Goal: Task Accomplishment & Management: Use online tool/utility

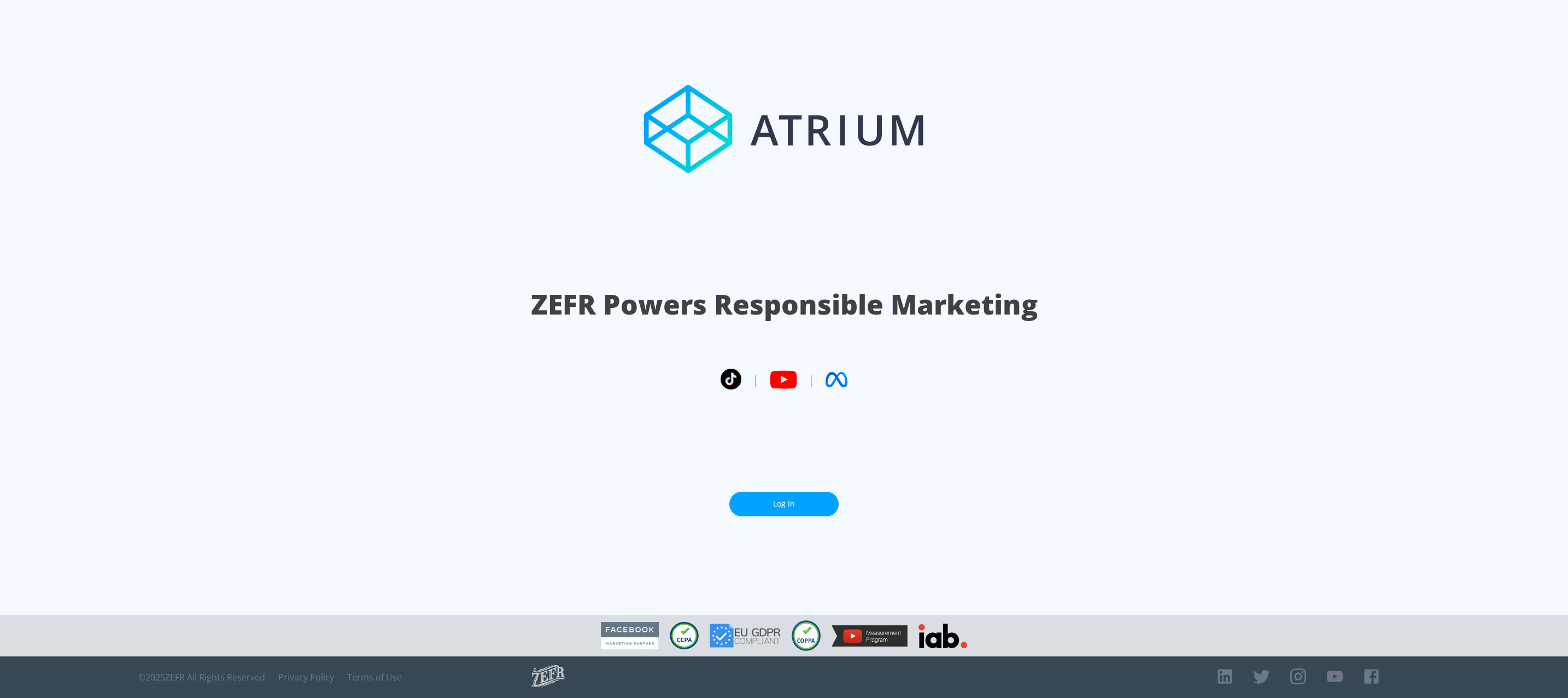
click at [788, 508] on link "Log In" at bounding box center [784, 504] width 109 height 24
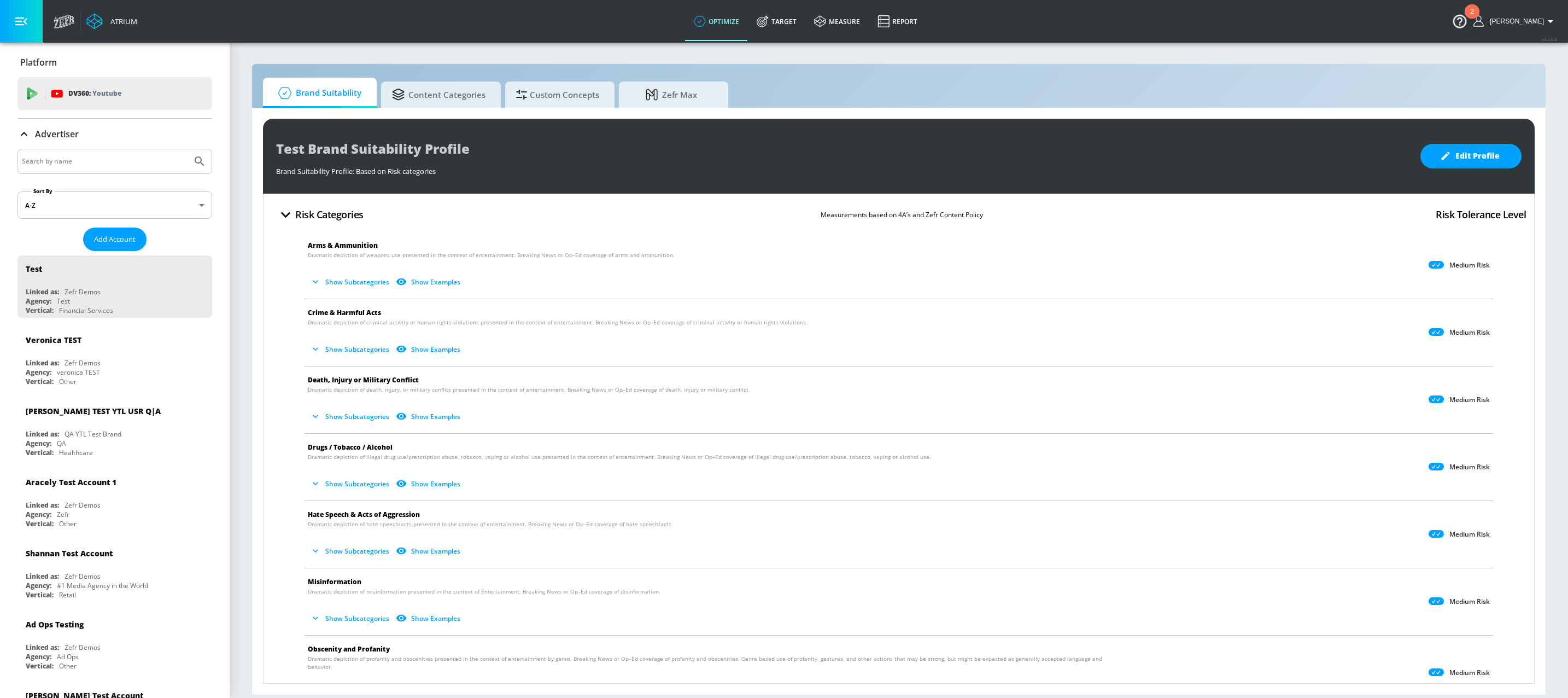
click at [134, 165] on input "Search by name" at bounding box center [104, 162] width 166 height 14
type input "florida"
click at [187, 149] on button "Submit Search" at bounding box center [200, 162] width 24 height 24
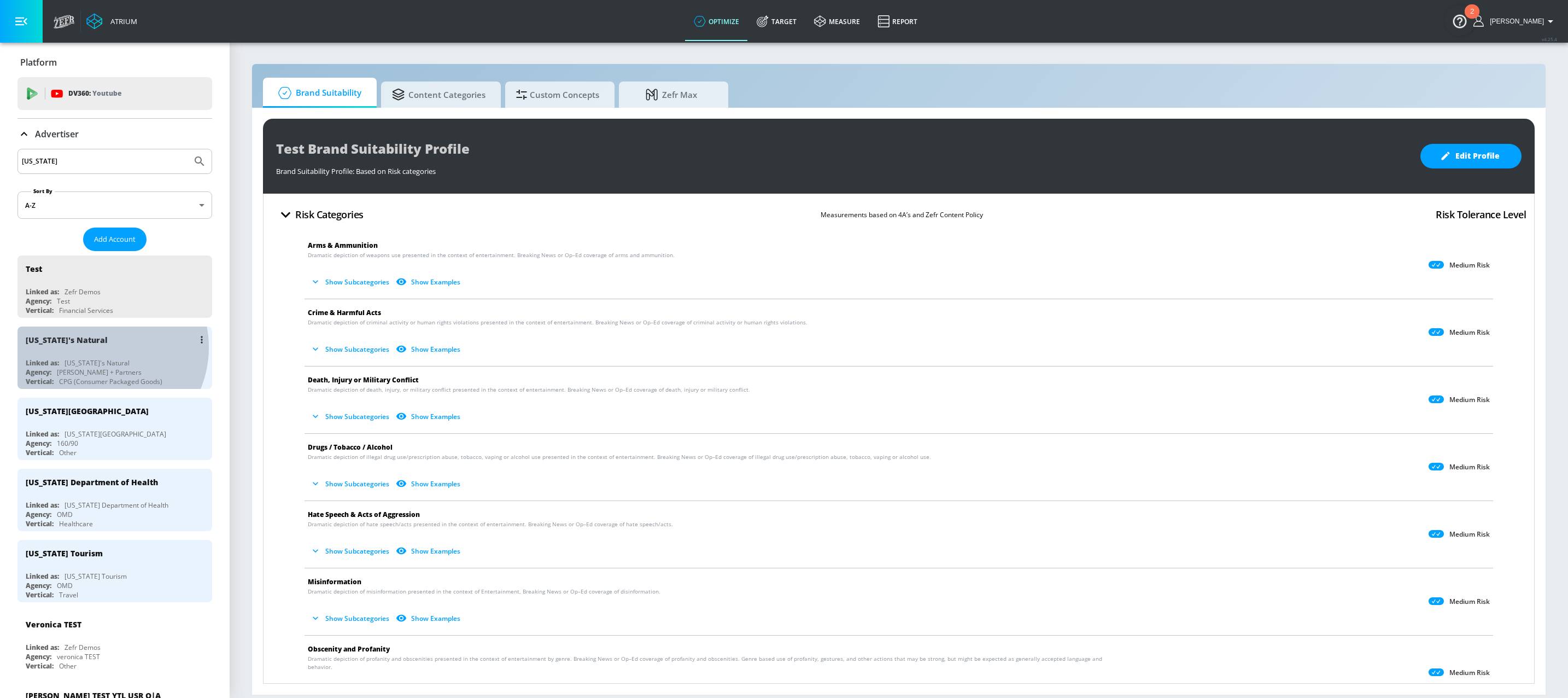
click at [100, 348] on div "[US_STATE]'s Natural" at bounding box center [118, 340] width 184 height 27
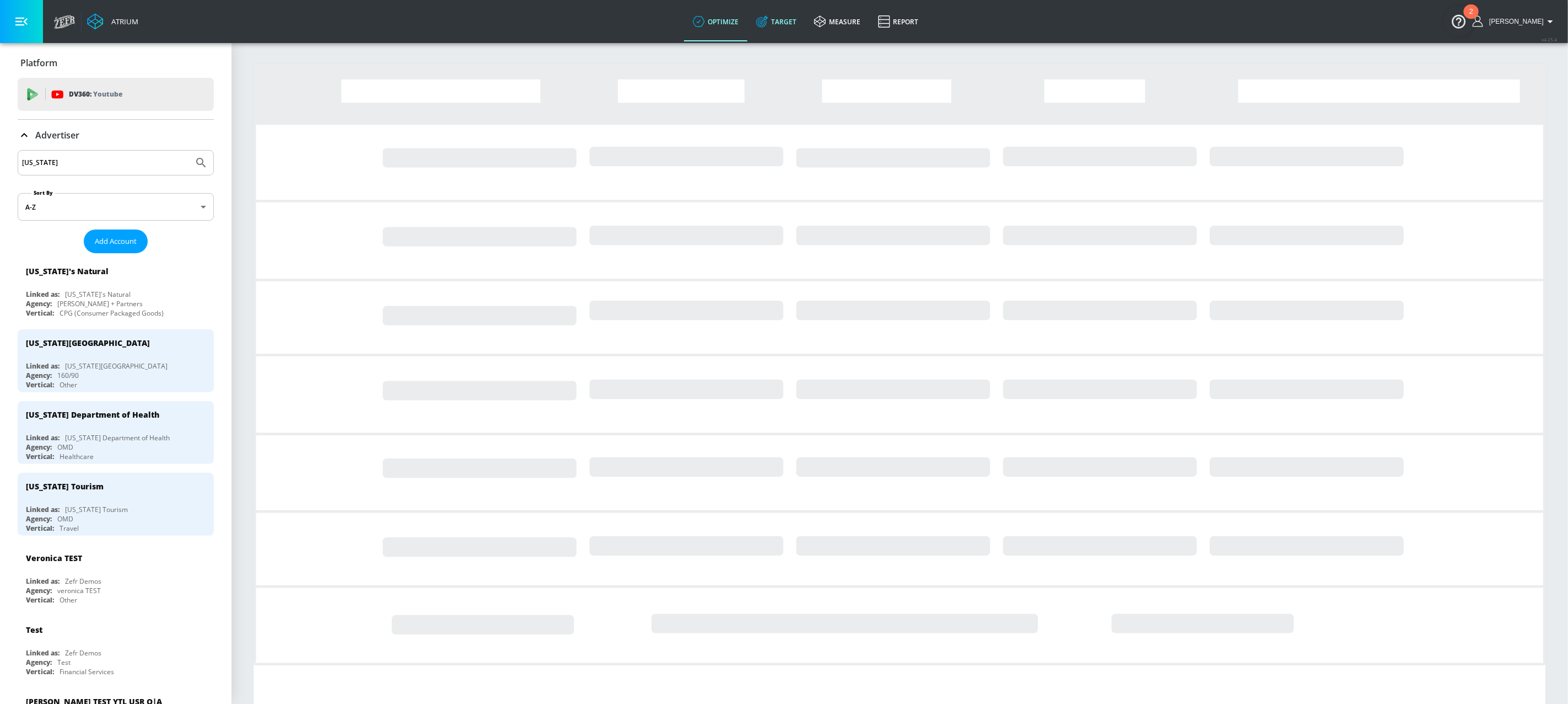
click at [806, 21] on link "Target" at bounding box center [777, 21] width 58 height 40
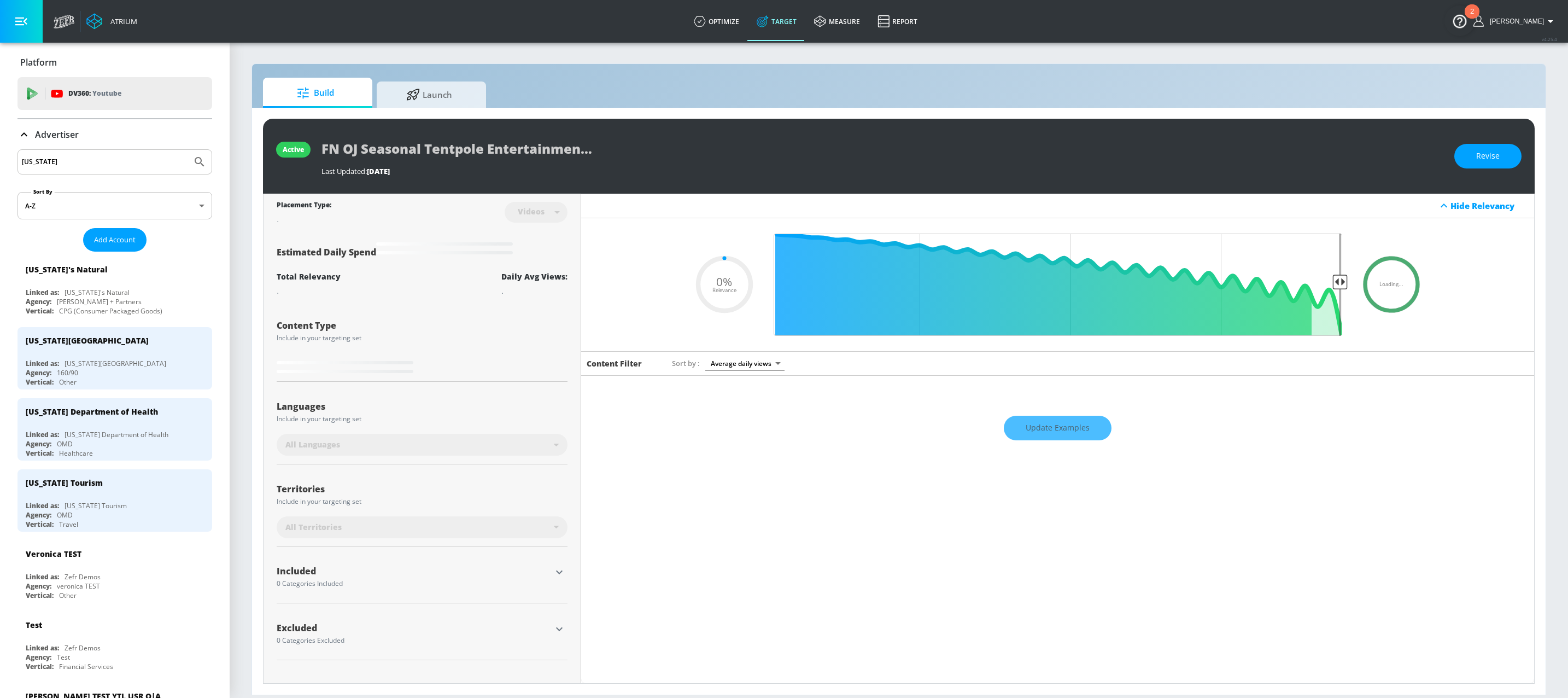
click at [27, 140] on icon at bounding box center [24, 134] width 13 height 13
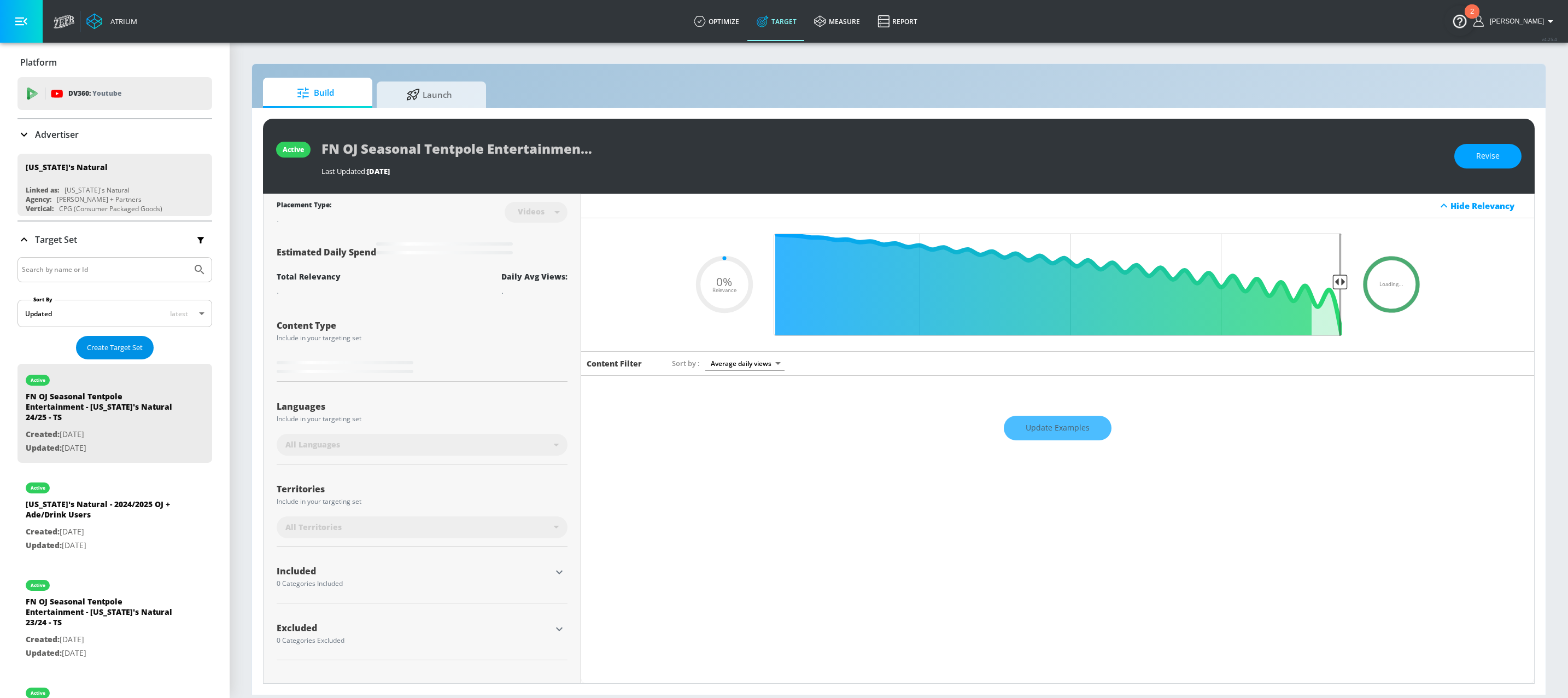
click at [116, 341] on span "Create Target Set" at bounding box center [115, 348] width 56 height 13
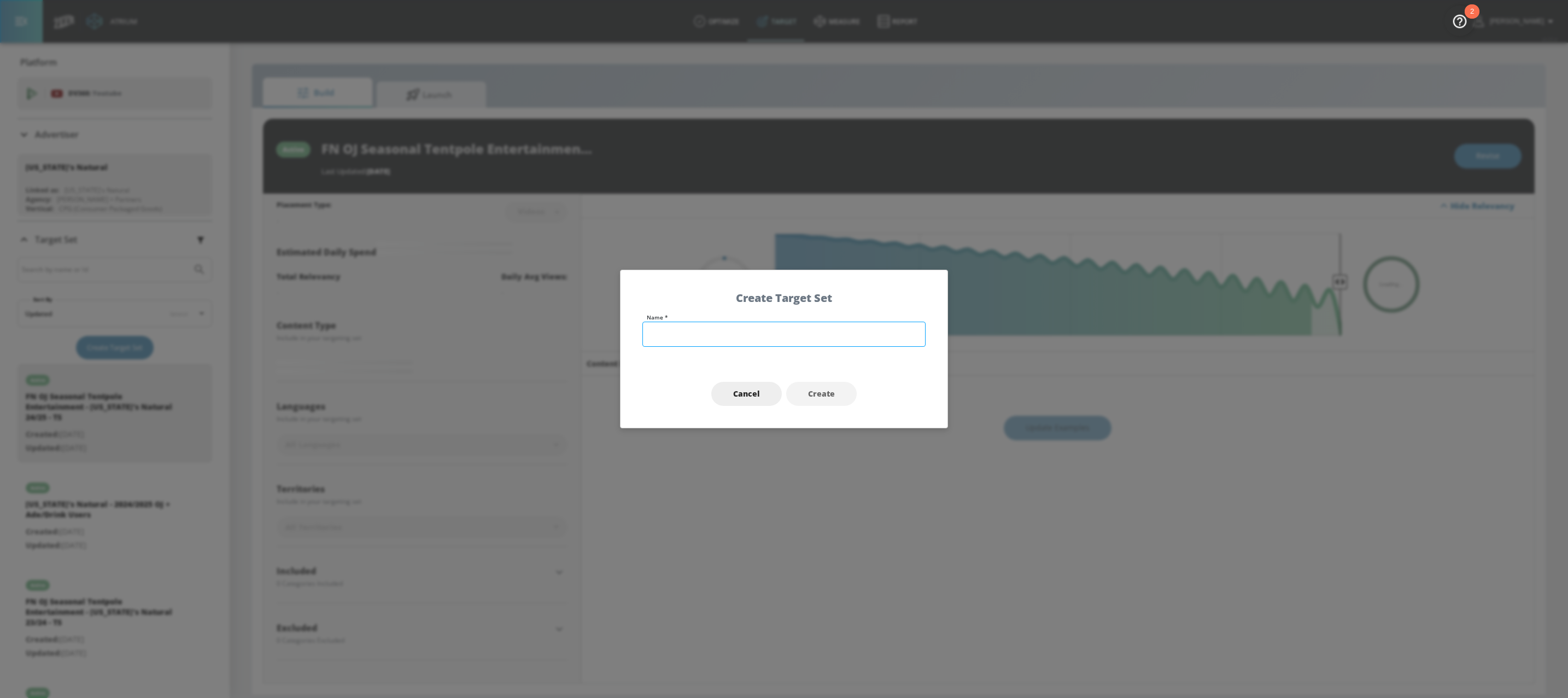
click at [729, 331] on input "text" at bounding box center [784, 334] width 283 height 25
type input "0.5"
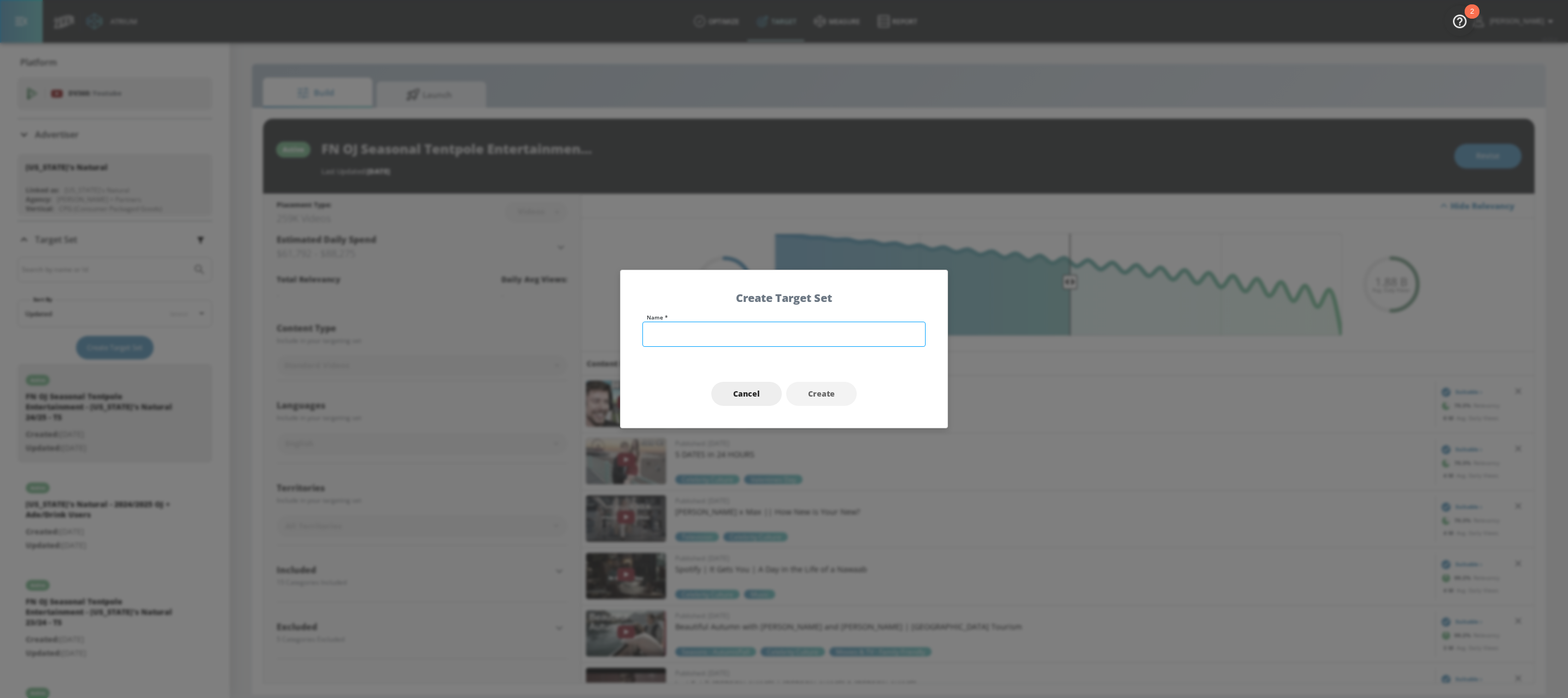
click at [681, 340] on input "text" at bounding box center [784, 334] width 283 height 25
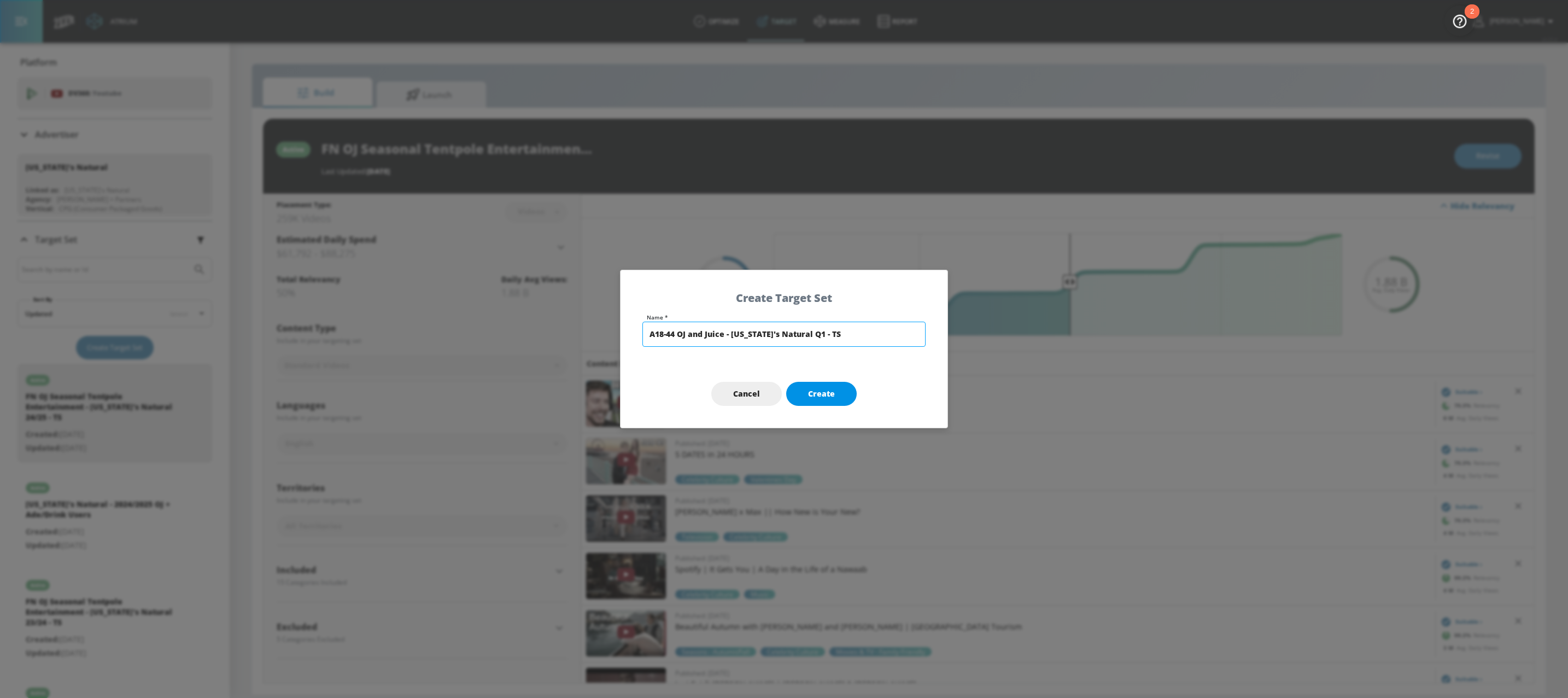
type input "A18-44 OJ and Juice - [US_STATE]'s Natural Q1 - TS"
click at [840, 390] on button "Create" at bounding box center [821, 394] width 70 height 24
type input "A18-44 OJ and Juice - [US_STATE]'s Natural Q1 - TS"
type input "channels"
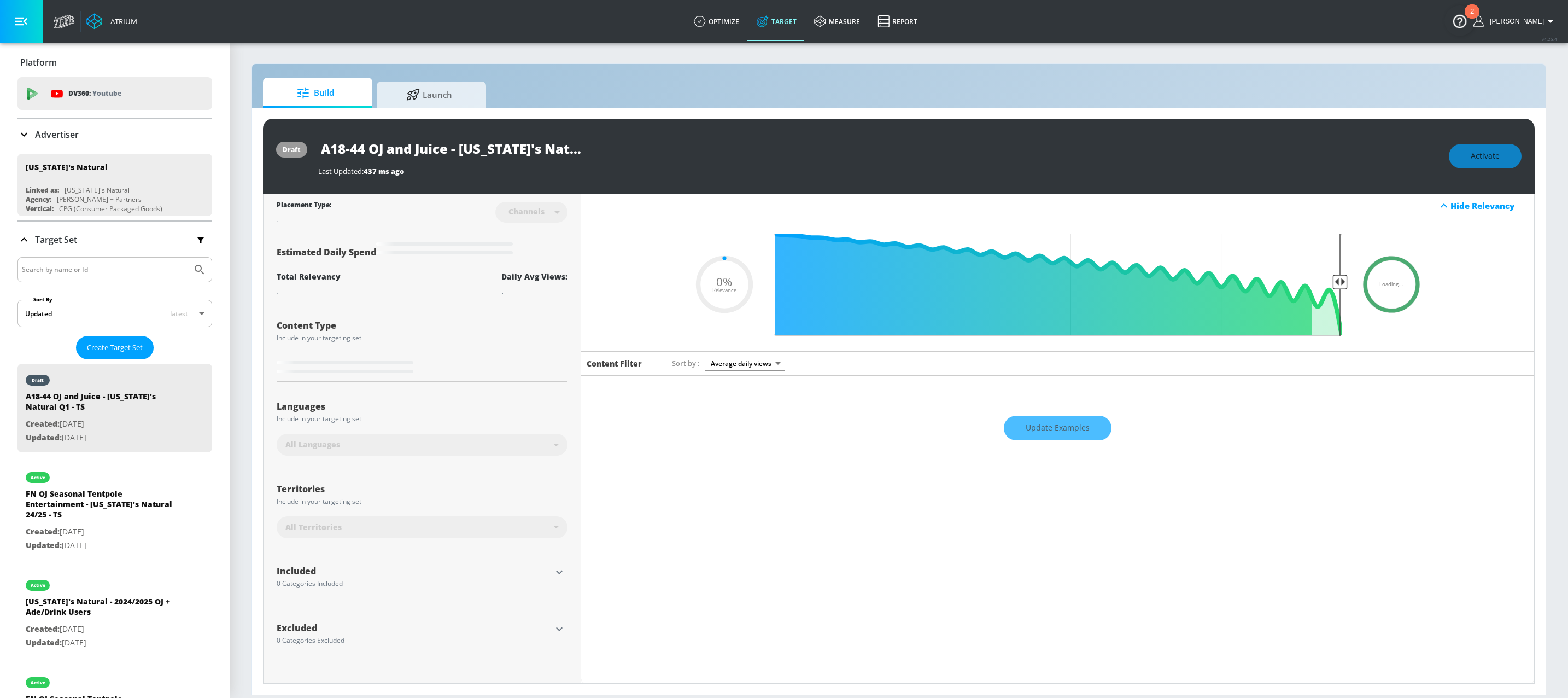
type input "0.6"
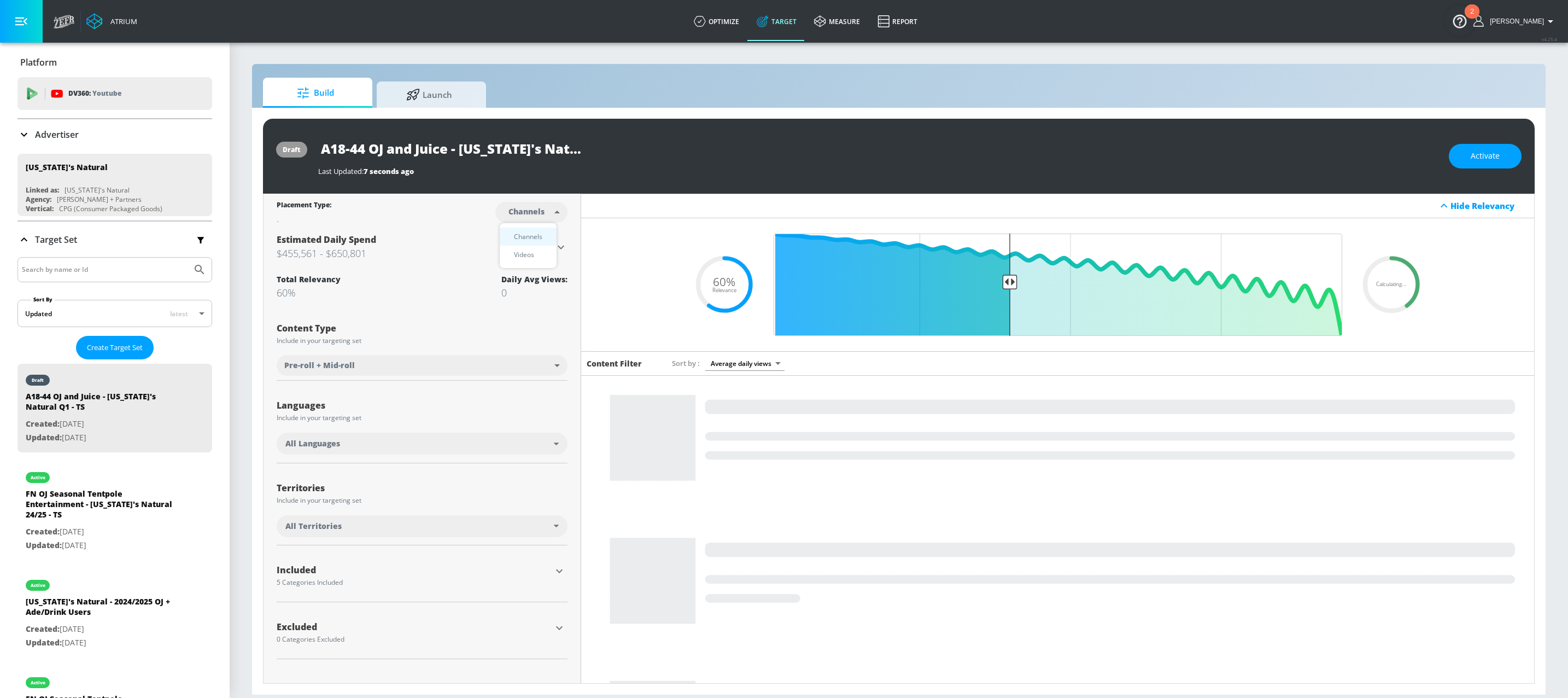
click at [526, 219] on body "Atrium optimize Target measure Report optimize Target measure Report v 4.25.4 A…" at bounding box center [784, 349] width 1568 height 698
click at [525, 256] on div "Videos" at bounding box center [523, 254] width 31 height 11
type input "videos"
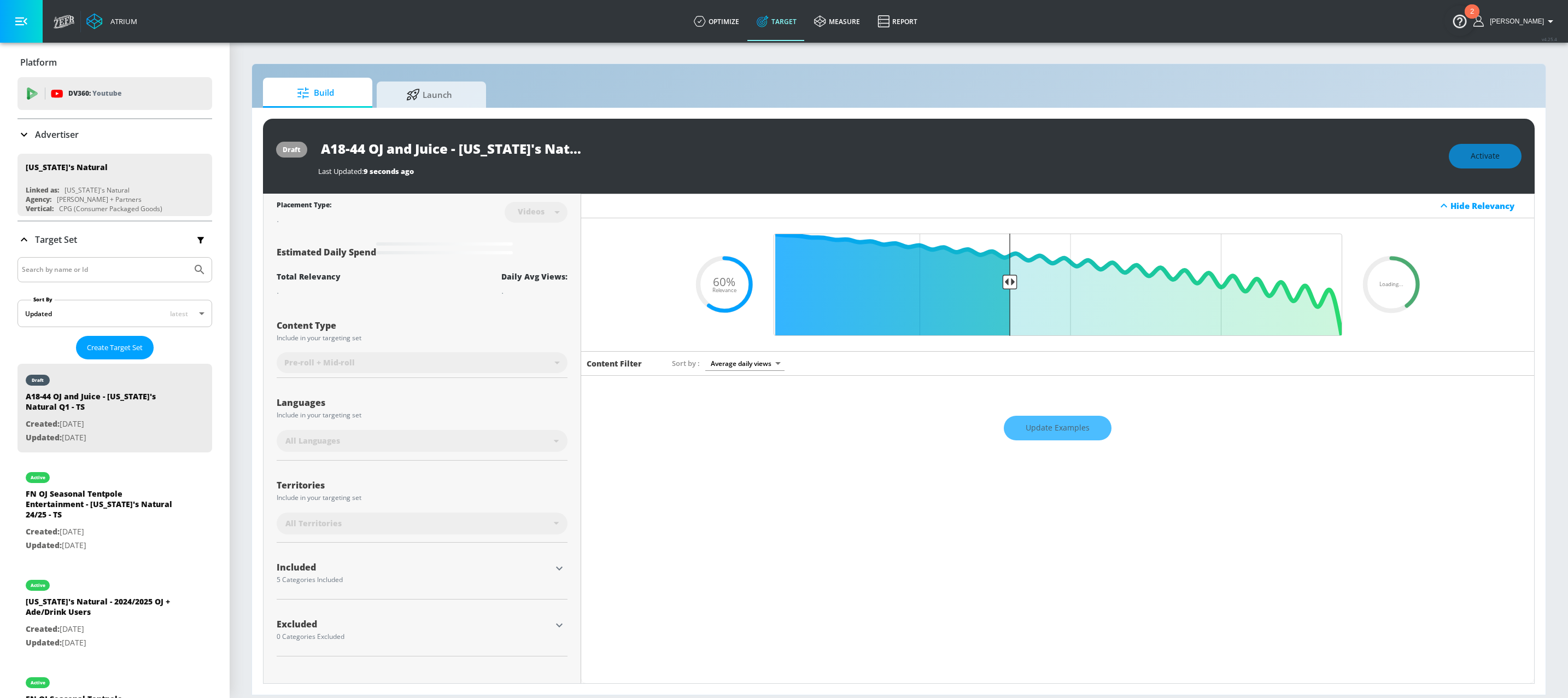
click at [440, 445] on div "All Languages" at bounding box center [419, 440] width 269 height 11
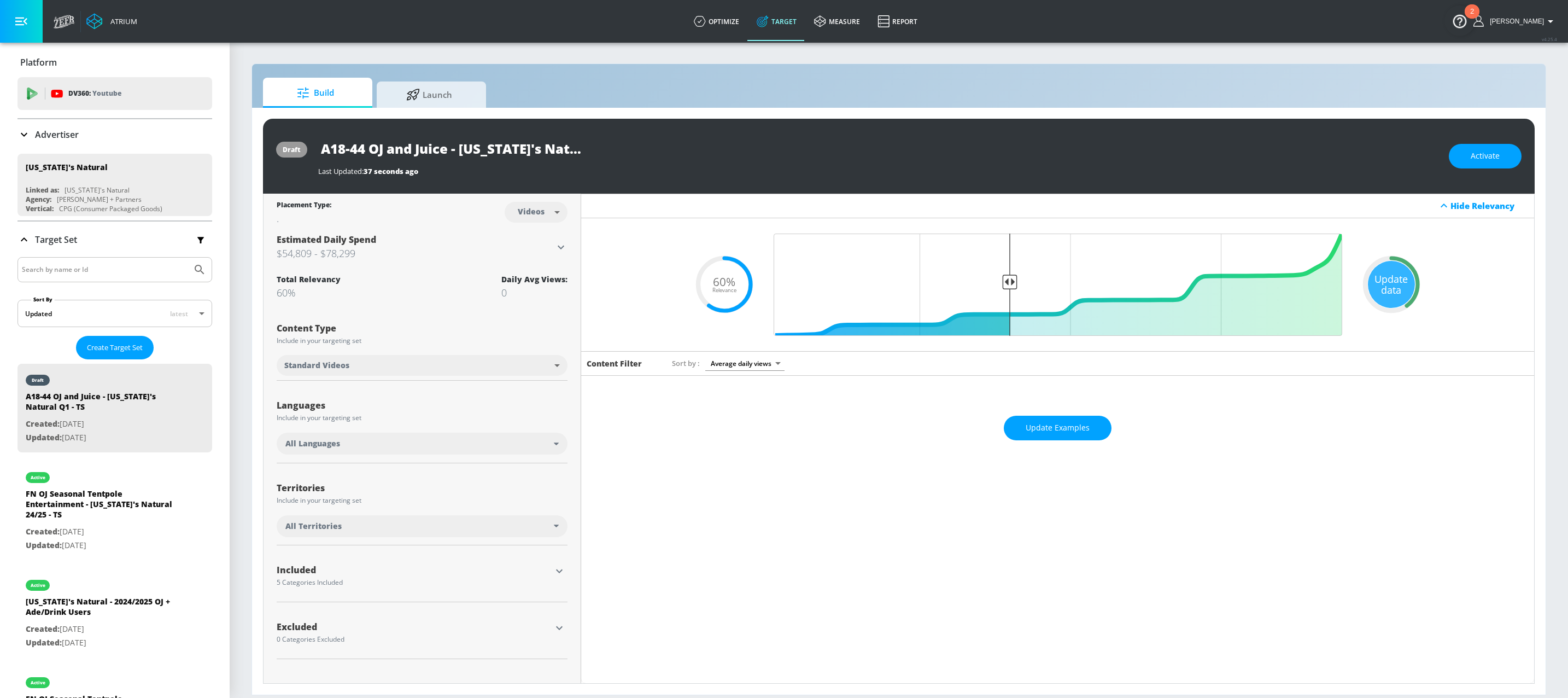
click at [456, 447] on div "All Languages" at bounding box center [419, 443] width 269 height 11
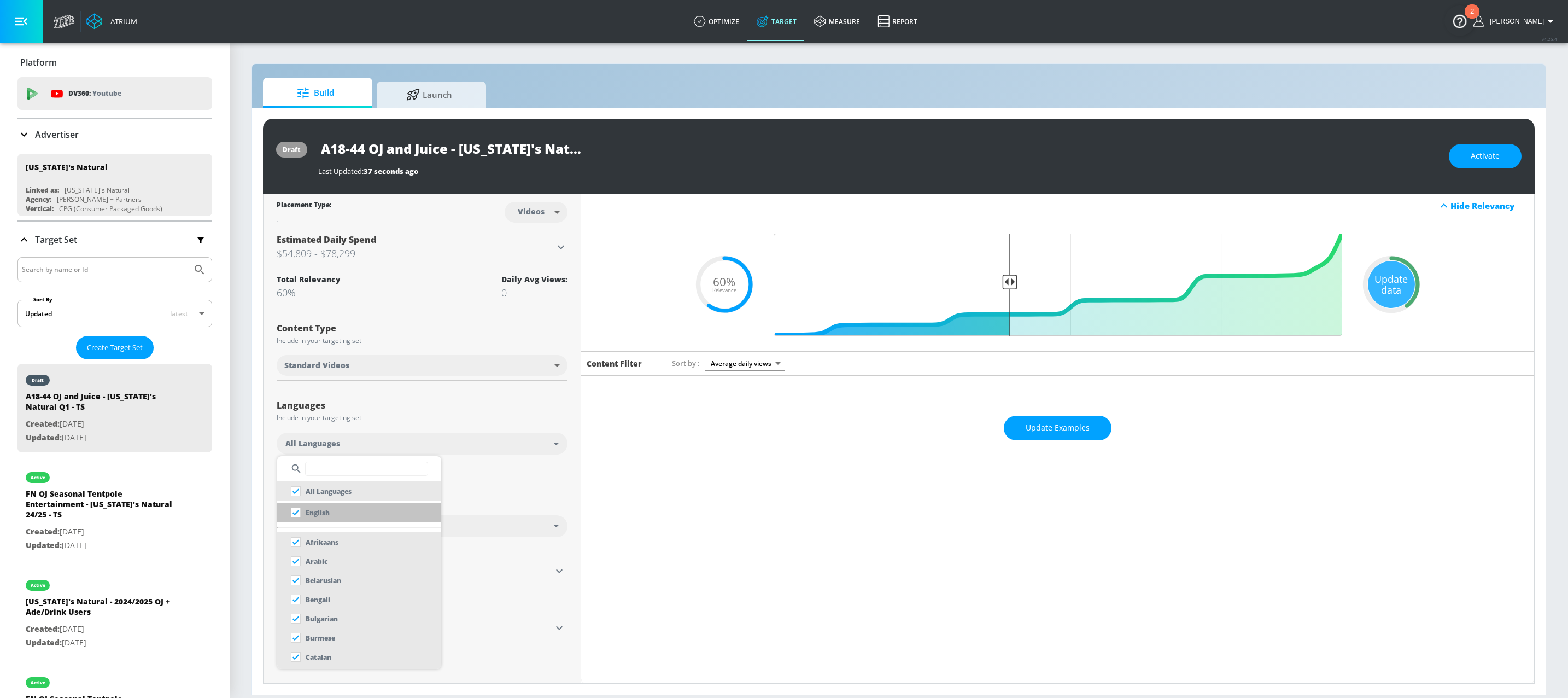
click at [369, 508] on li "English" at bounding box center [359, 512] width 164 height 19
checkbox input "false"
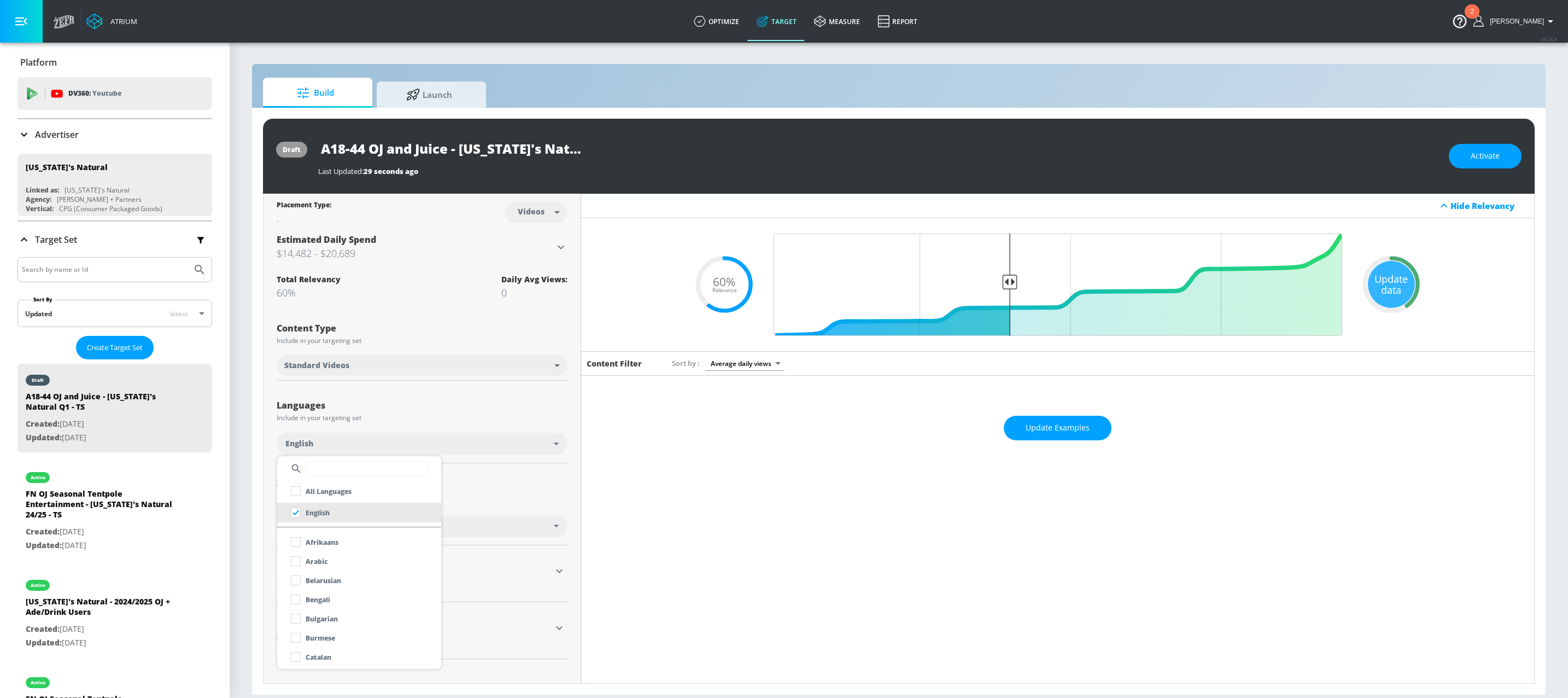
click at [486, 313] on div at bounding box center [784, 349] width 1568 height 698
click at [558, 630] on icon "button" at bounding box center [559, 628] width 13 height 13
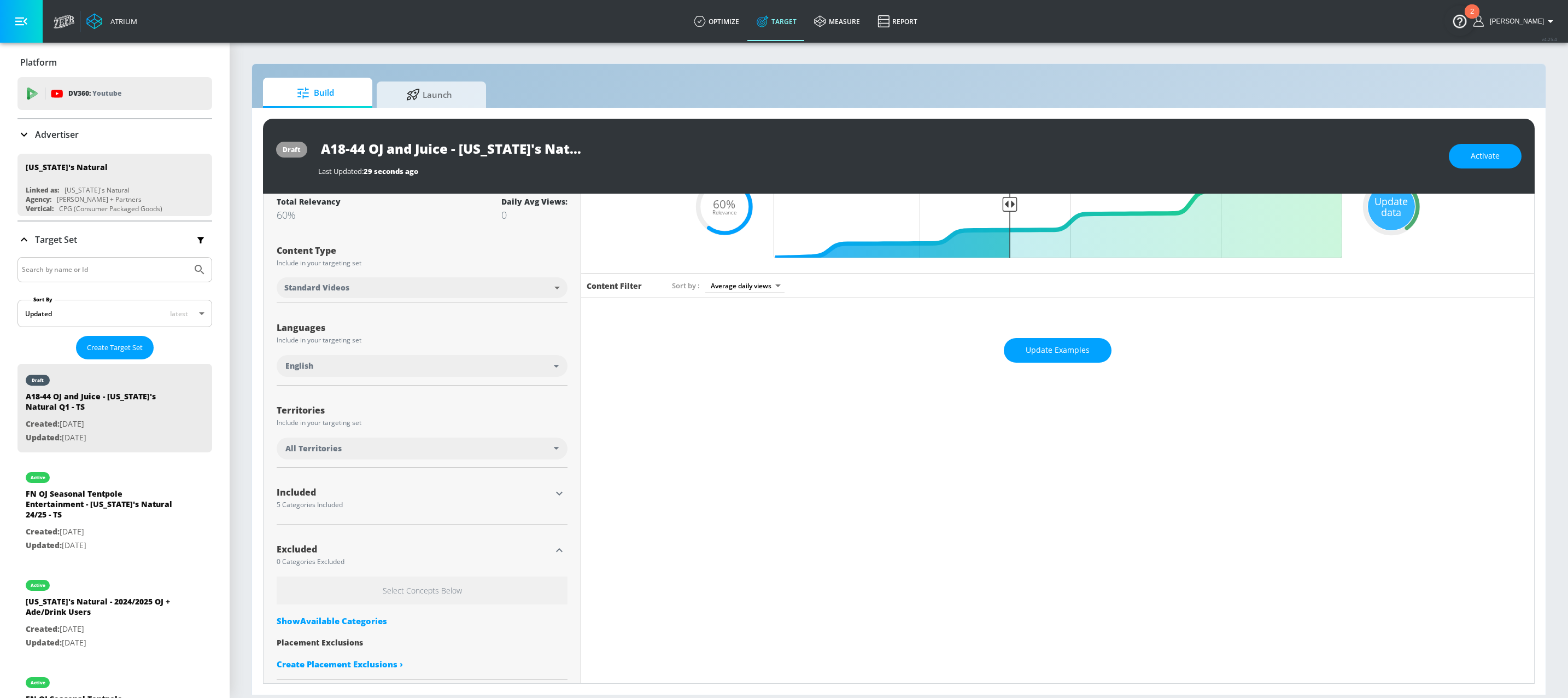
scroll to position [87, 0]
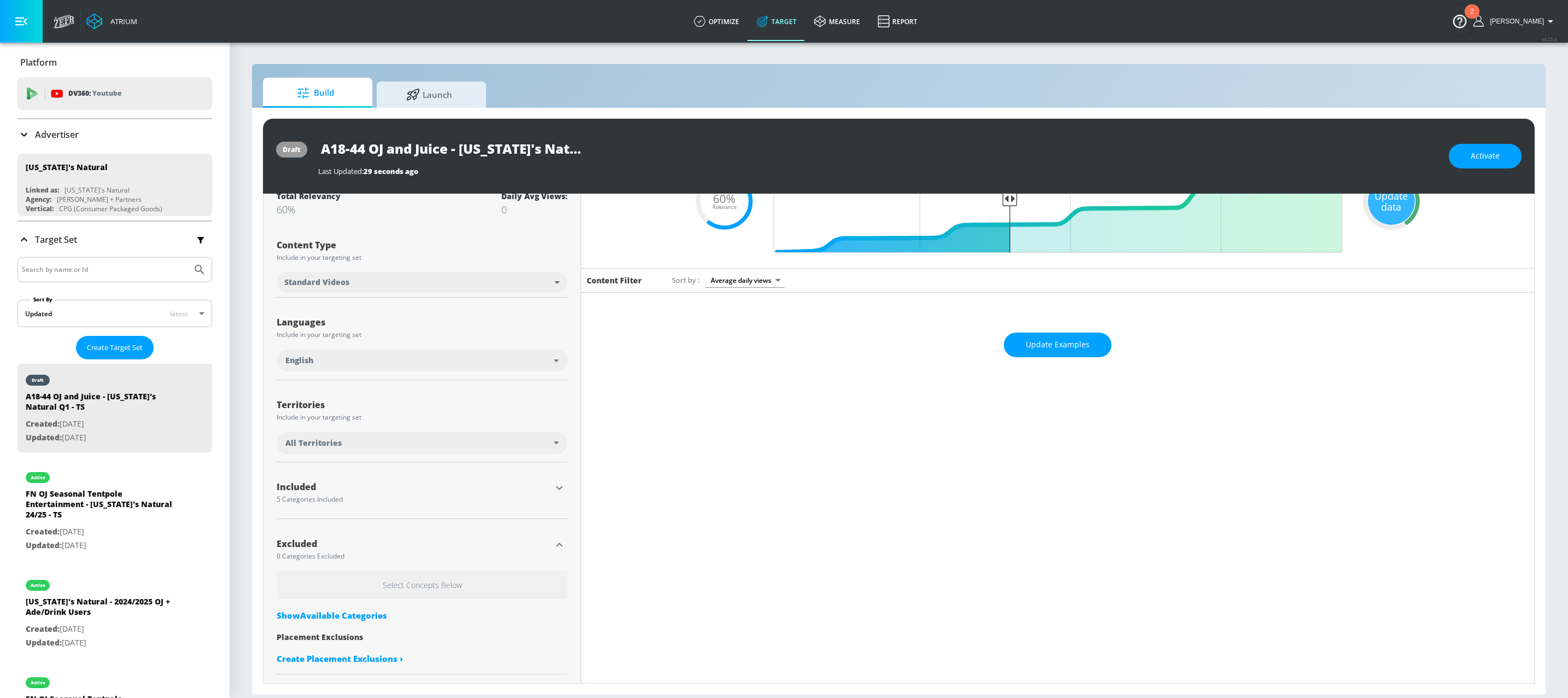
click at [352, 613] on div "Show Available Categories" at bounding box center [421, 615] width 291 height 11
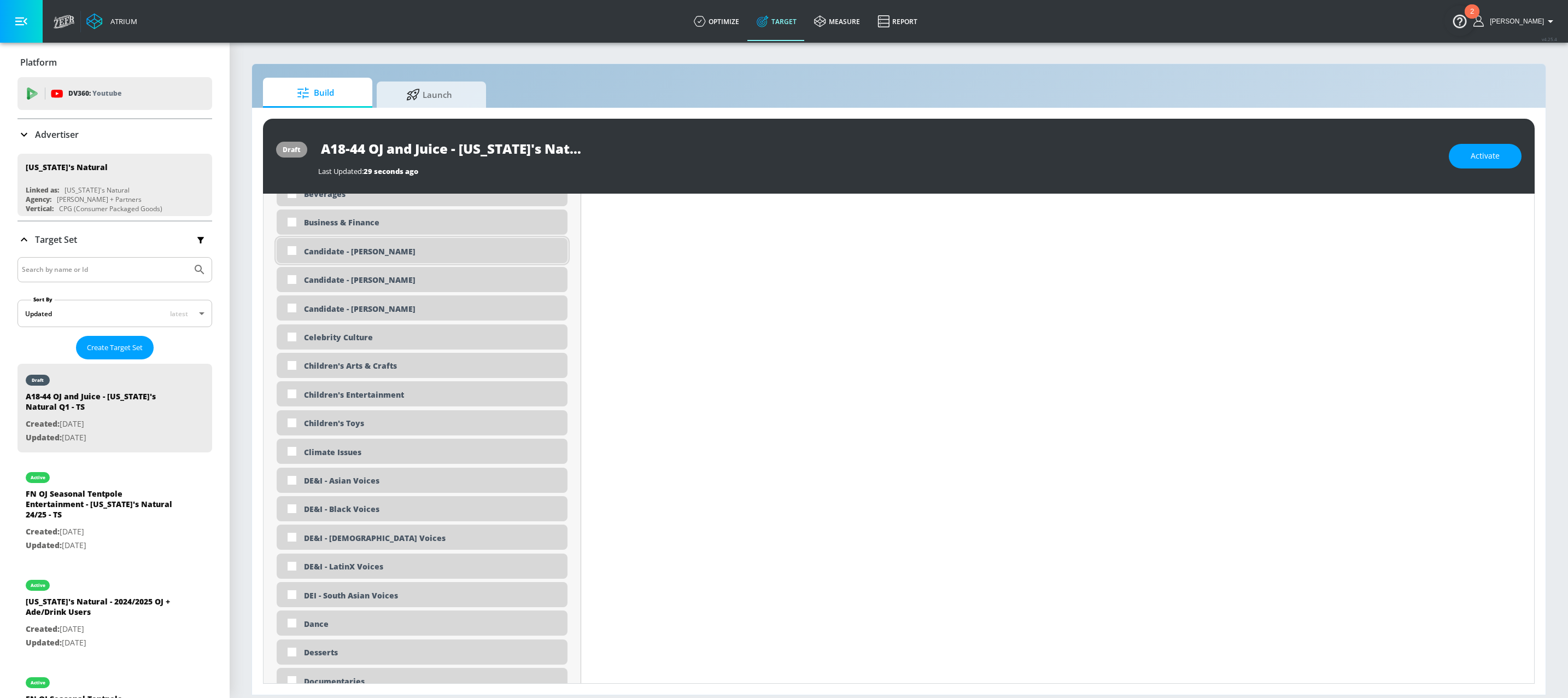
scroll to position [743, 0]
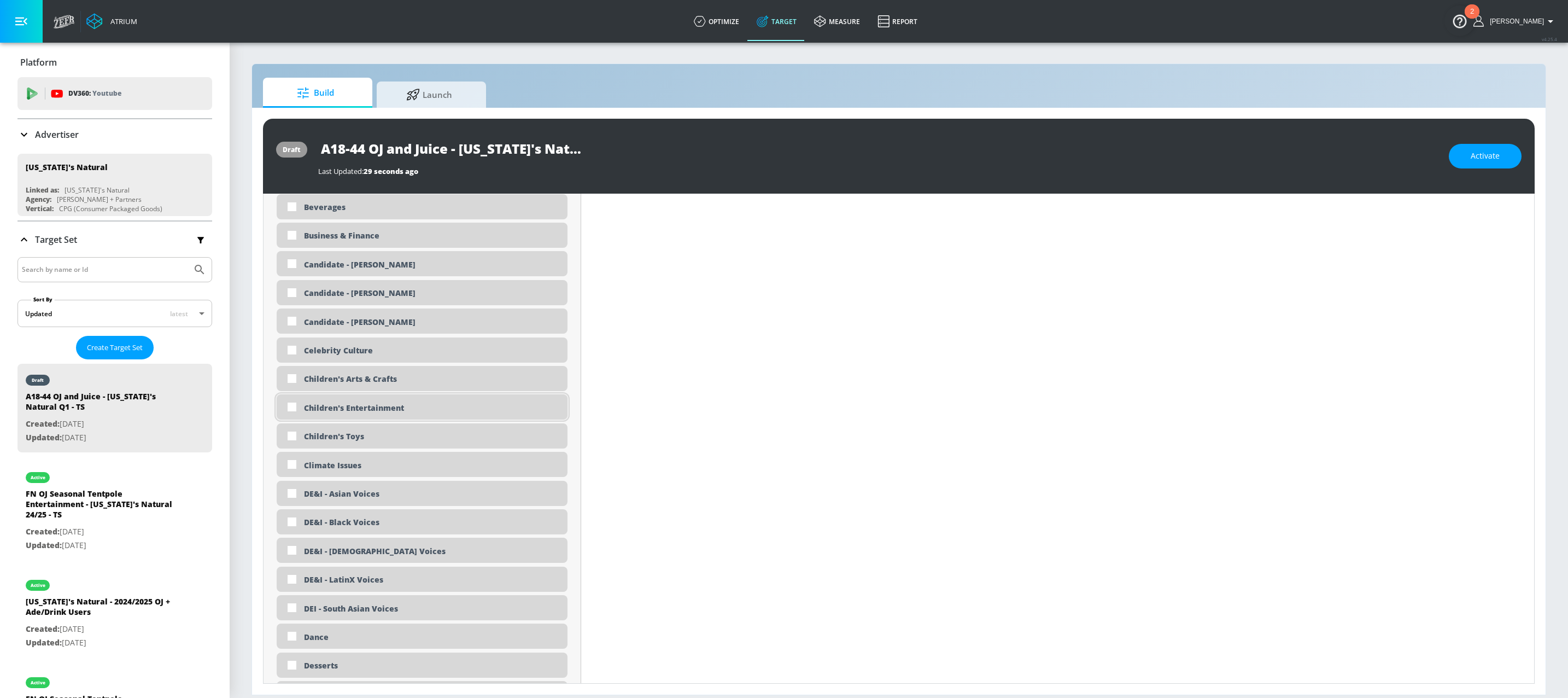
click at [379, 412] on div "Children's Entertainment" at bounding box center [431, 407] width 256 height 10
checkbox input "true"
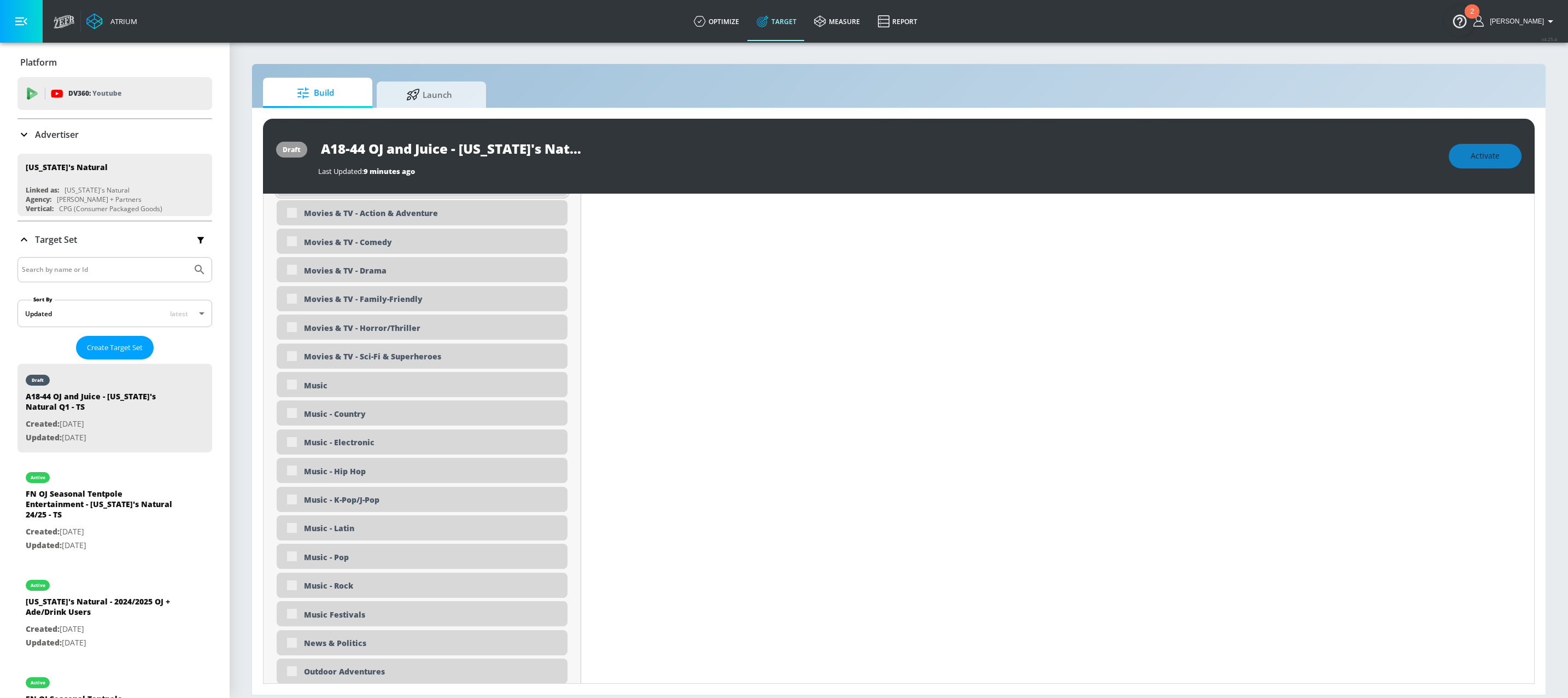
scroll to position [2105, 0]
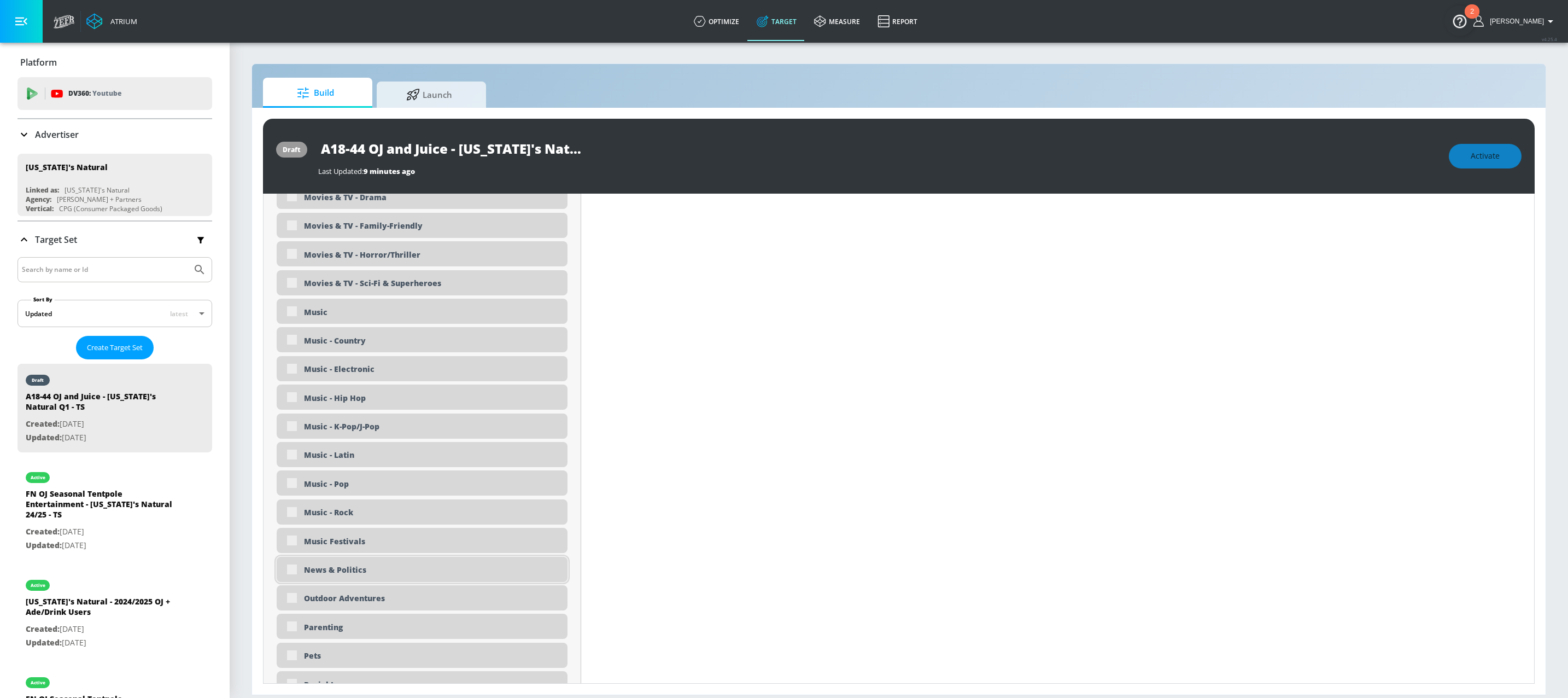
click at [398, 579] on div "News & Politics" at bounding box center [421, 569] width 291 height 25
click at [342, 574] on div "News & Politics" at bounding box center [431, 569] width 256 height 10
click at [291, 571] on div "News & Politics" at bounding box center [421, 569] width 291 height 25
click at [296, 570] on div "News & Politics" at bounding box center [421, 569] width 291 height 25
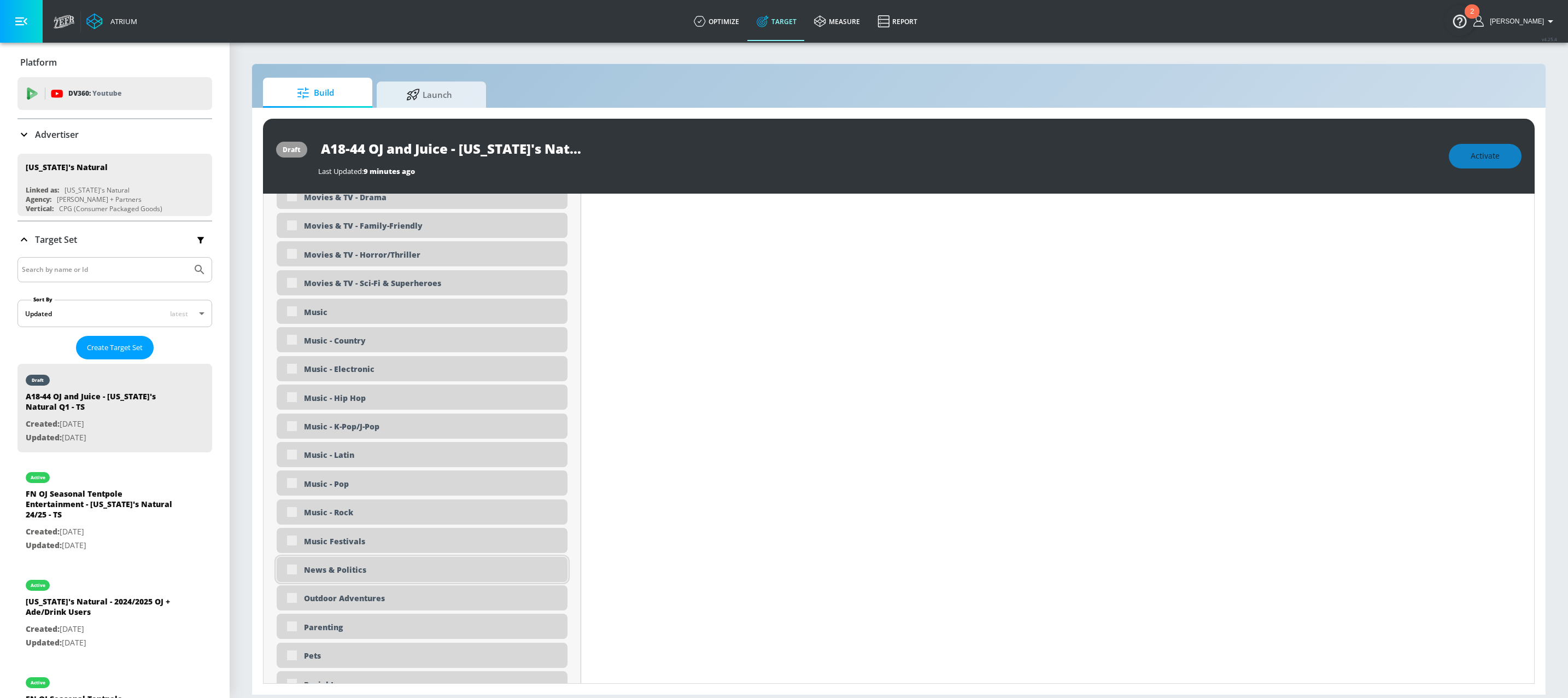
click at [296, 570] on div "News & Politics" at bounding box center [421, 569] width 291 height 25
click at [292, 574] on div "News & Politics" at bounding box center [421, 569] width 291 height 25
click at [305, 572] on div "News & Politics" at bounding box center [431, 569] width 256 height 10
click at [295, 574] on div "News & Politics" at bounding box center [421, 569] width 291 height 25
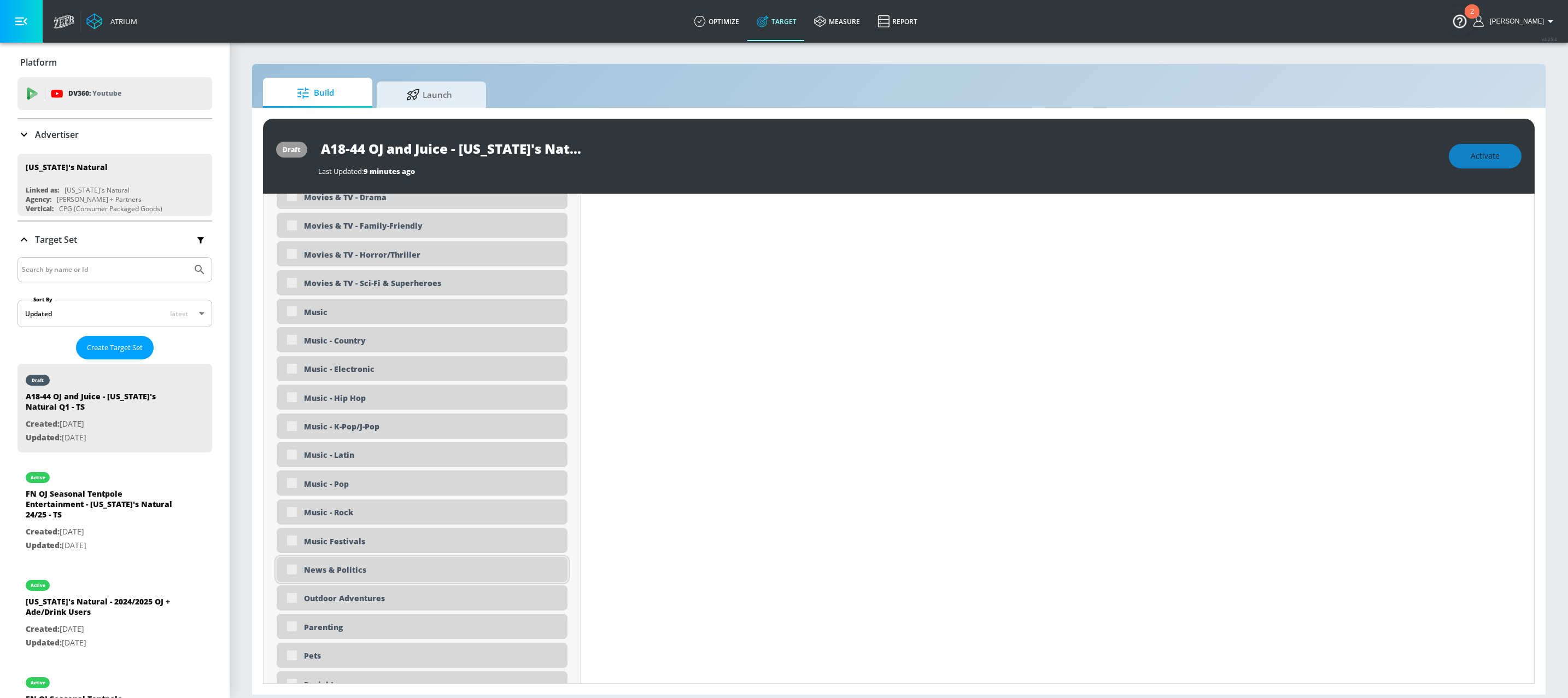
click at [324, 572] on div "News & Politics" at bounding box center [431, 569] width 256 height 10
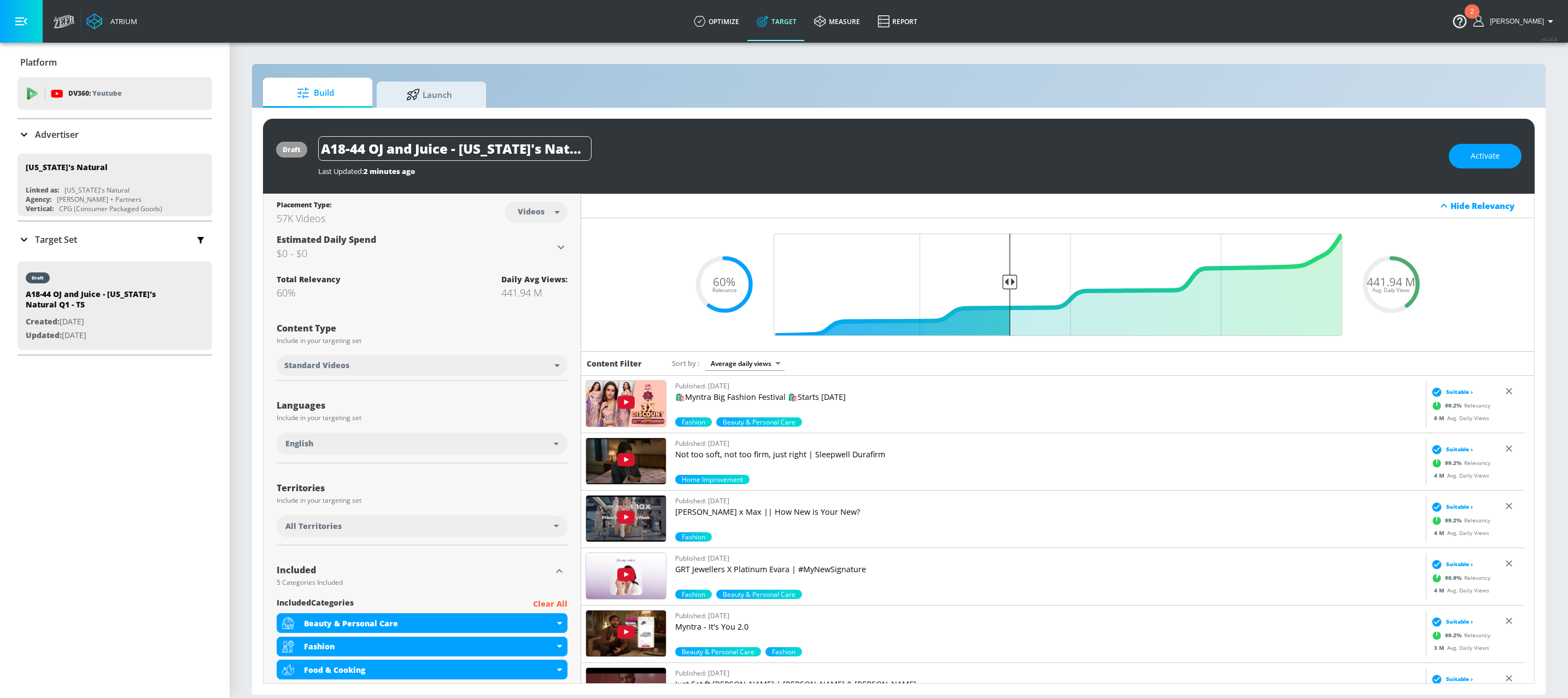
scroll to position [251, 0]
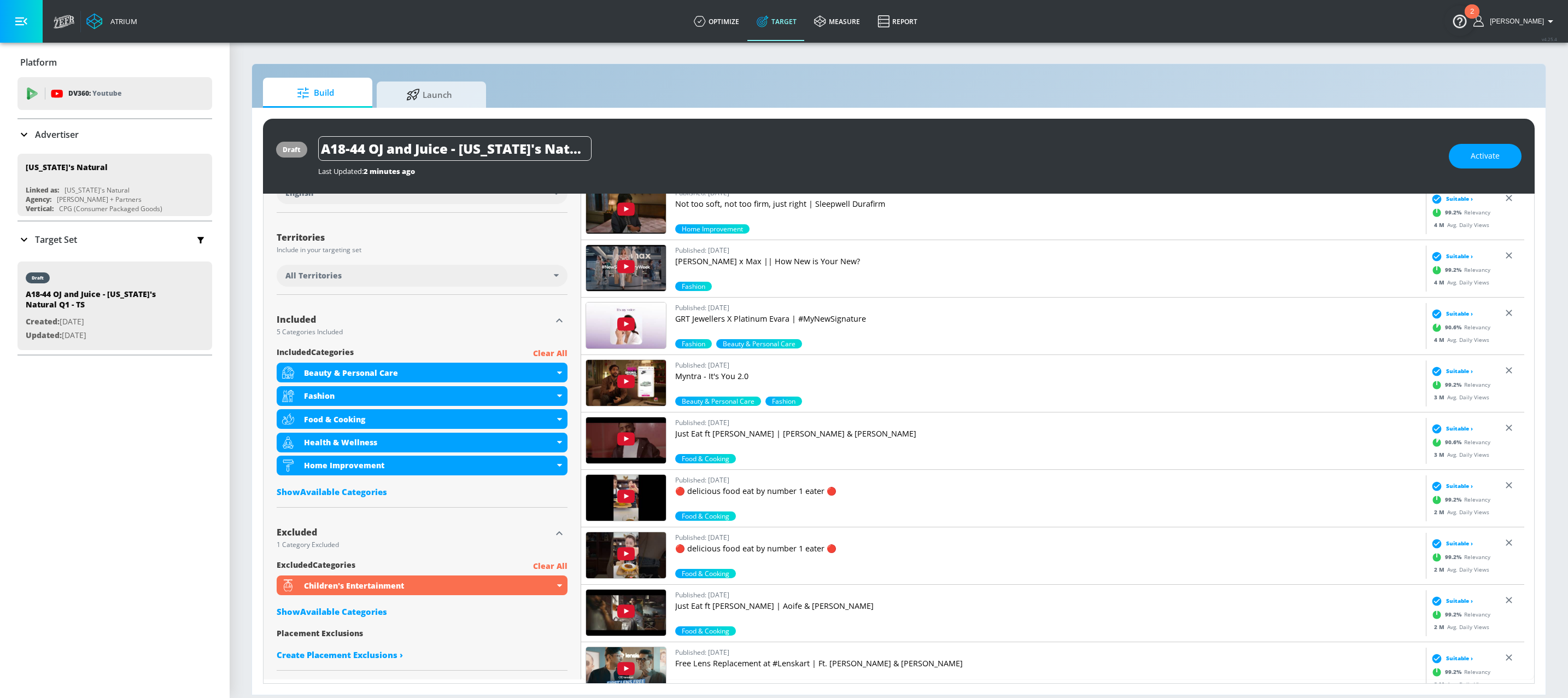
click at [358, 615] on div "Show Available Categories" at bounding box center [421, 611] width 291 height 11
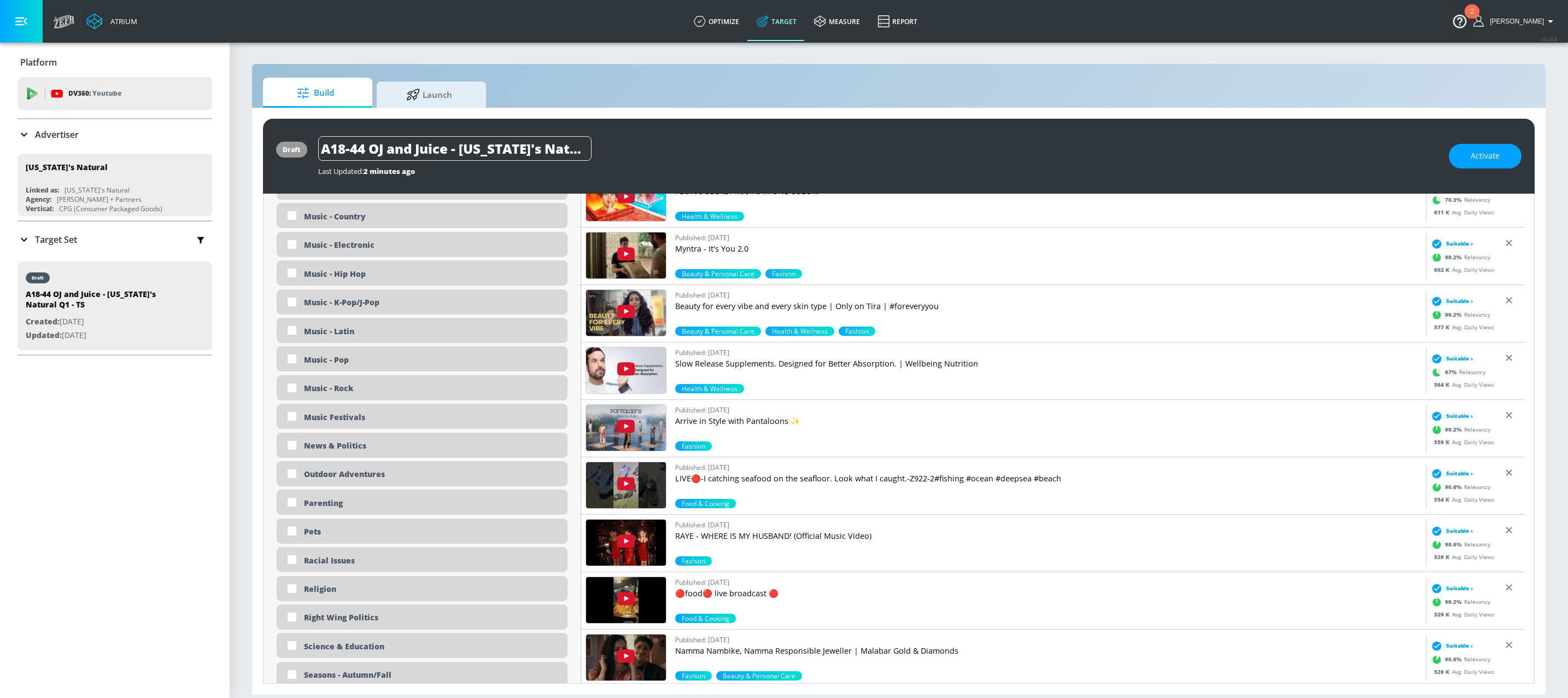
scroll to position [2401, 0]
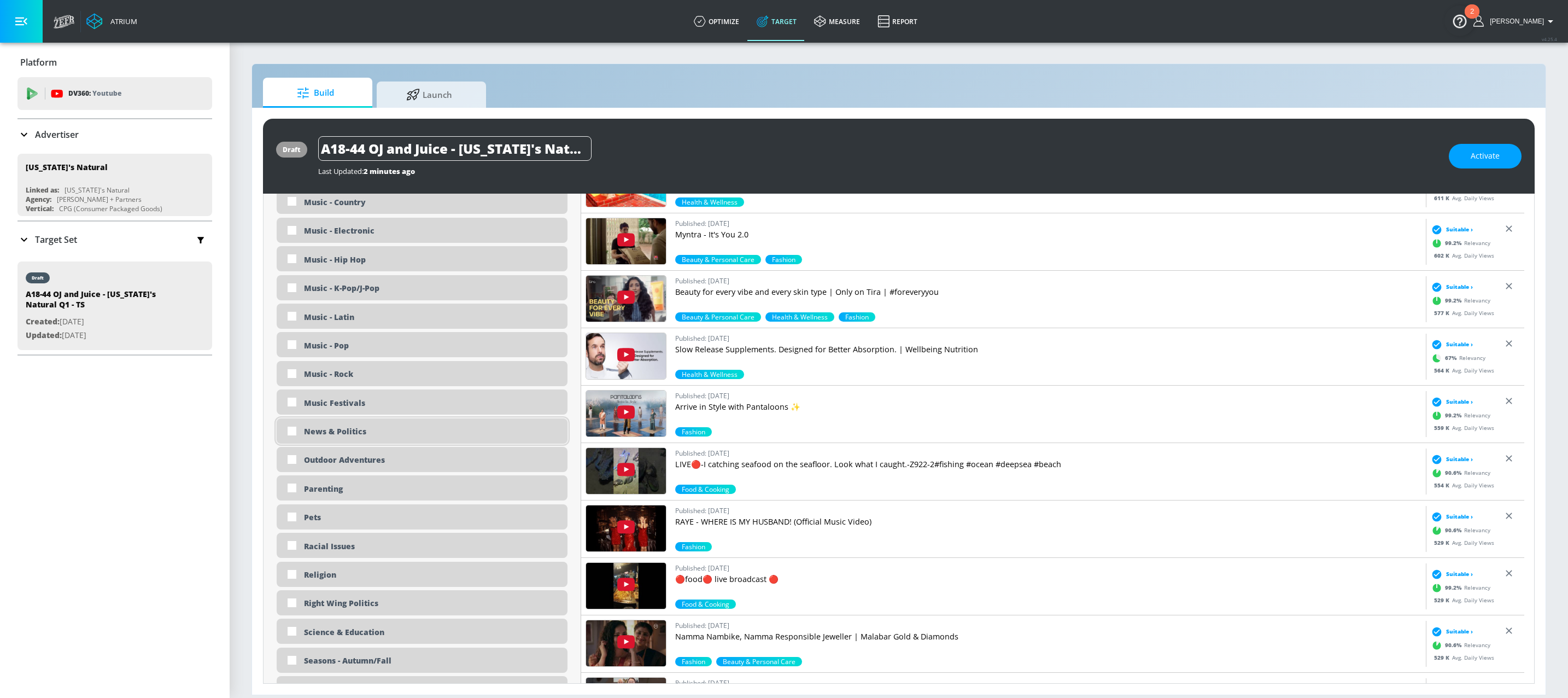
click at [366, 442] on div "News & Politics" at bounding box center [421, 431] width 291 height 25
checkbox input "true"
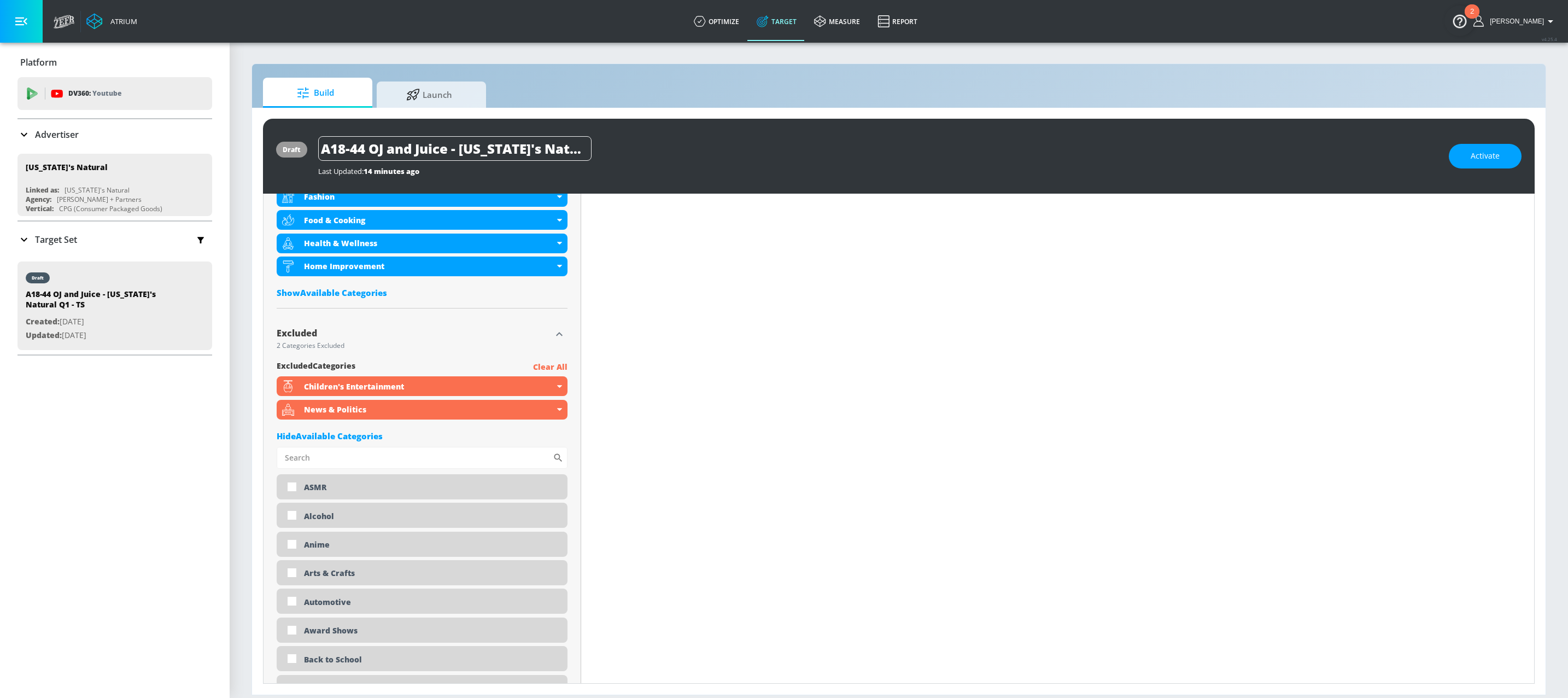
scroll to position [684, 0]
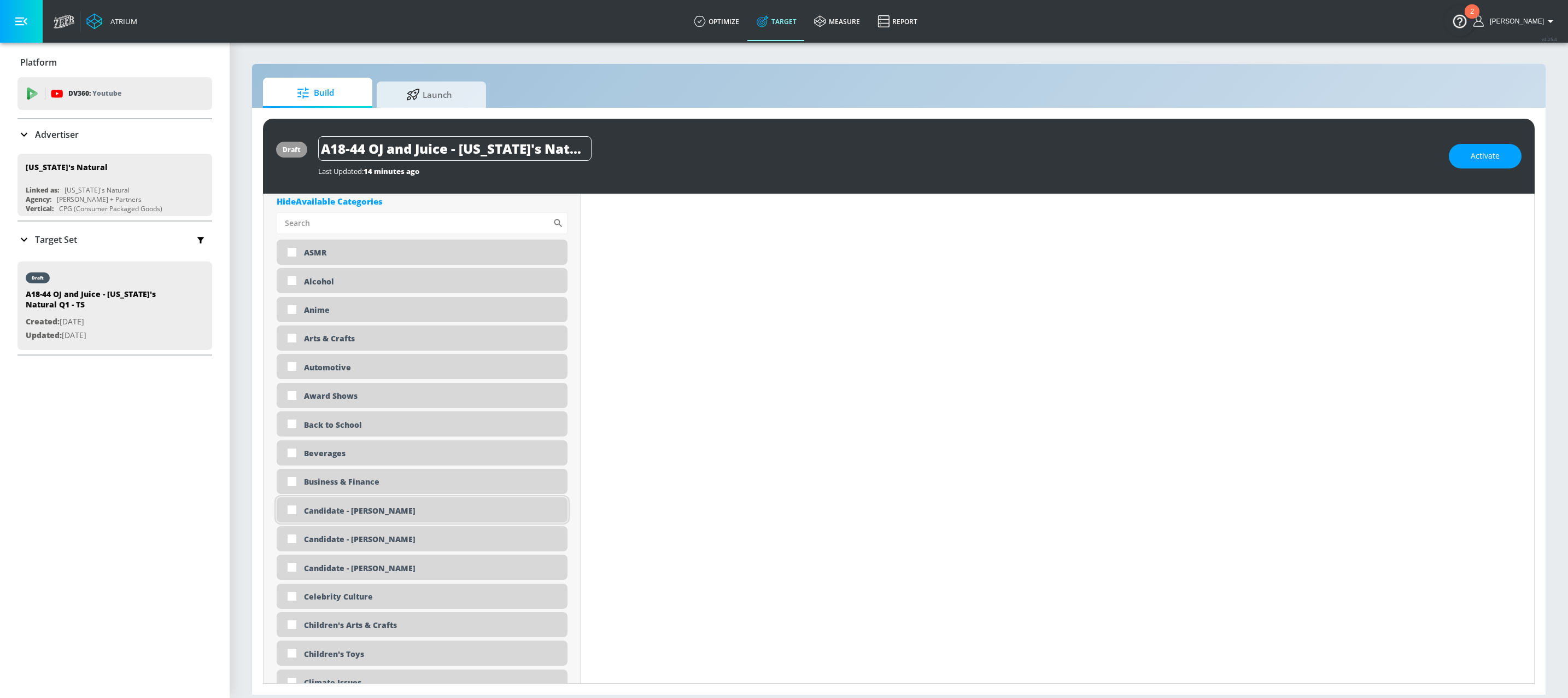
click at [347, 516] on div "Candidate - [PERSON_NAME]" at bounding box center [431, 511] width 256 height 10
checkbox input "true"
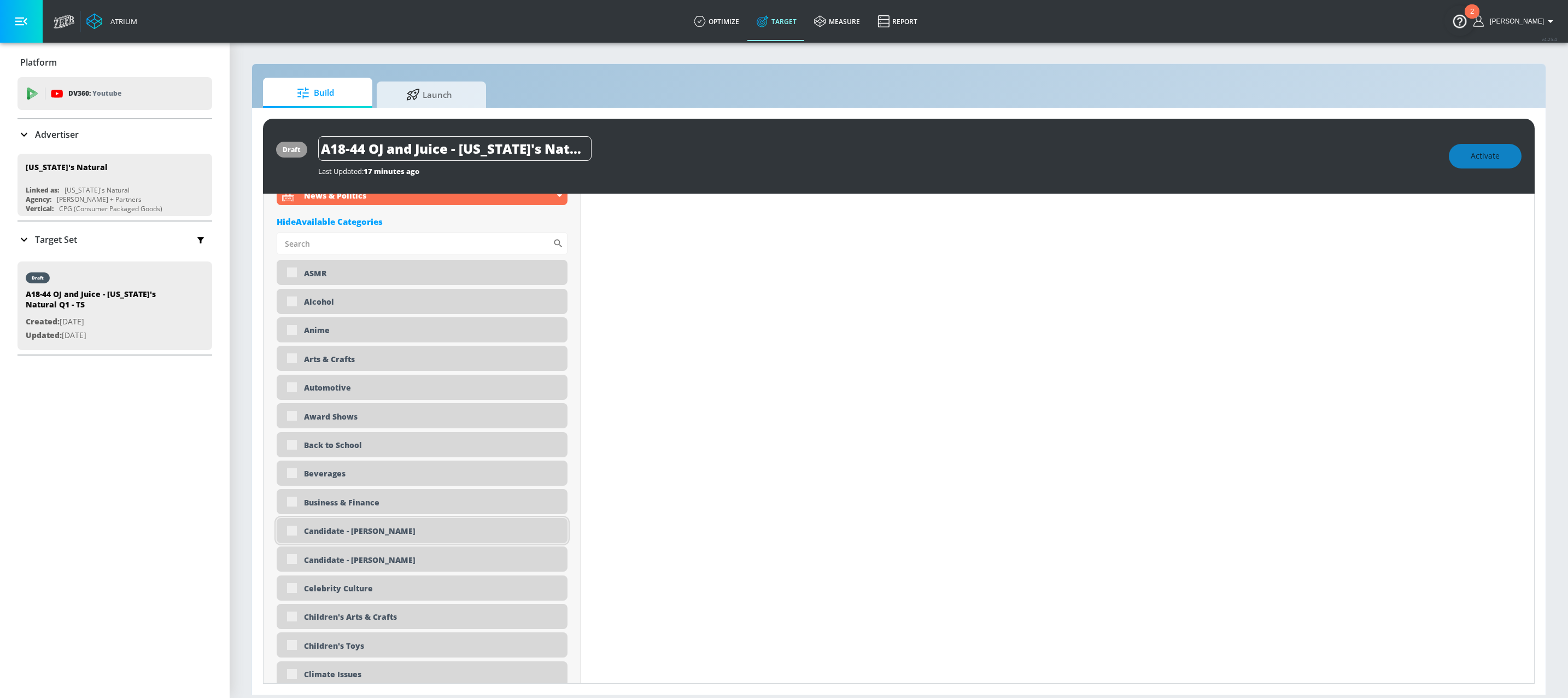
scroll to position [681, 0]
click at [360, 539] on div "Candidate - [PERSON_NAME]" at bounding box center [431, 534] width 256 height 10
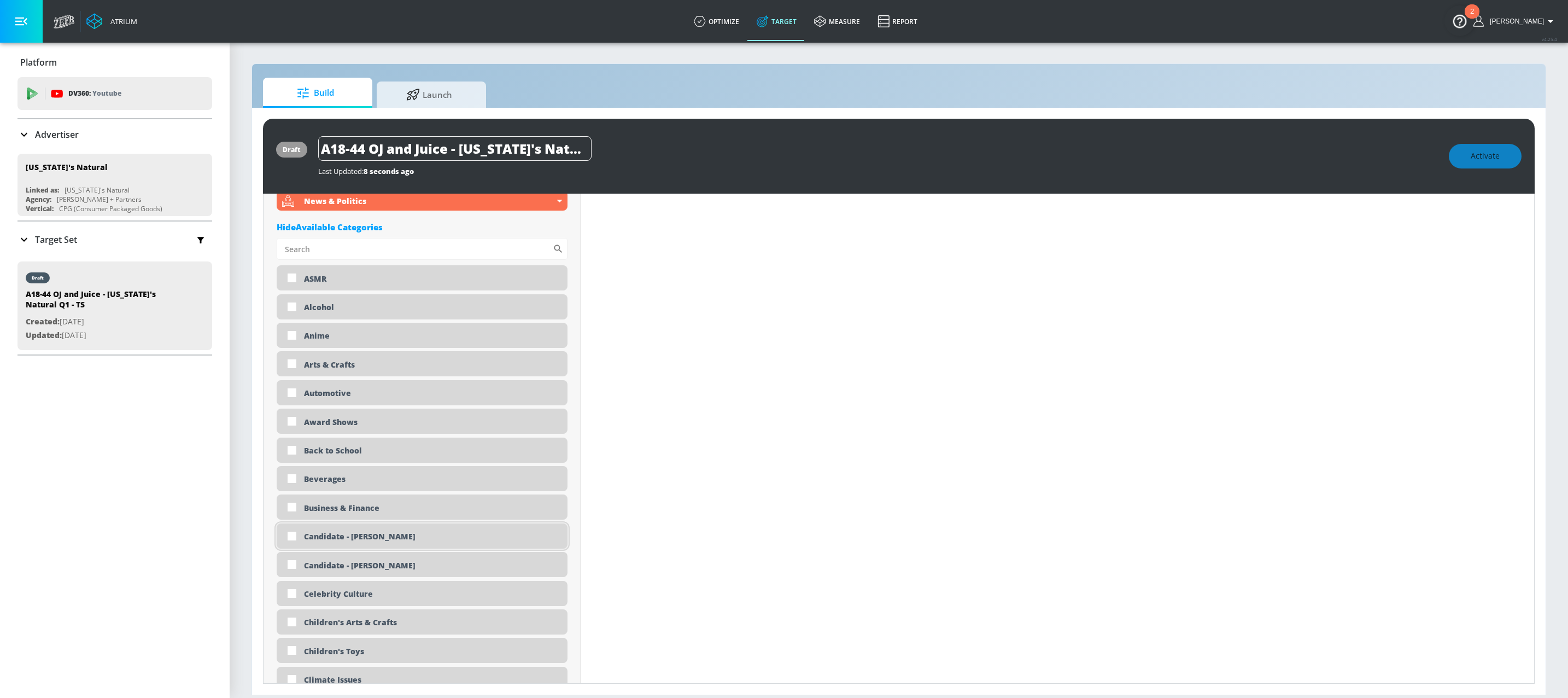
scroll to position [684, 0]
click at [358, 539] on div "Candidate - [PERSON_NAME]" at bounding box center [431, 534] width 256 height 10
checkbox input "true"
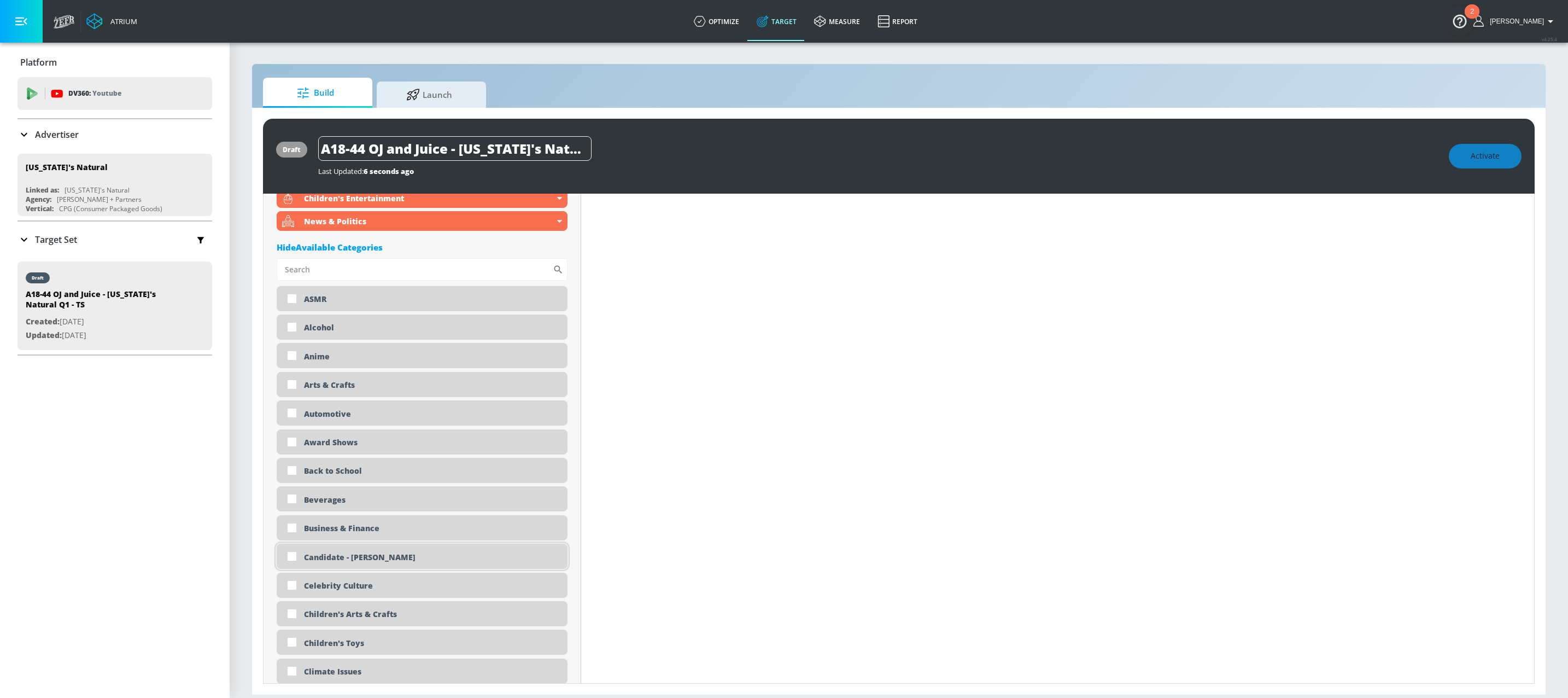
click at [362, 562] on div "Candidate - [PERSON_NAME]" at bounding box center [431, 557] width 256 height 10
checkbox input "true"
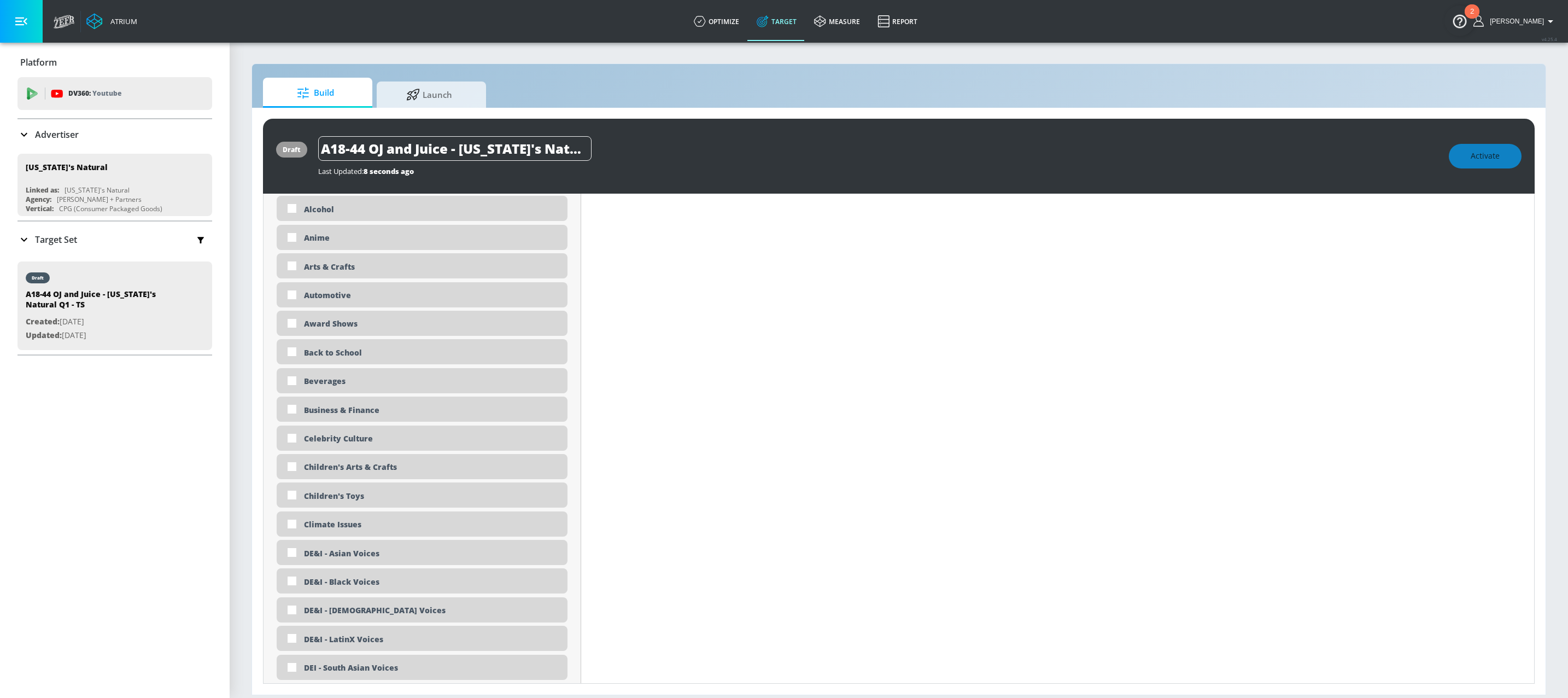
scroll to position [832, 0]
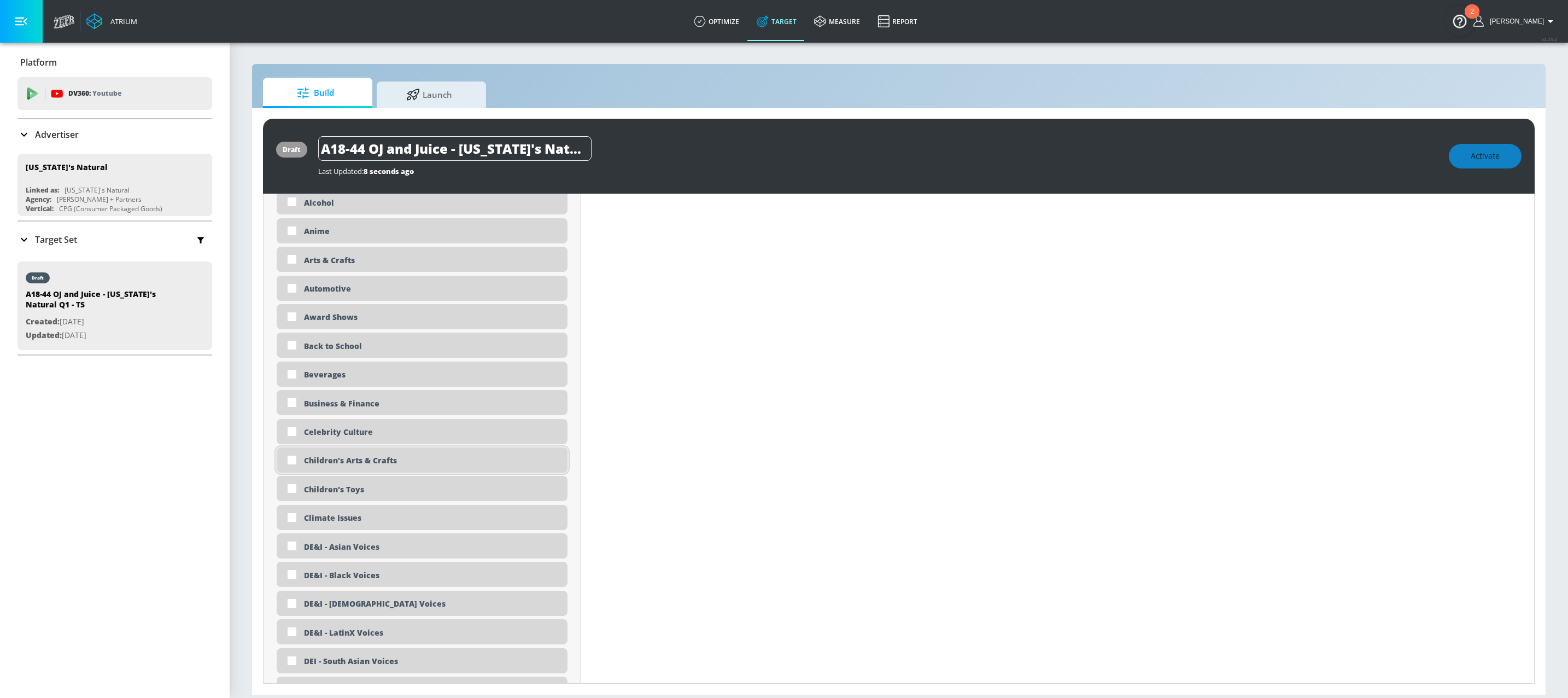
click at [388, 465] on div "Children's Arts & Crafts" at bounding box center [431, 460] width 256 height 10
checkbox input "true"
click at [356, 488] on div "Children's Toys" at bounding box center [431, 483] width 256 height 10
checkbox input "true"
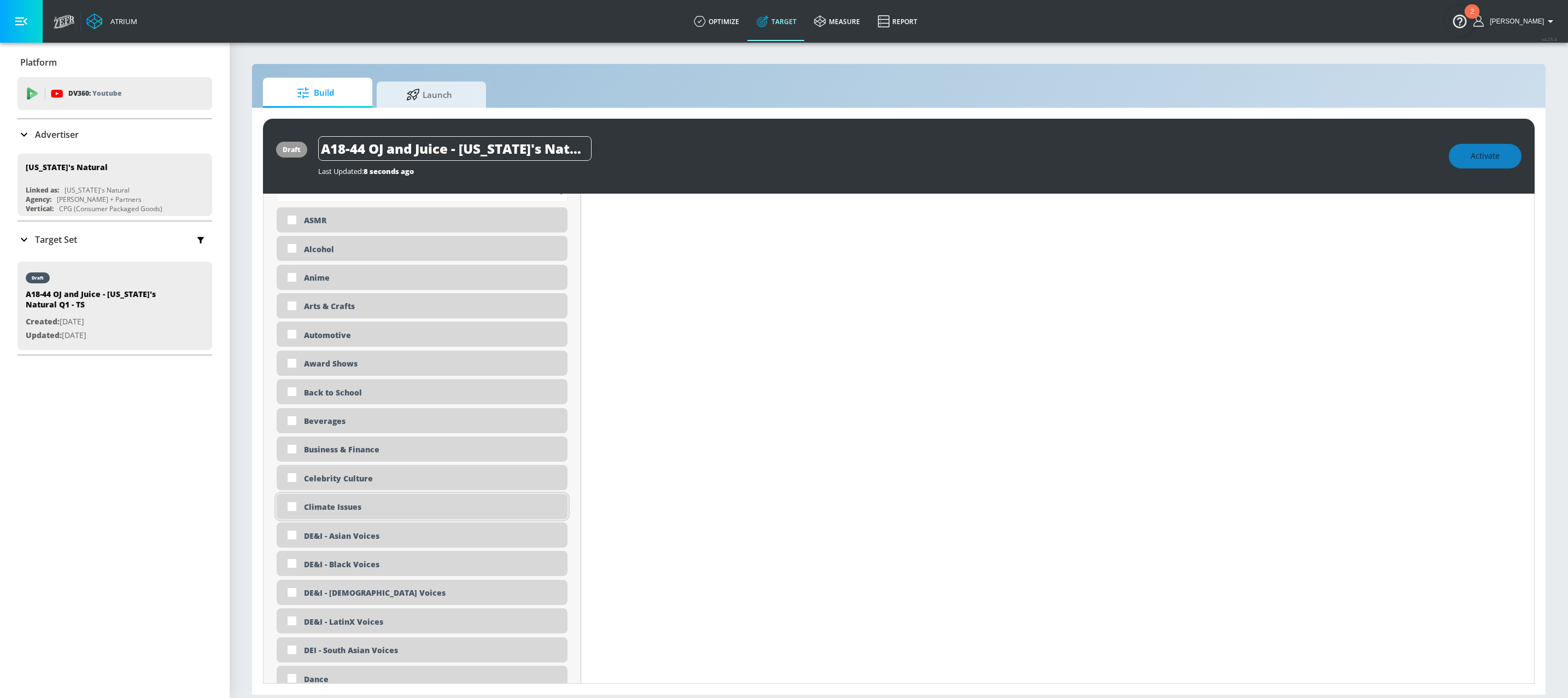
click at [348, 509] on div "Climate Issues" at bounding box center [431, 506] width 256 height 10
checkbox input "true"
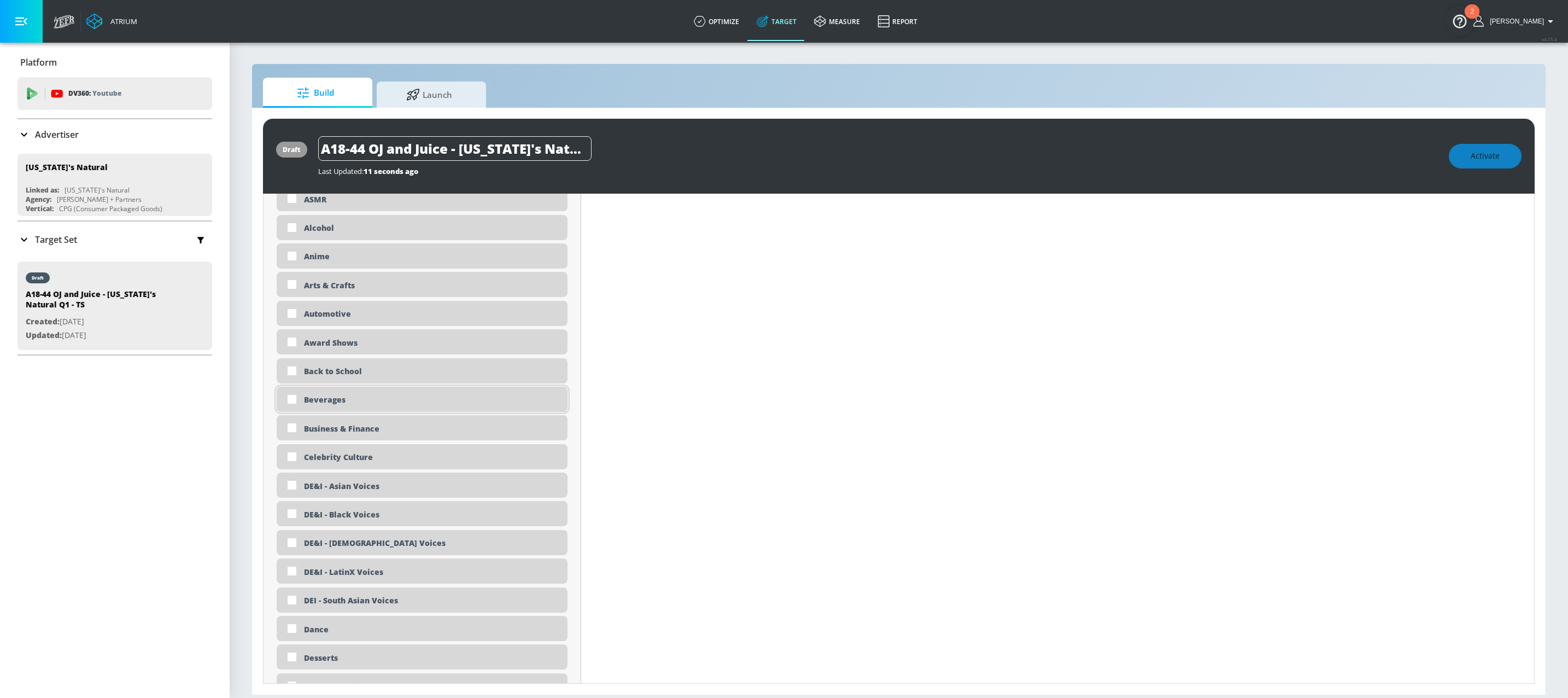
scroll to position [1569, 0]
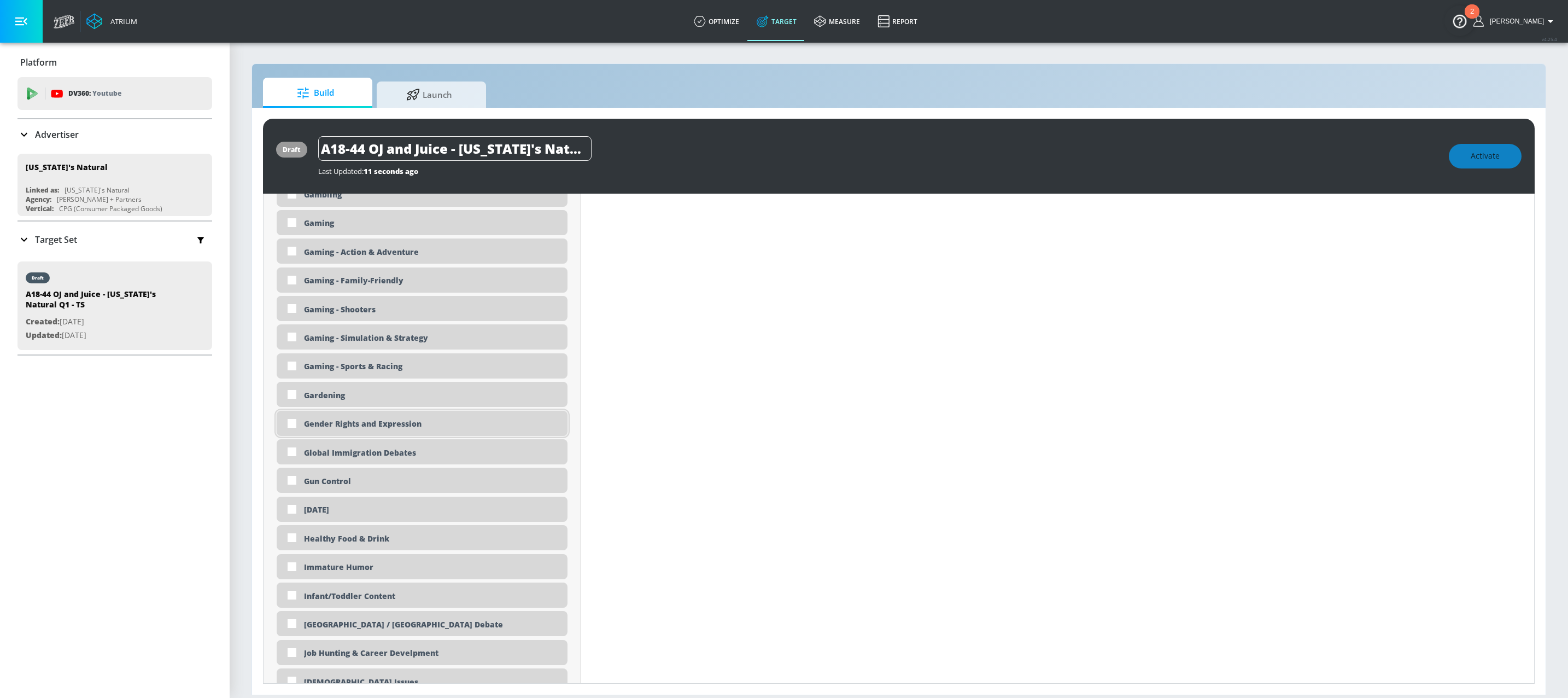
click at [410, 429] on div "Gender Rights and Expression" at bounding box center [431, 424] width 256 height 10
checkbox input "true"
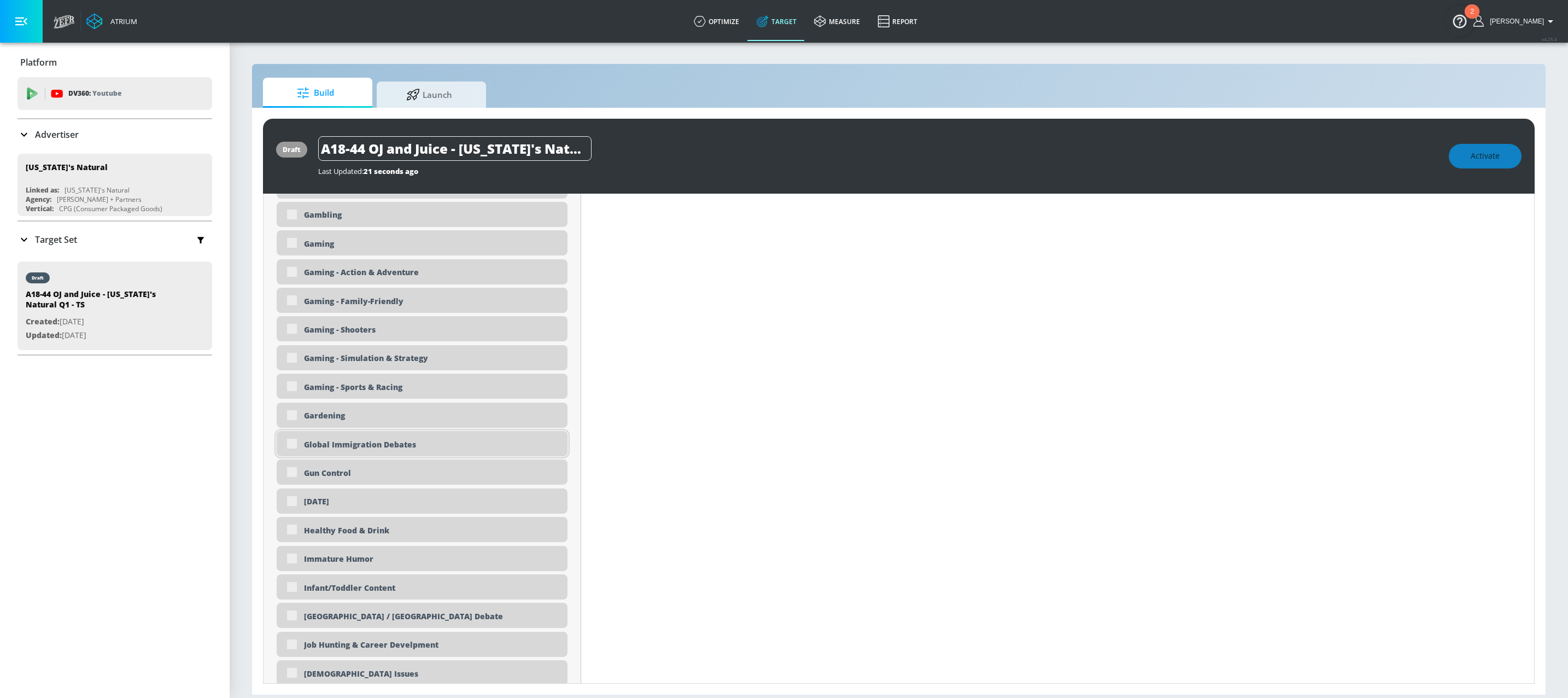
scroll to position [1567, 0]
click at [403, 450] on div "Global Immigration Debates" at bounding box center [431, 447] width 256 height 10
click at [310, 452] on div "Global Immigration Debates" at bounding box center [431, 447] width 256 height 10
checkbox input "true"
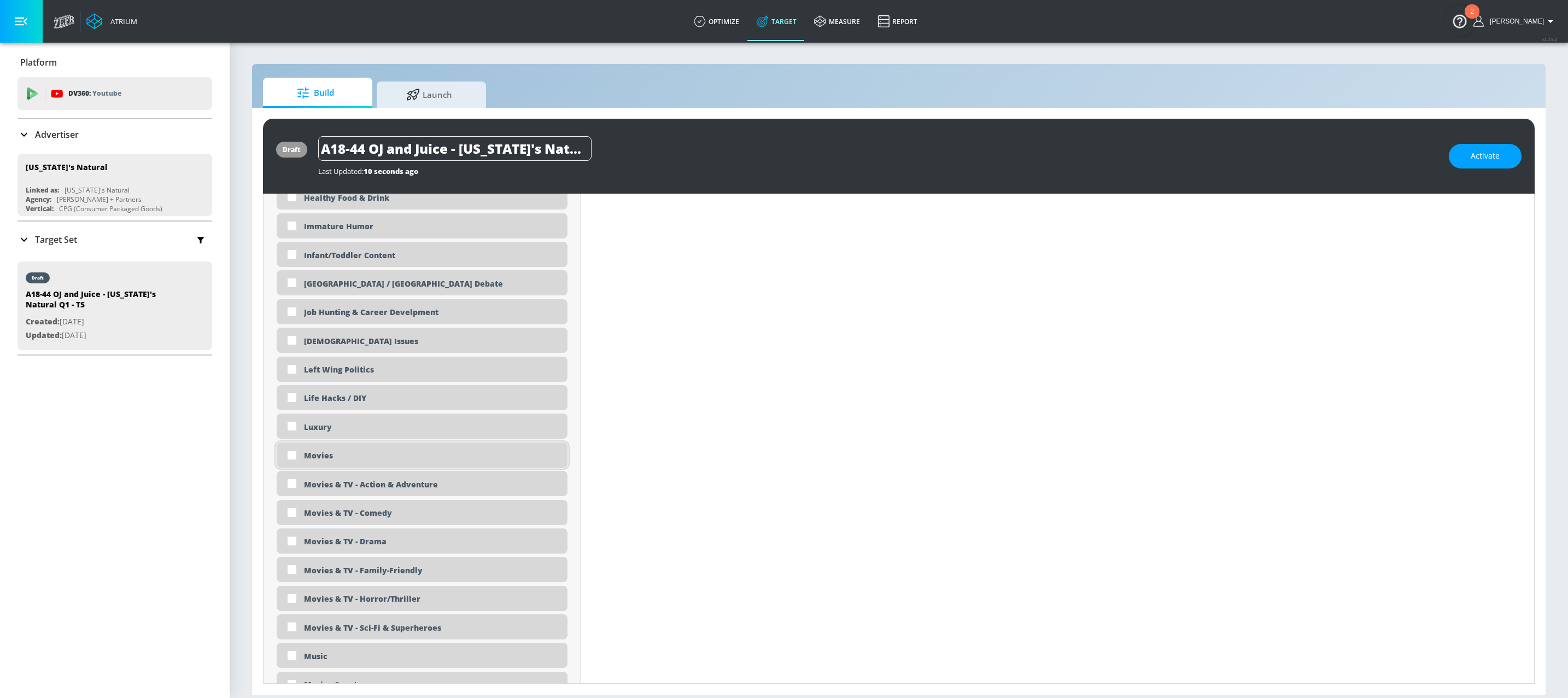
scroll to position [1890, 0]
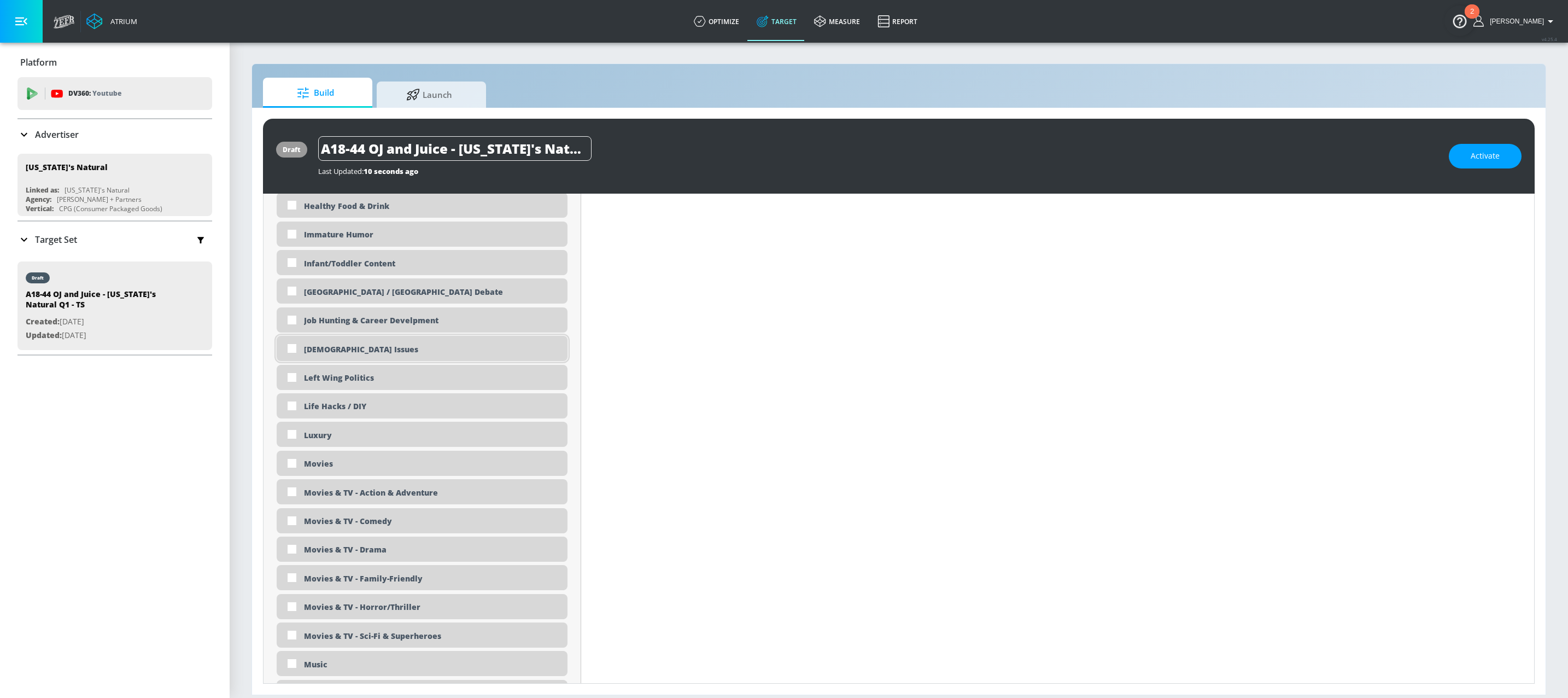
click at [377, 354] on div "[DEMOGRAPHIC_DATA] Issues" at bounding box center [431, 349] width 256 height 10
checkbox input "true"
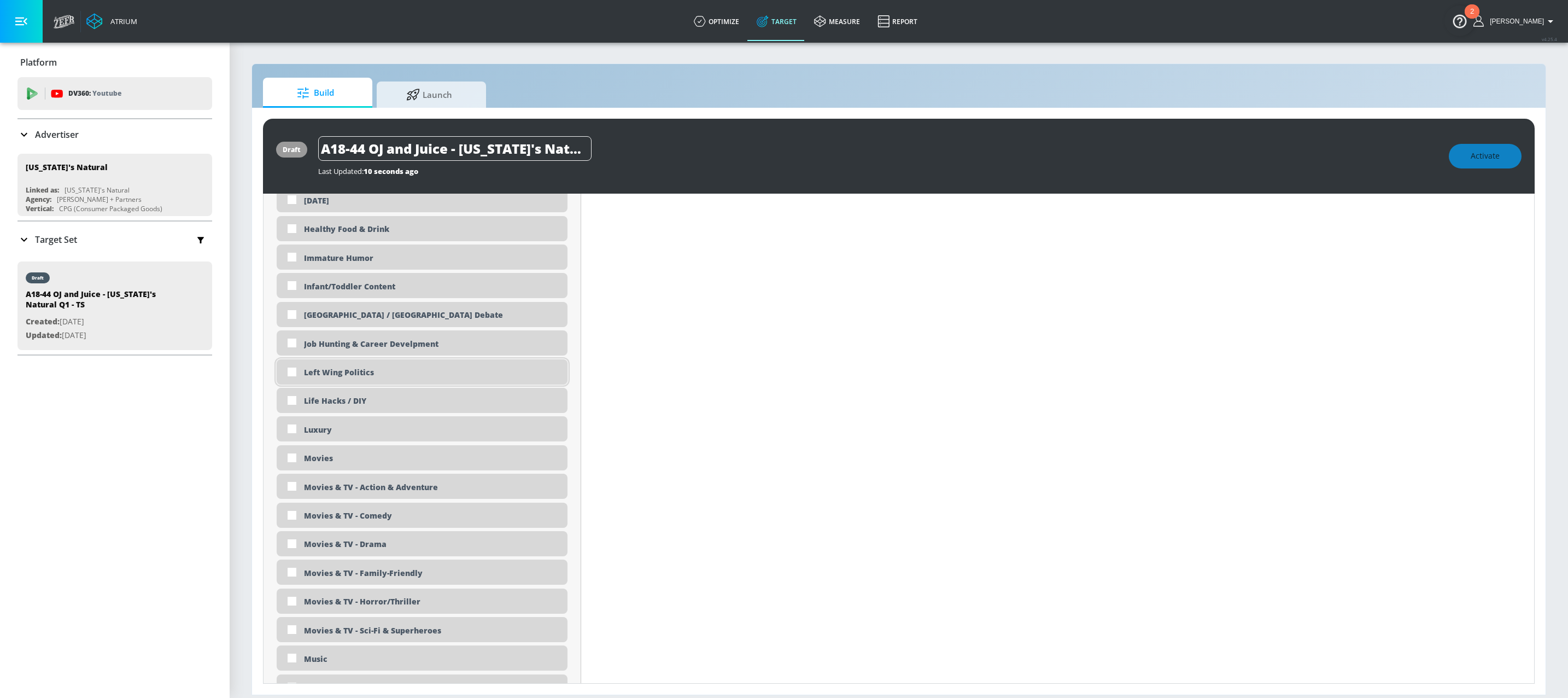
click at [366, 377] on div "Left Wing Politics" at bounding box center [431, 372] width 256 height 10
checkbox input "true"
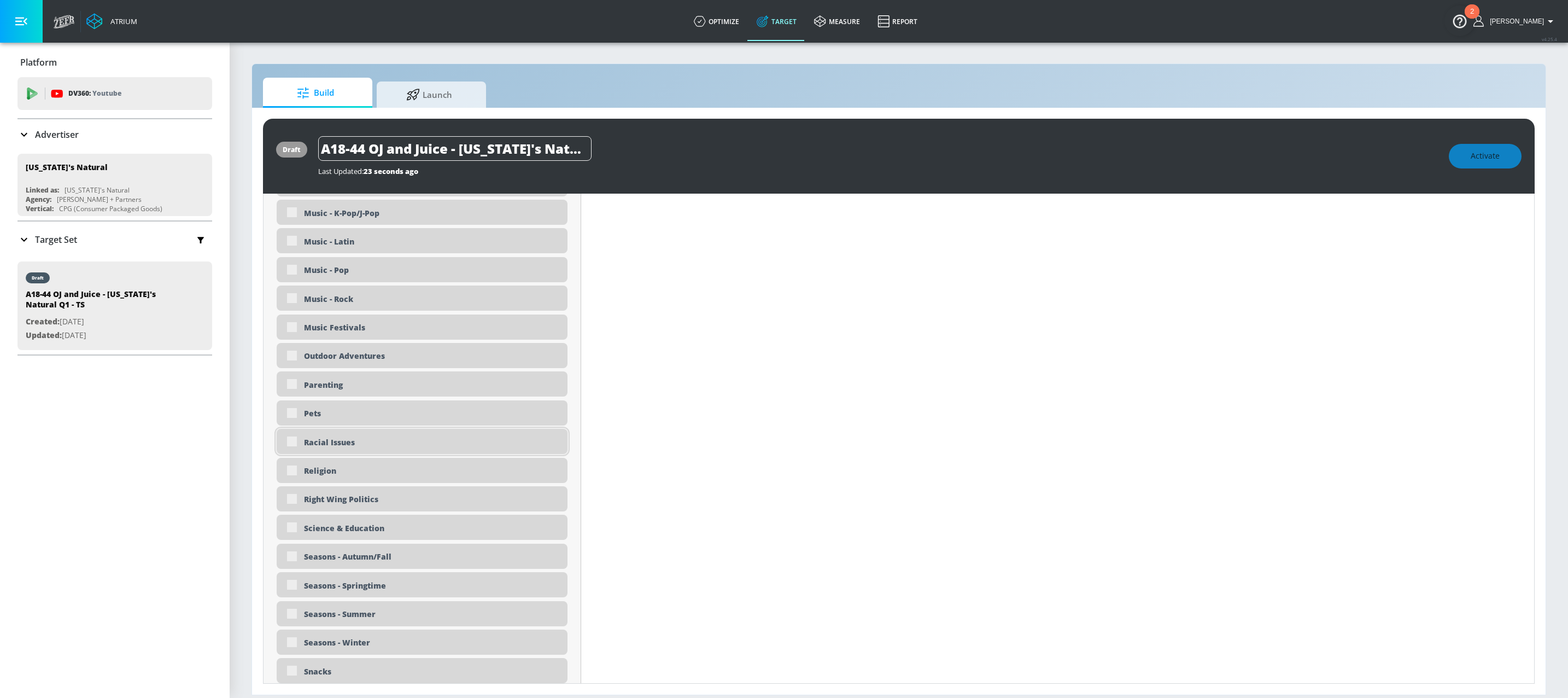
scroll to position [2445, 0]
click at [348, 450] on div "Racial Issues" at bounding box center [421, 442] width 291 height 25
checkbox input "true"
click at [315, 471] on div "Religion" at bounding box center [431, 465] width 256 height 10
checkbox input "true"
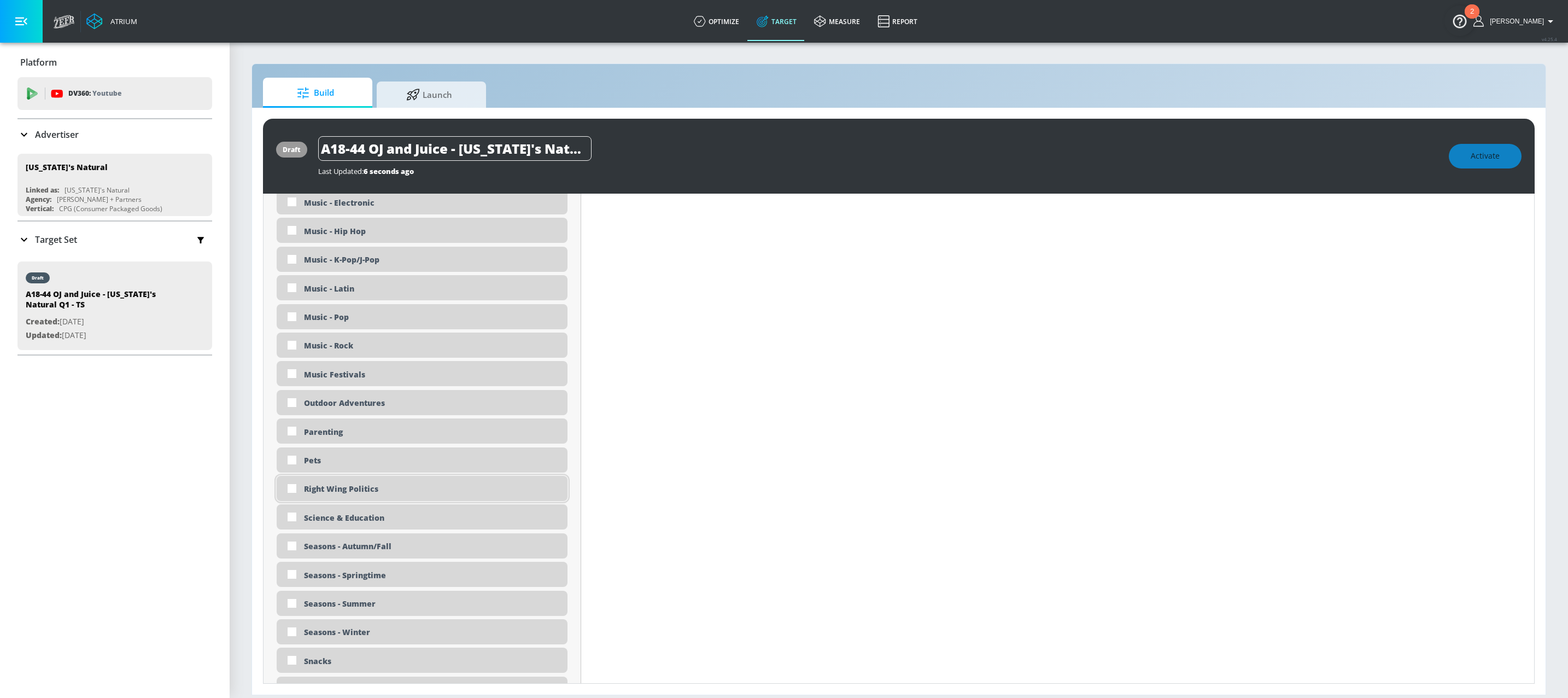
click at [319, 494] on div "Right Wing Politics" at bounding box center [431, 488] width 256 height 10
checkbox input "true"
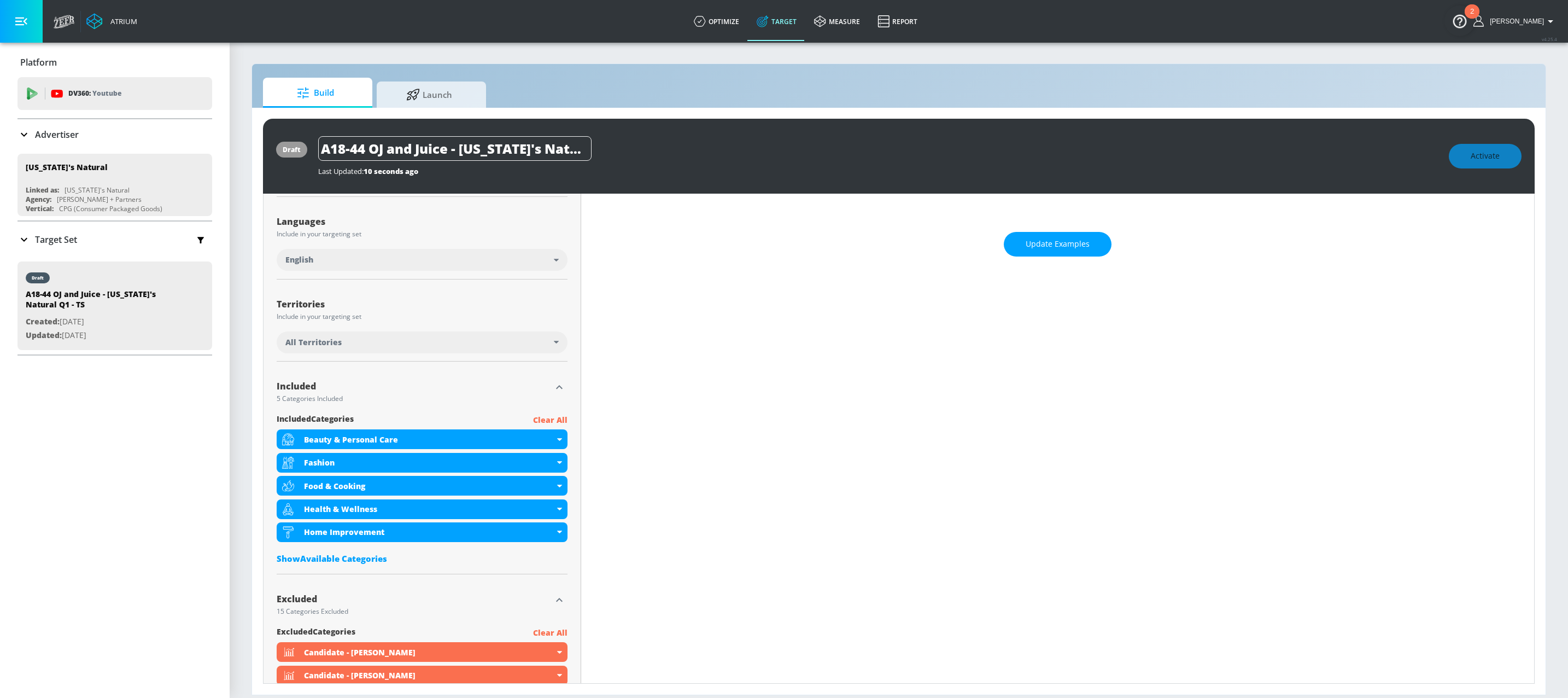
scroll to position [543, 0]
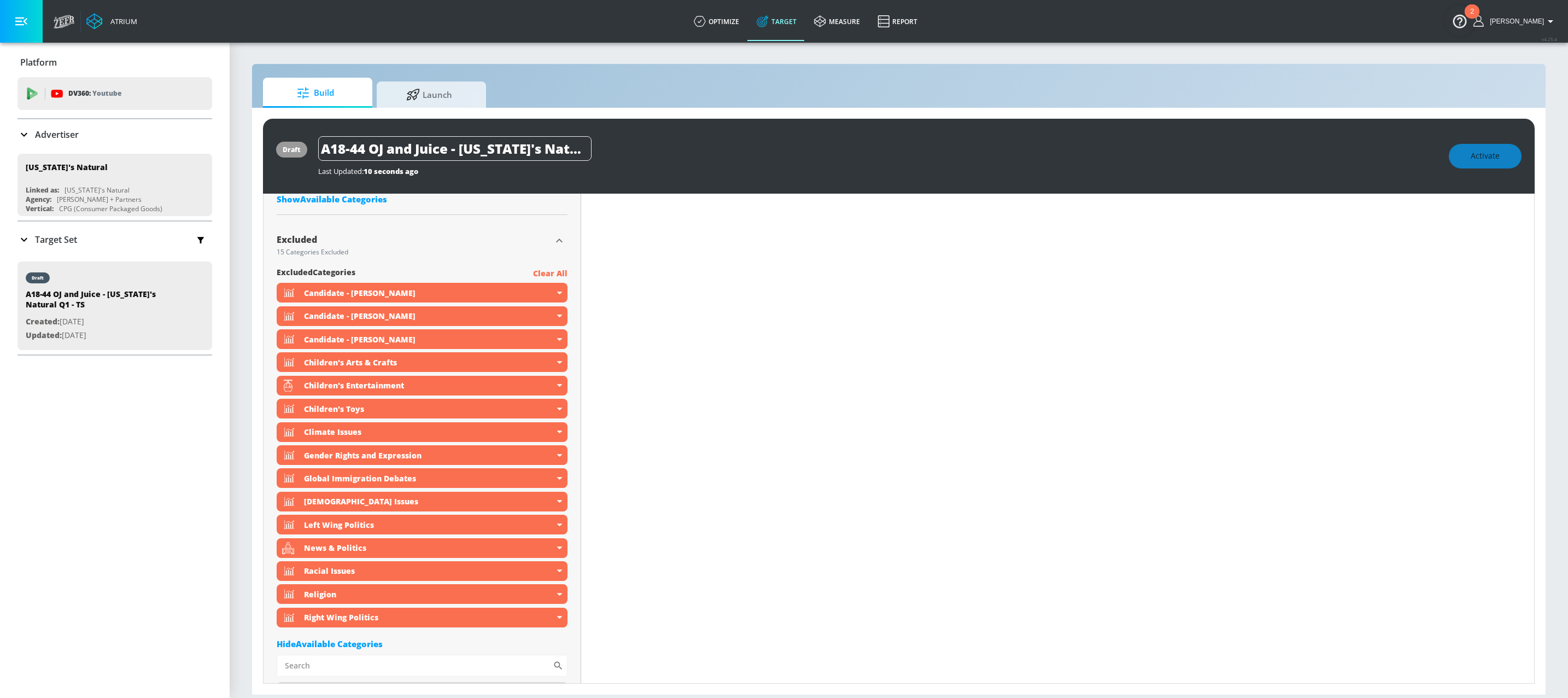
click at [364, 643] on div "Hide Available Categories" at bounding box center [421, 643] width 291 height 11
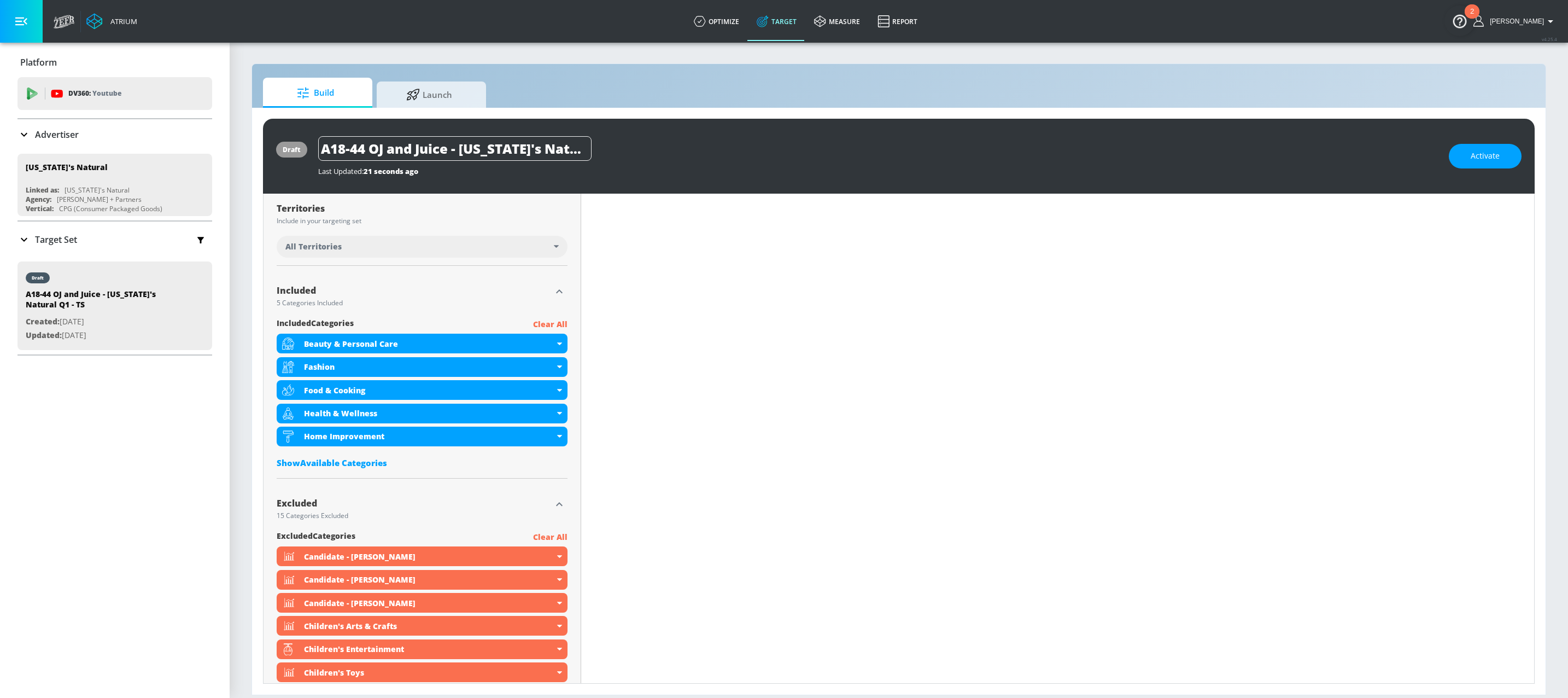
scroll to position [254, 0]
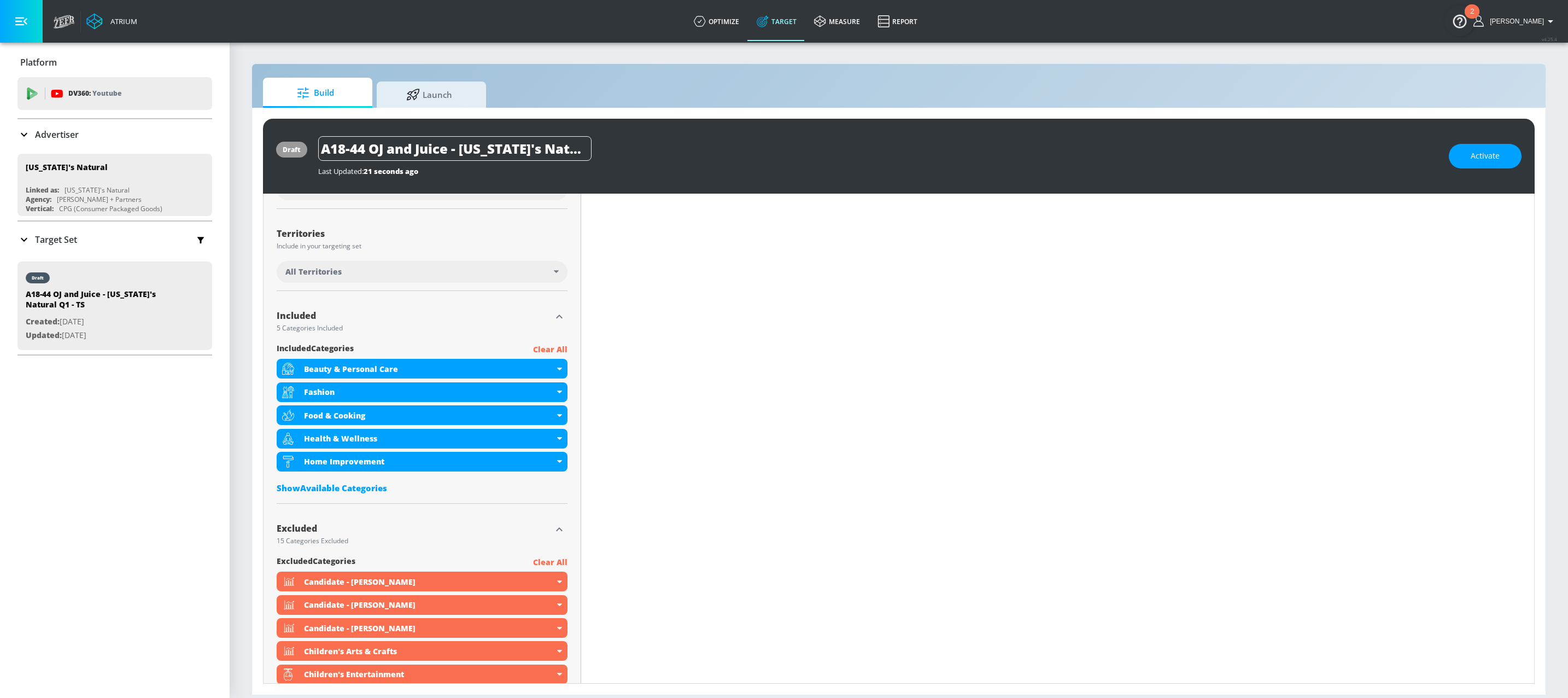
click at [549, 343] on div "Included 5 Categories Included included Categories Clear All Beauty & Personal …" at bounding box center [421, 401] width 291 height 204
click at [548, 348] on p "Clear All" at bounding box center [550, 349] width 34 height 14
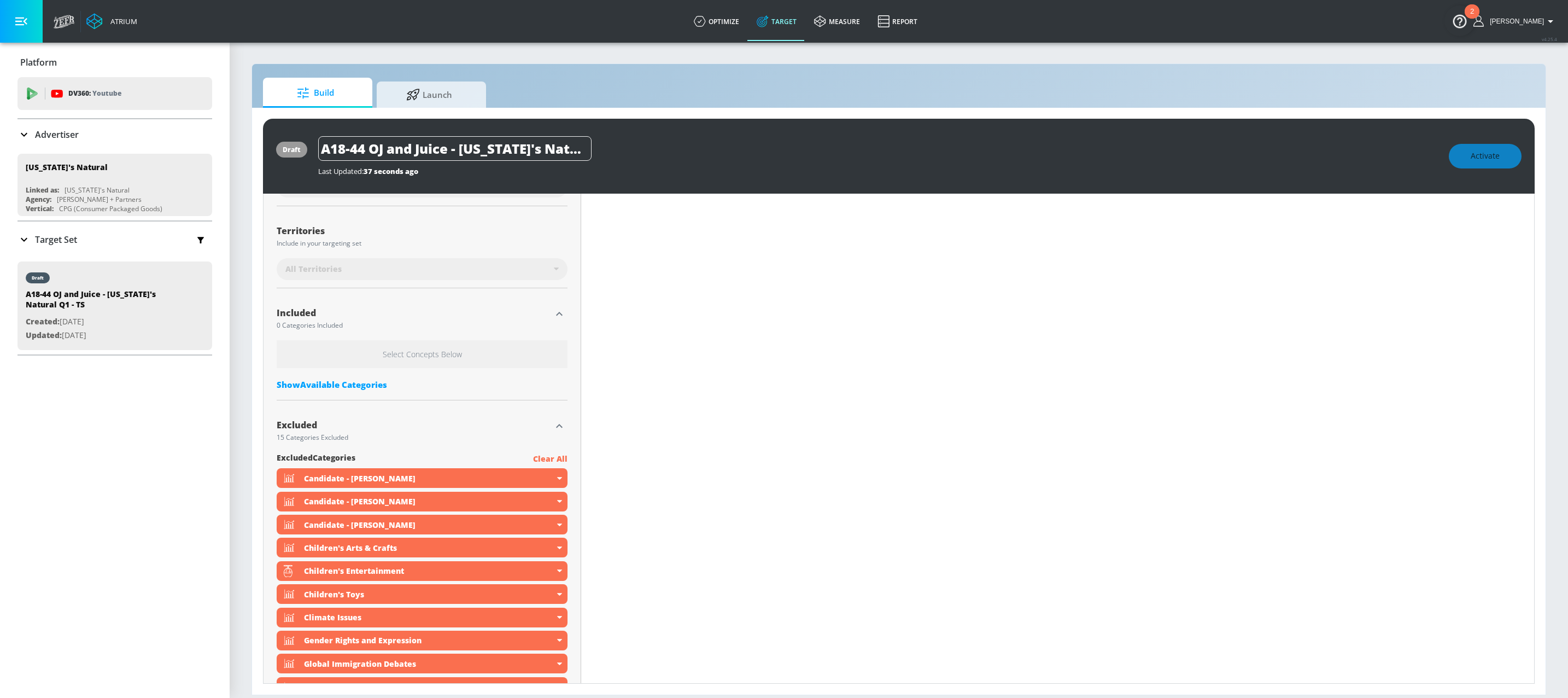
scroll to position [251, 0]
click at [370, 388] on div "Show Available Categories" at bounding box center [421, 387] width 291 height 11
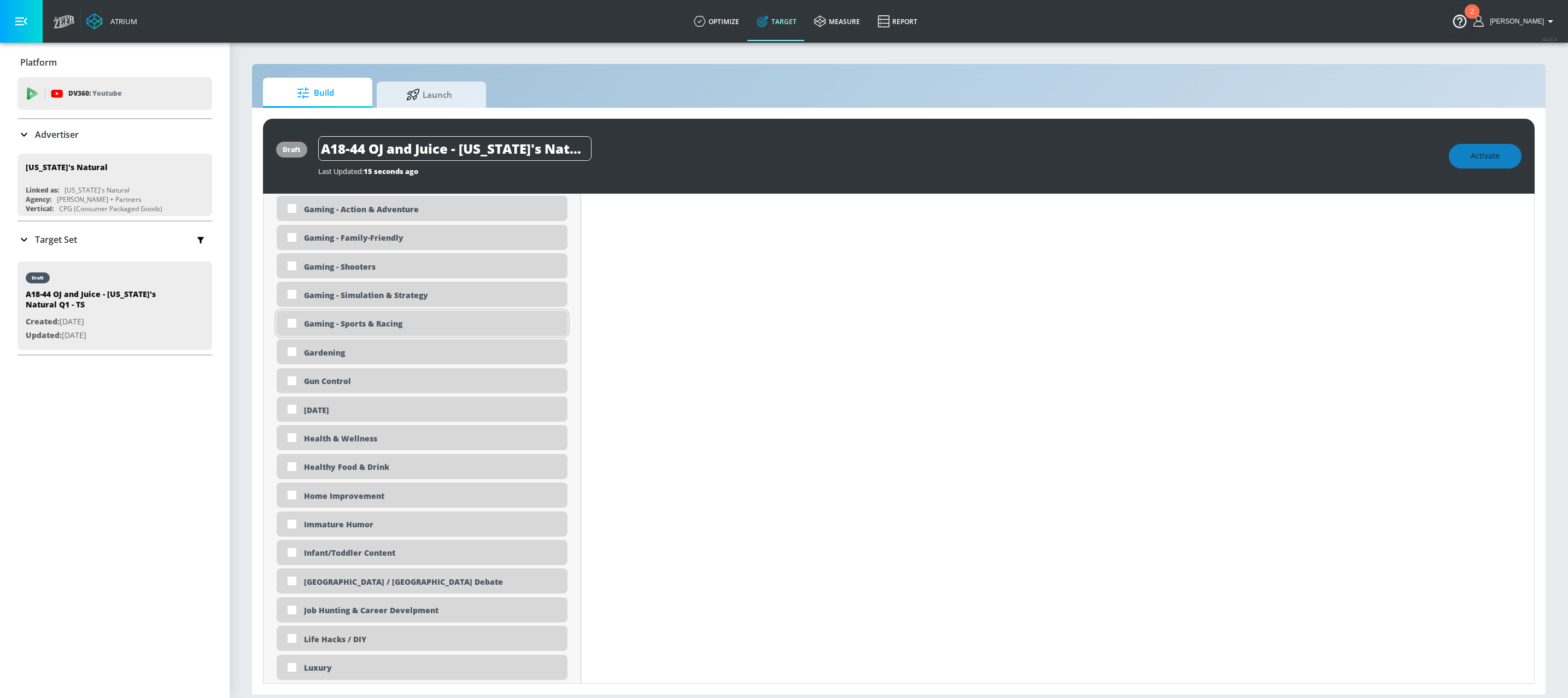
scroll to position [1317, 0]
click at [370, 469] on div "Healthy Food & Drink" at bounding box center [431, 464] width 256 height 10
checkbox input "true"
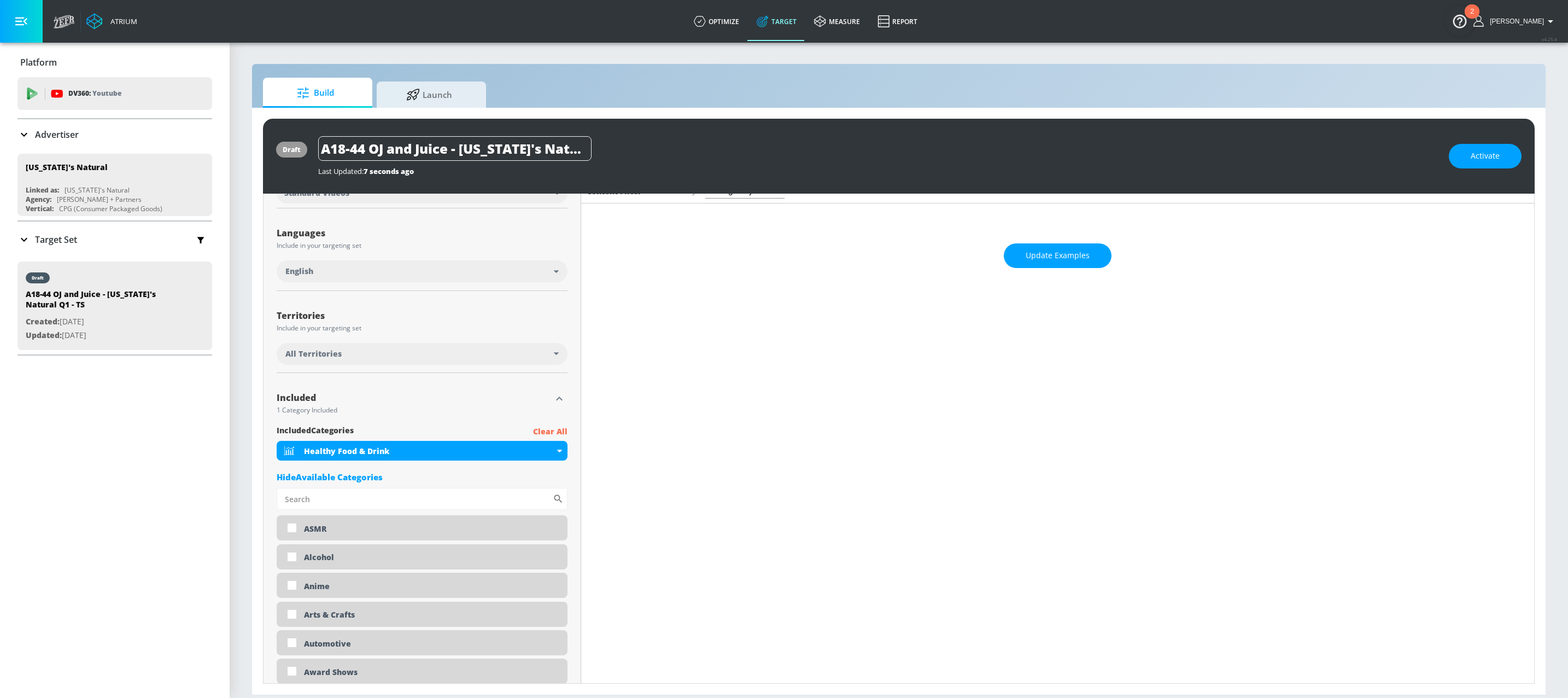
scroll to position [174, 0]
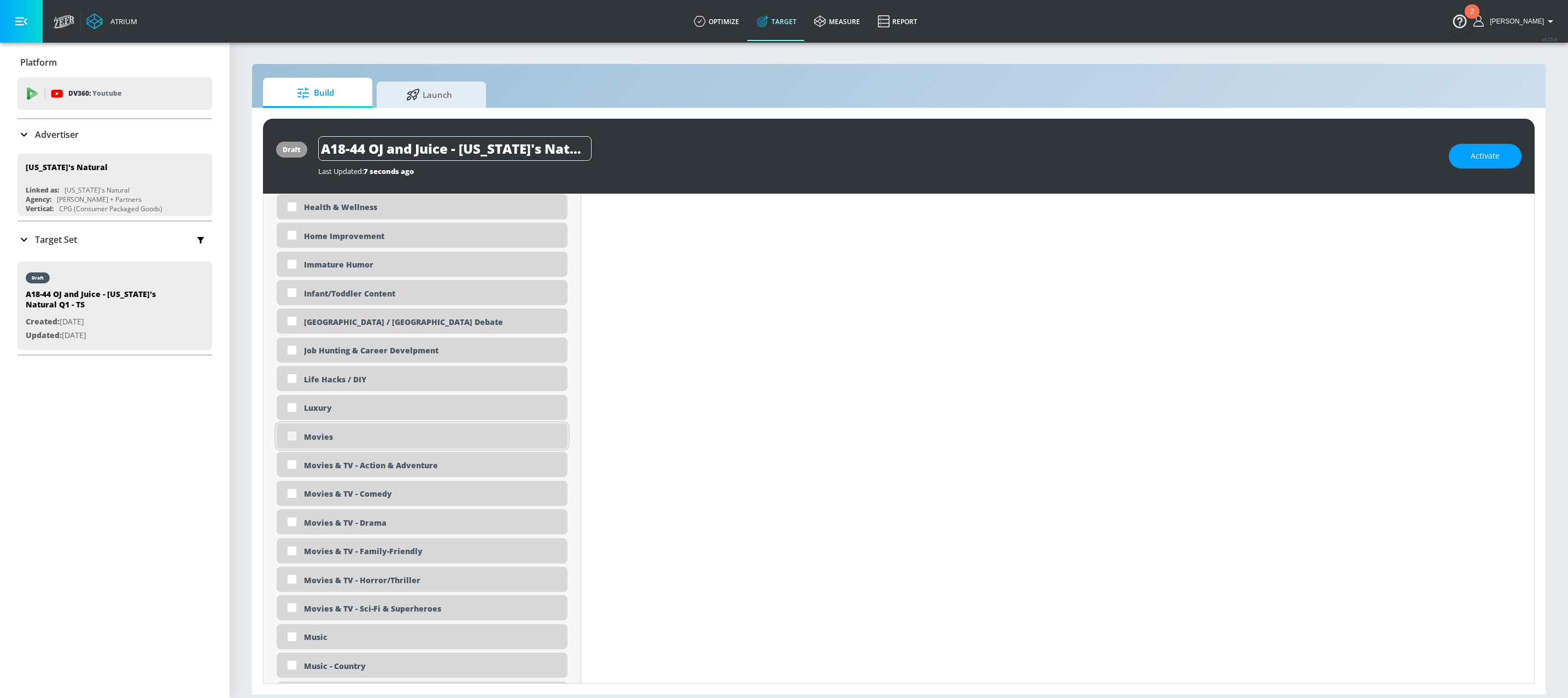
click at [297, 442] on input "checkbox" at bounding box center [291, 435] width 19 height 19
checkbox input "true"
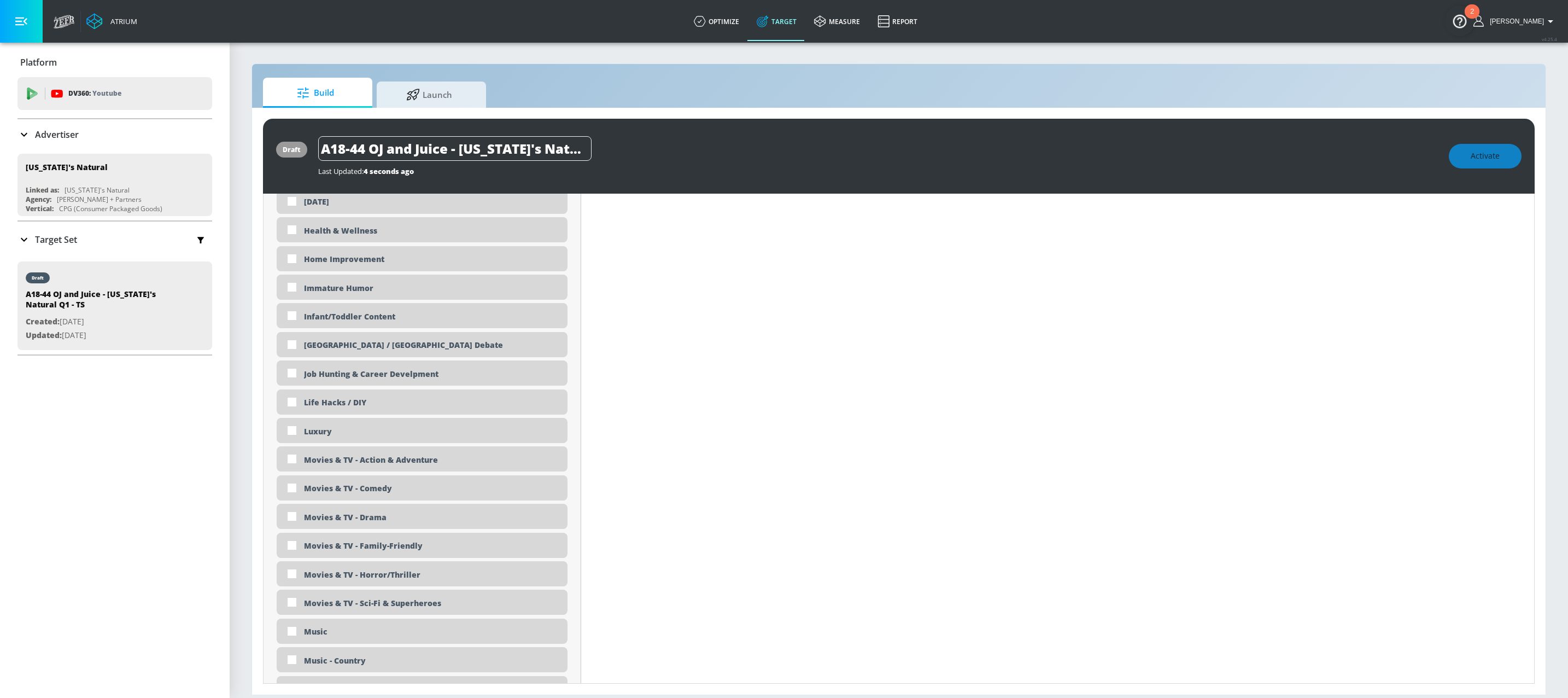
click at [588, 455] on div "Content Filter Sort by Average daily views avg_daily_views_last_7_days Update E…" at bounding box center [1057, 534] width 953 height 3472
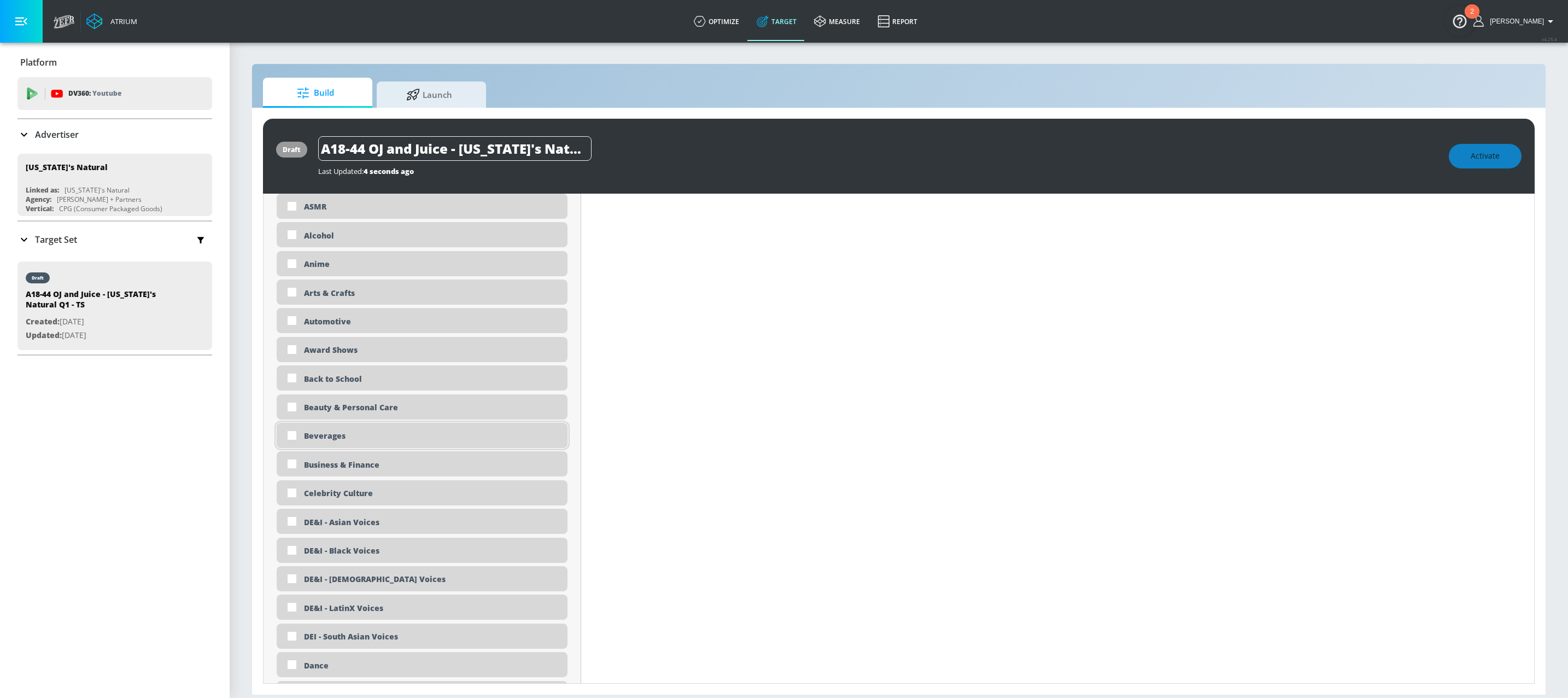
click at [417, 436] on div "Beverages" at bounding box center [431, 435] width 256 height 10
checkbox input "true"
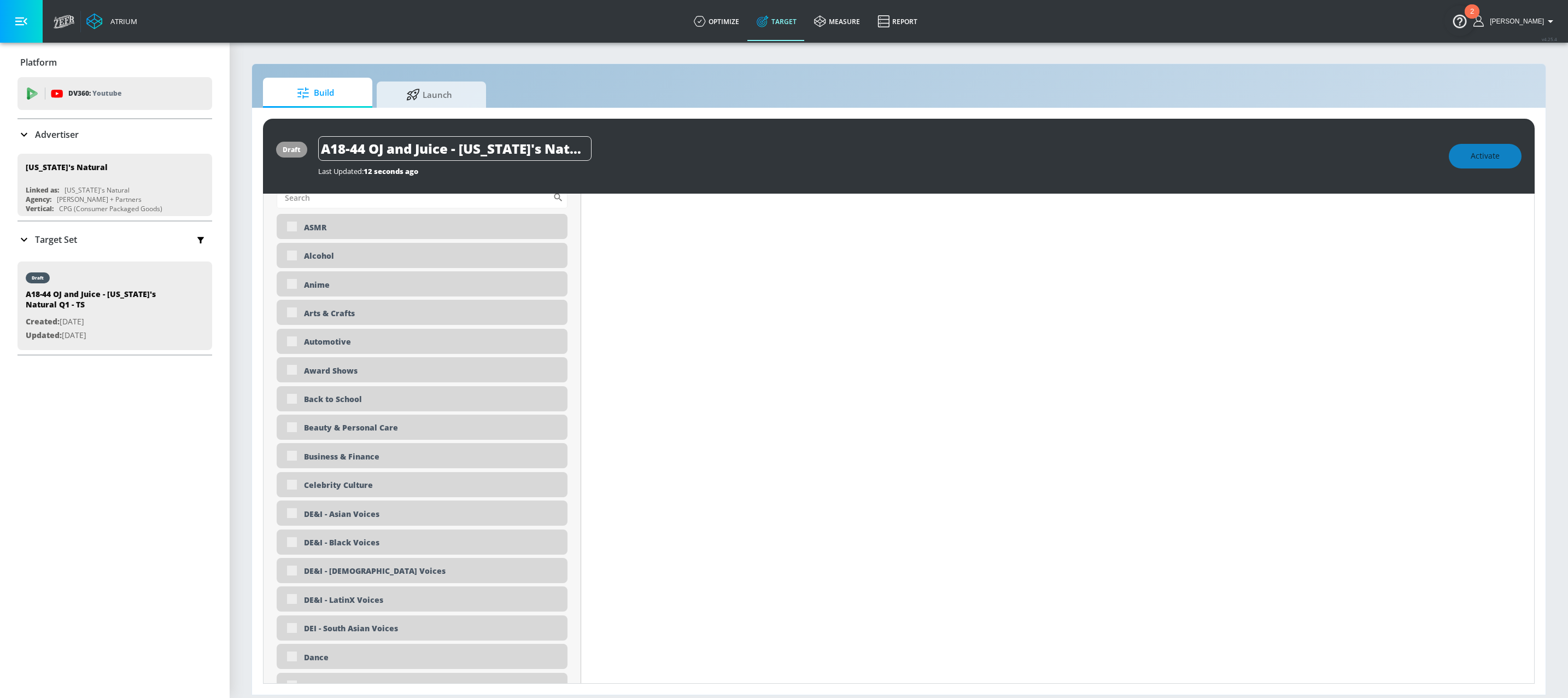
scroll to position [515, 0]
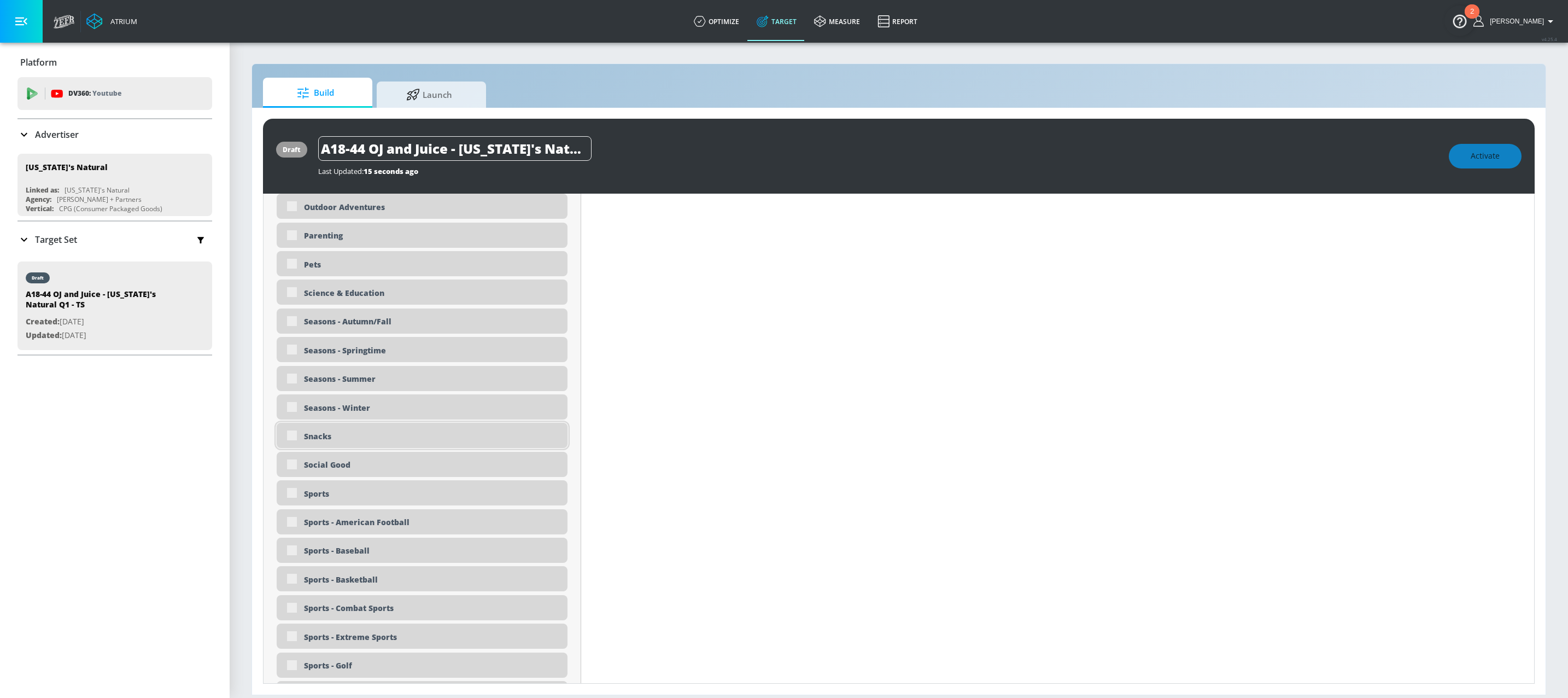
scroll to position [2230, 0]
click at [302, 433] on input "checkbox" at bounding box center [291, 435] width 19 height 19
checkbox input "true"
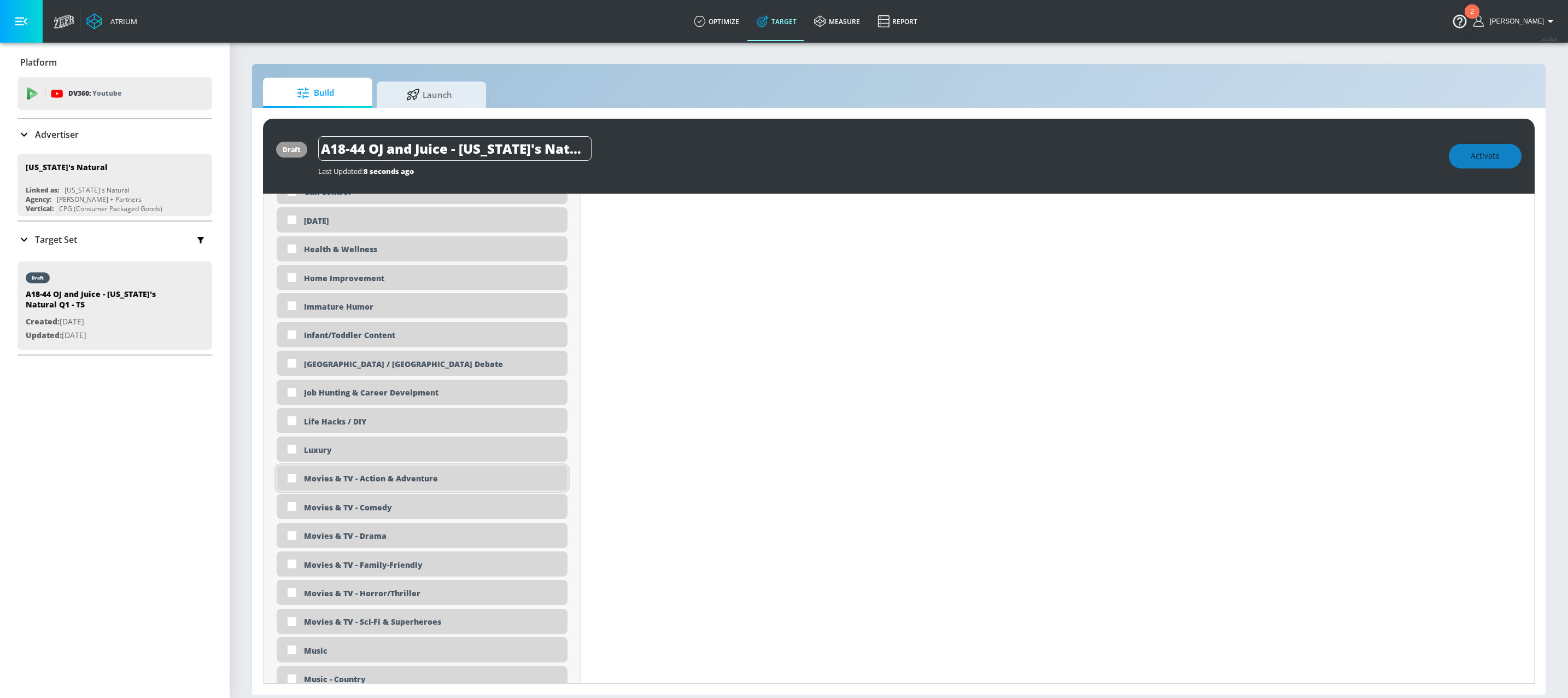
scroll to position [1555, 0]
click at [299, 480] on input "checkbox" at bounding box center [291, 475] width 19 height 19
checkbox input "true"
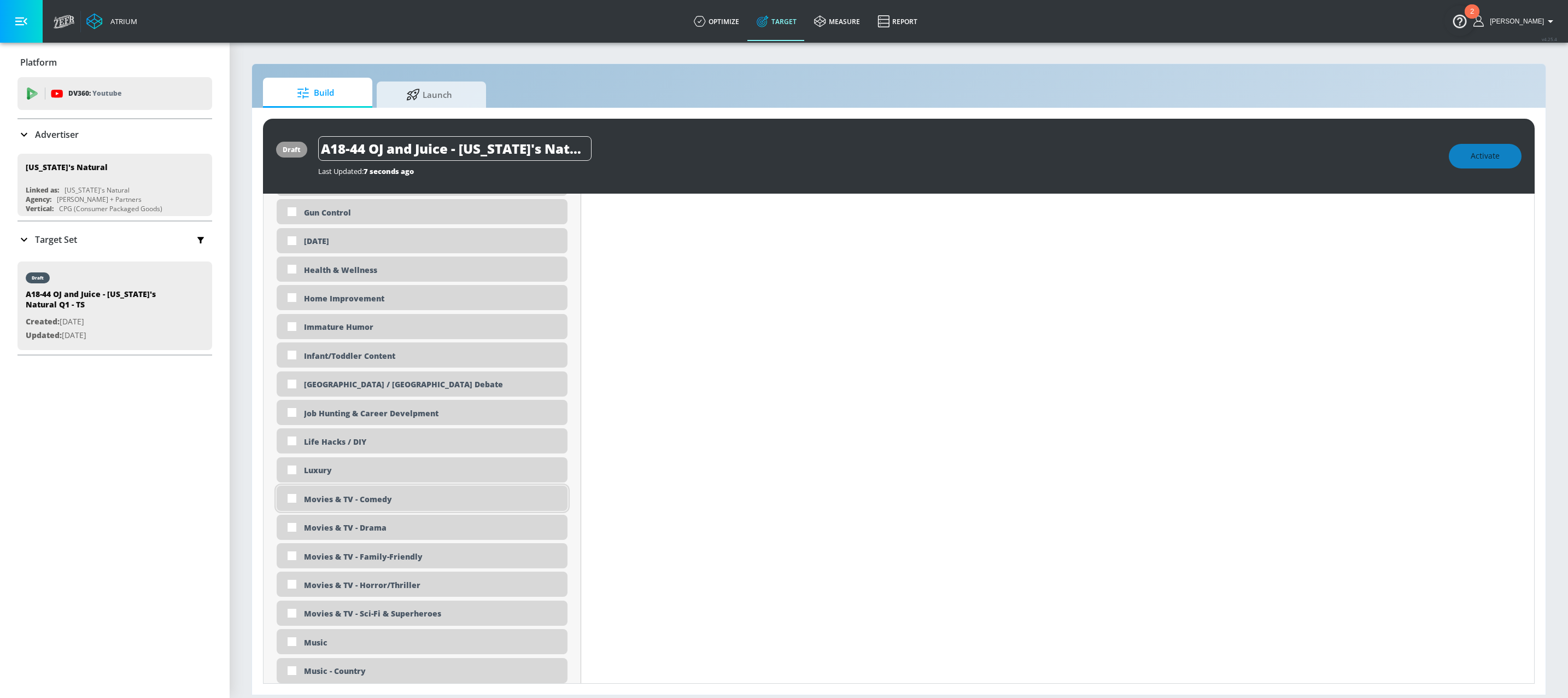
click at [343, 498] on div "Movies & TV - Comedy" at bounding box center [431, 499] width 256 height 10
checkbox input "true"
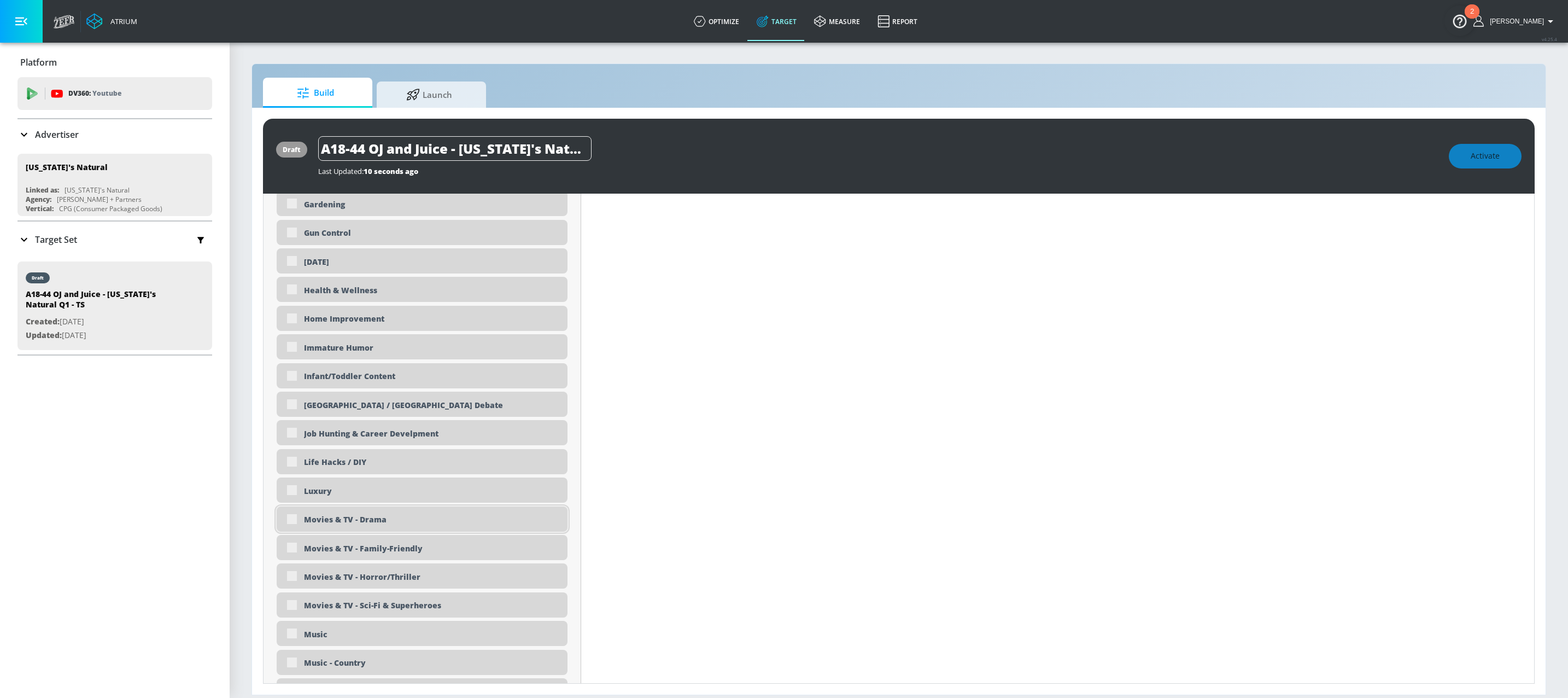
scroll to position [1553, 0]
click at [338, 526] on div "Movies & TV - Drama" at bounding box center [431, 522] width 256 height 10
click at [306, 527] on div "Movies & TV - Drama" at bounding box center [431, 522] width 256 height 10
checkbox input "true"
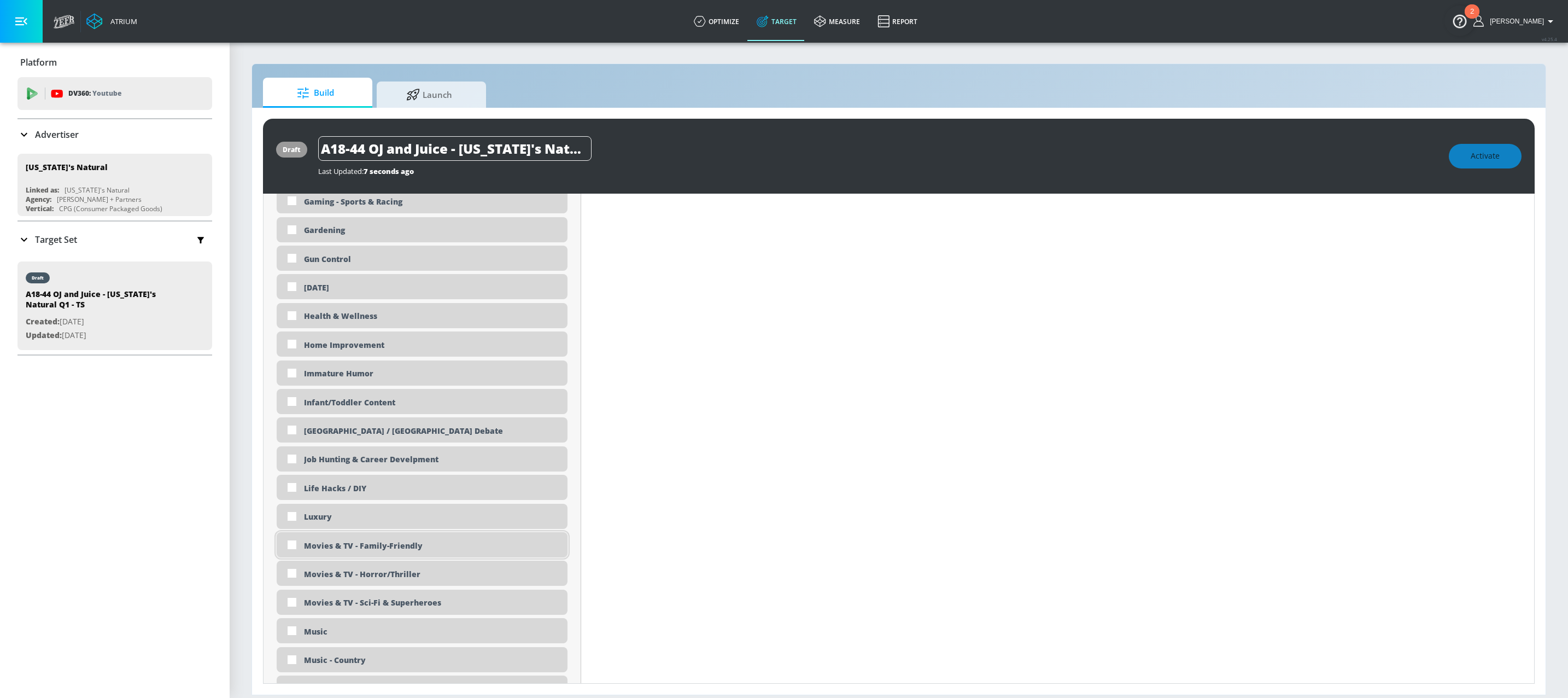
click at [335, 550] on div "Movies & TV - Family-Friendly" at bounding box center [431, 545] width 256 height 10
checkbox input "true"
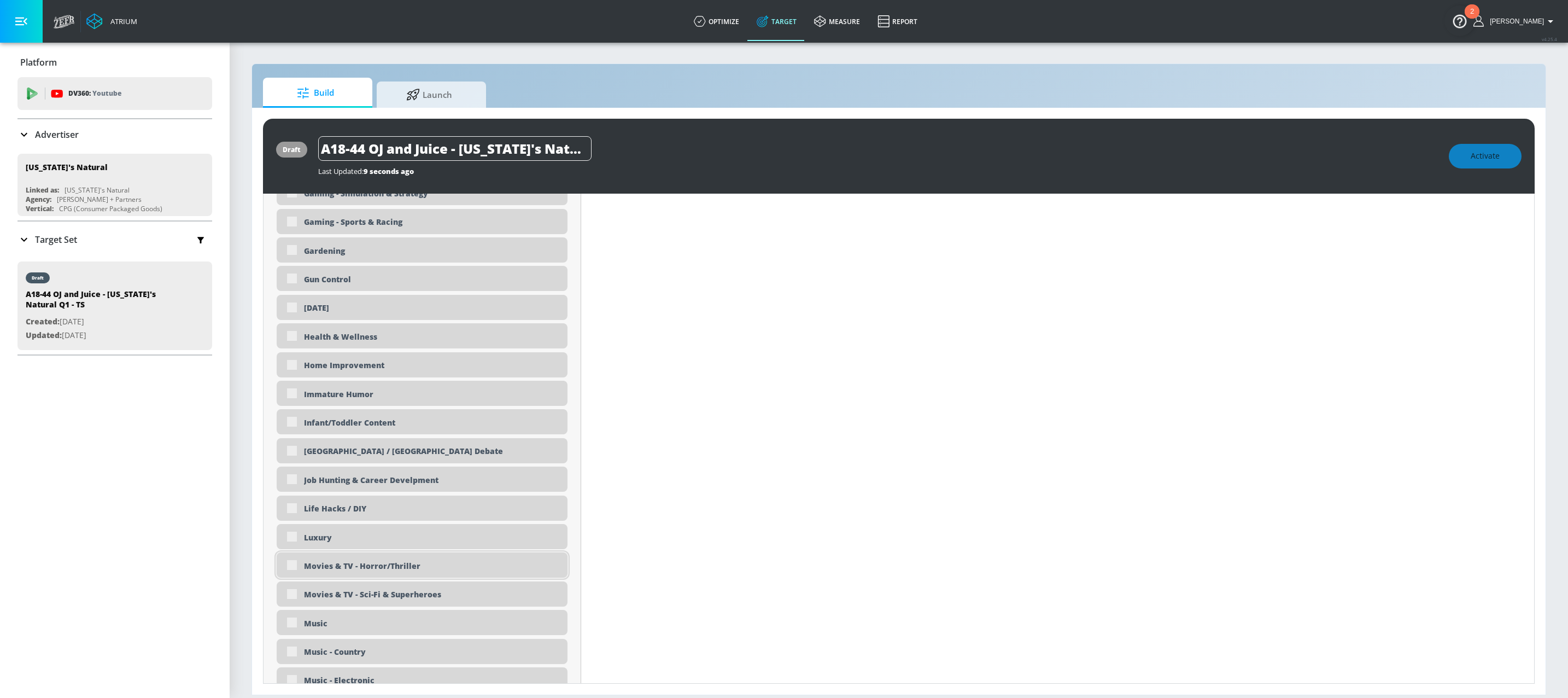
scroll to position [1553, 0]
click at [322, 572] on div "Movies & TV - Horror/Thriller" at bounding box center [431, 568] width 256 height 10
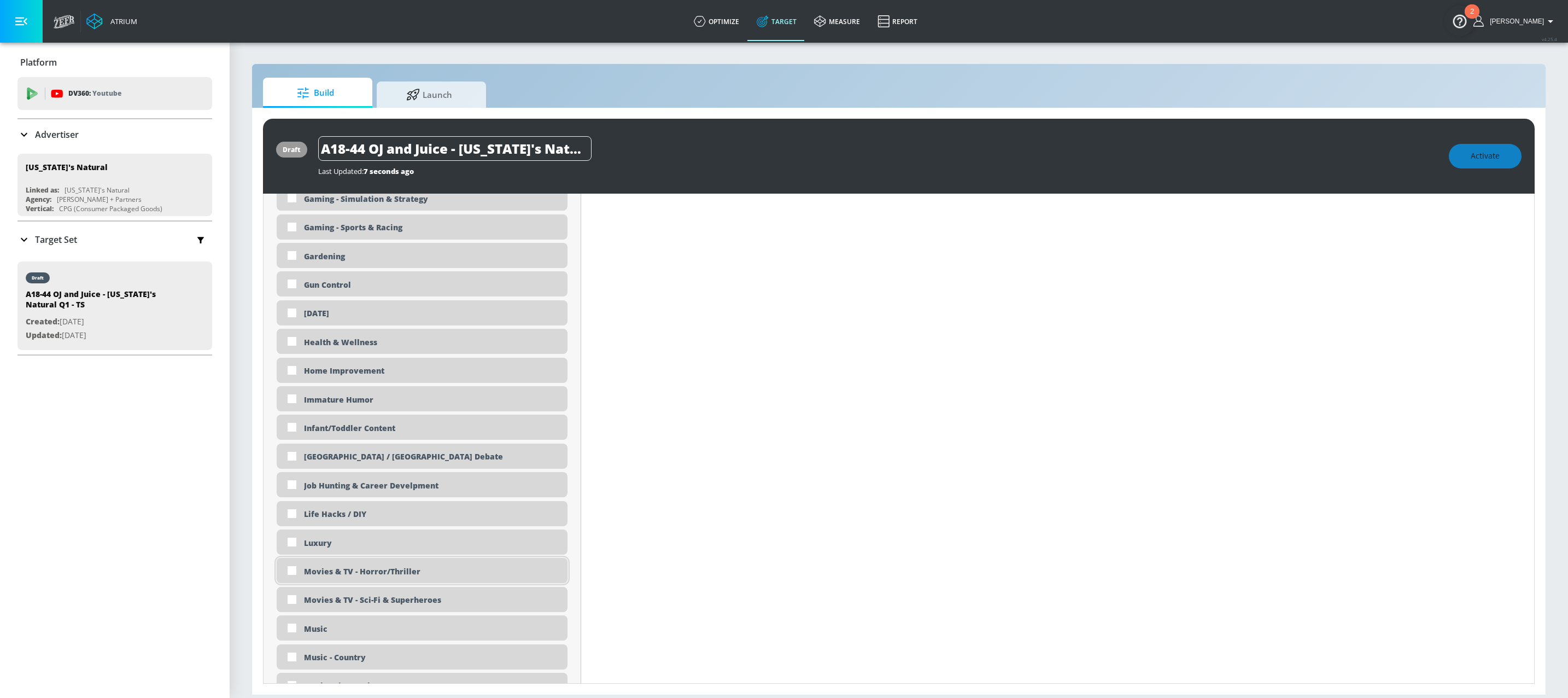
scroll to position [1555, 0]
click at [322, 572] on div "Movies & TV - Horror/Thriller" at bounding box center [431, 568] width 256 height 10
checkbox input "true"
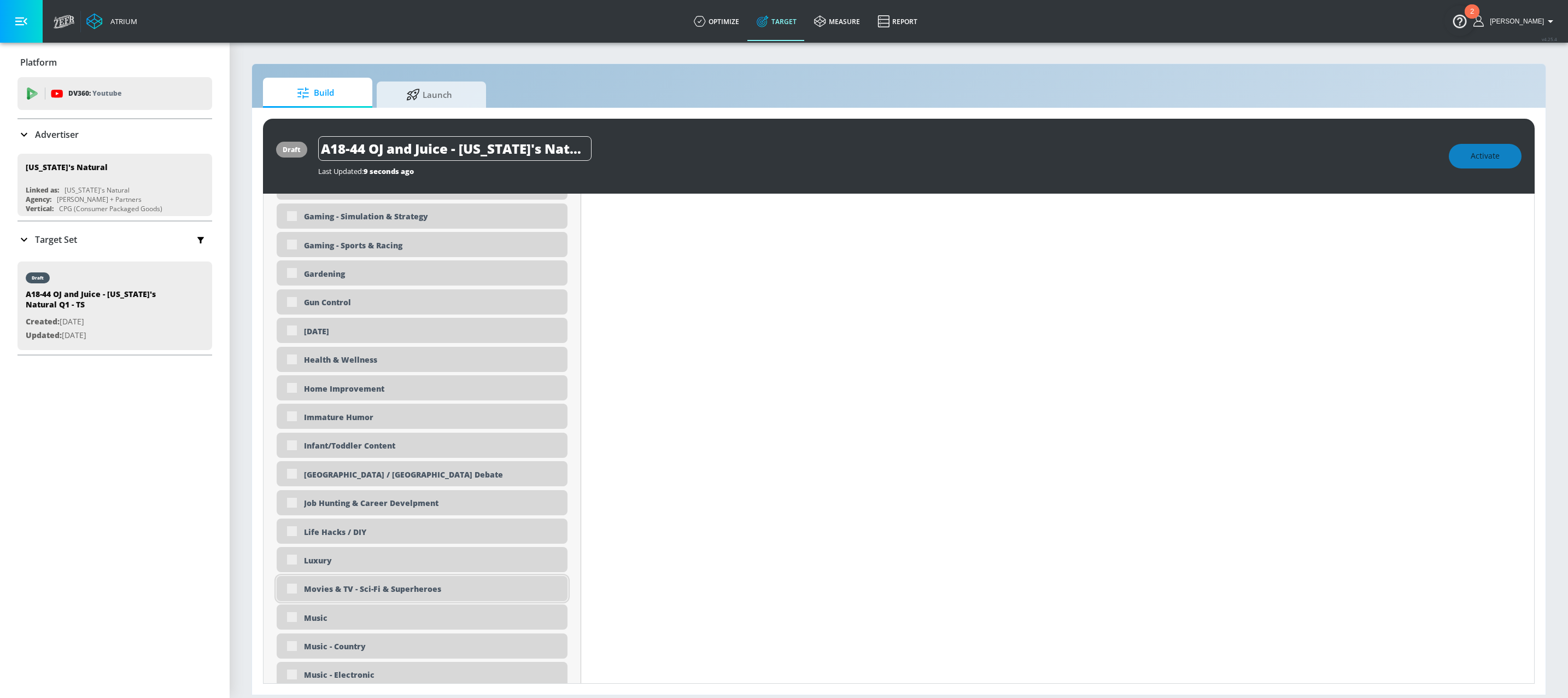
scroll to position [1553, 0]
click at [333, 595] on div "Movies & TV - Sci-Fi & Superheroes" at bounding box center [431, 591] width 256 height 10
click at [362, 592] on div "Movies & TV - Sci-Fi & Superheroes" at bounding box center [431, 591] width 256 height 10
checkbox input "true"
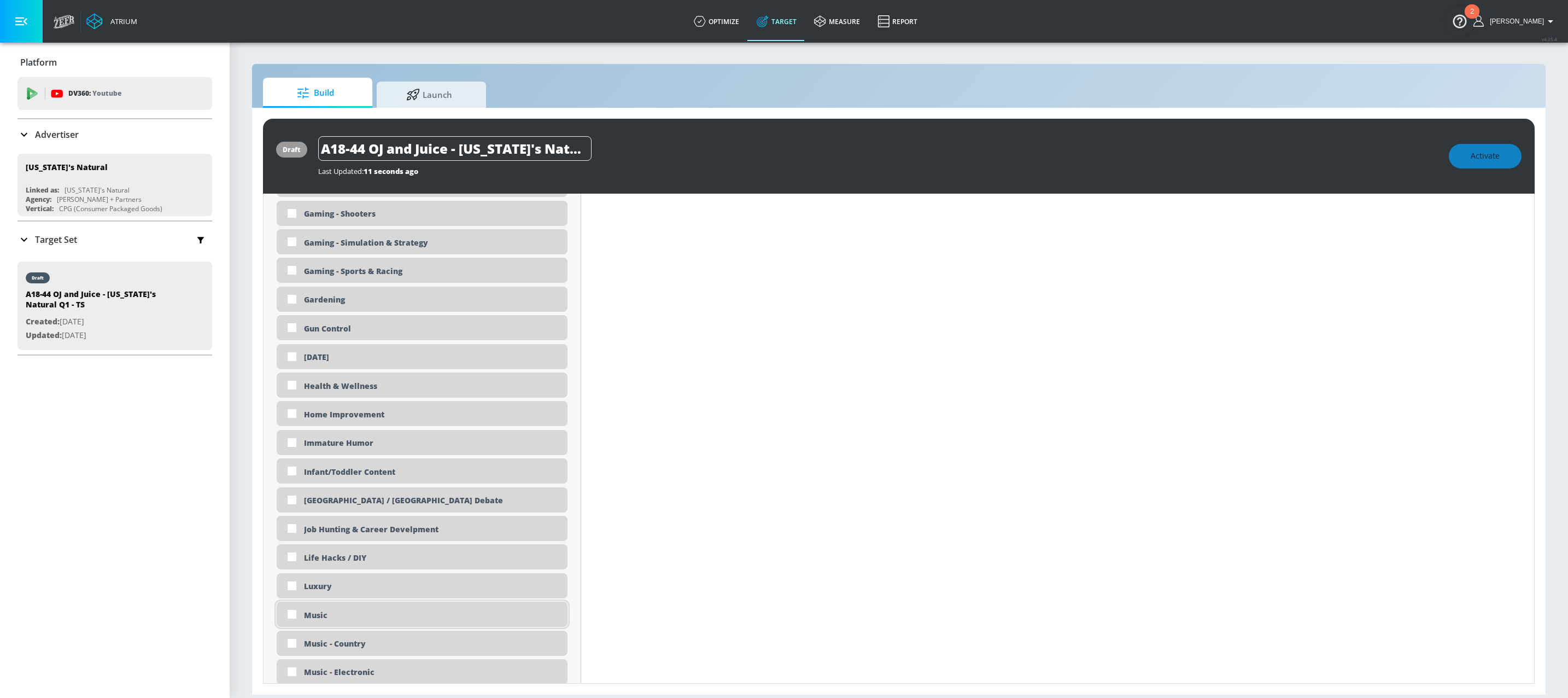
click at [322, 615] on div "Music" at bounding box center [431, 615] width 256 height 10
checkbox input "true"
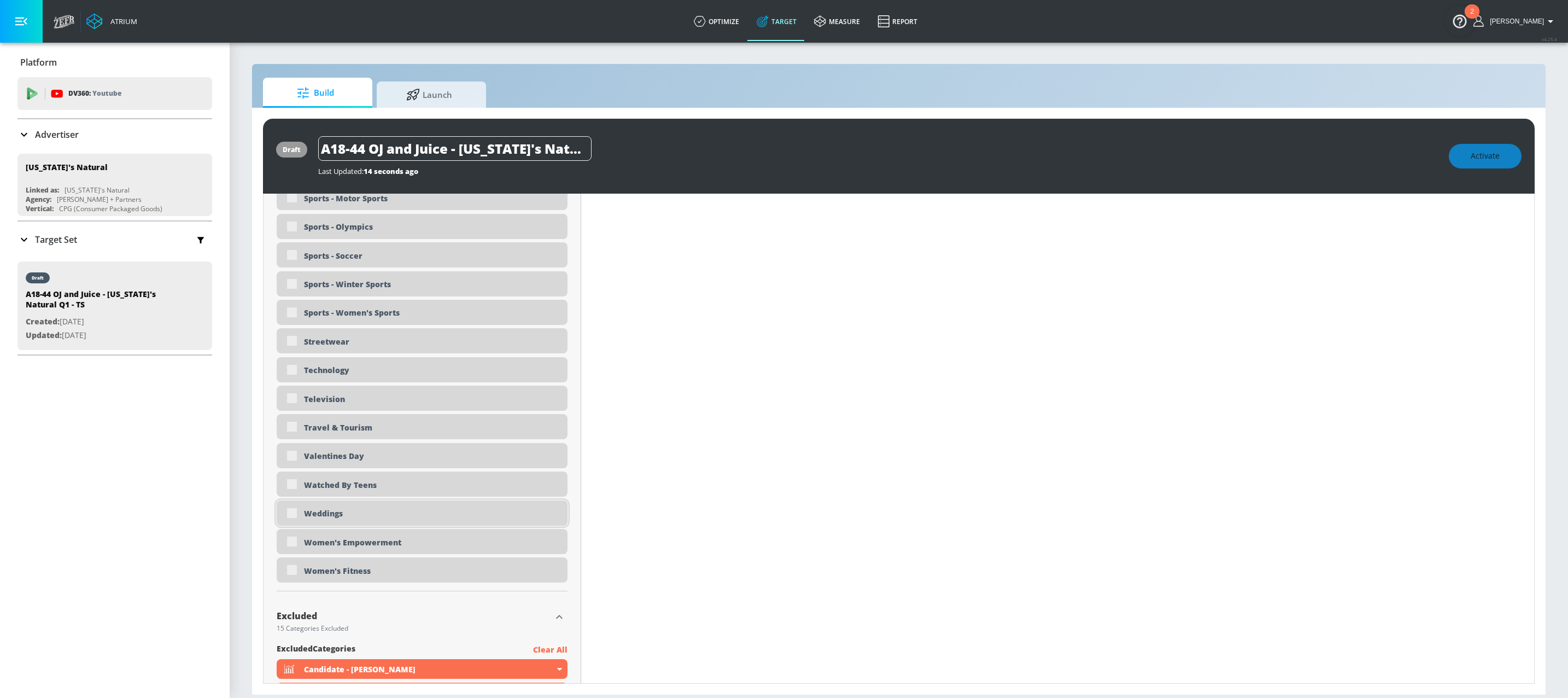
scroll to position [2702, 0]
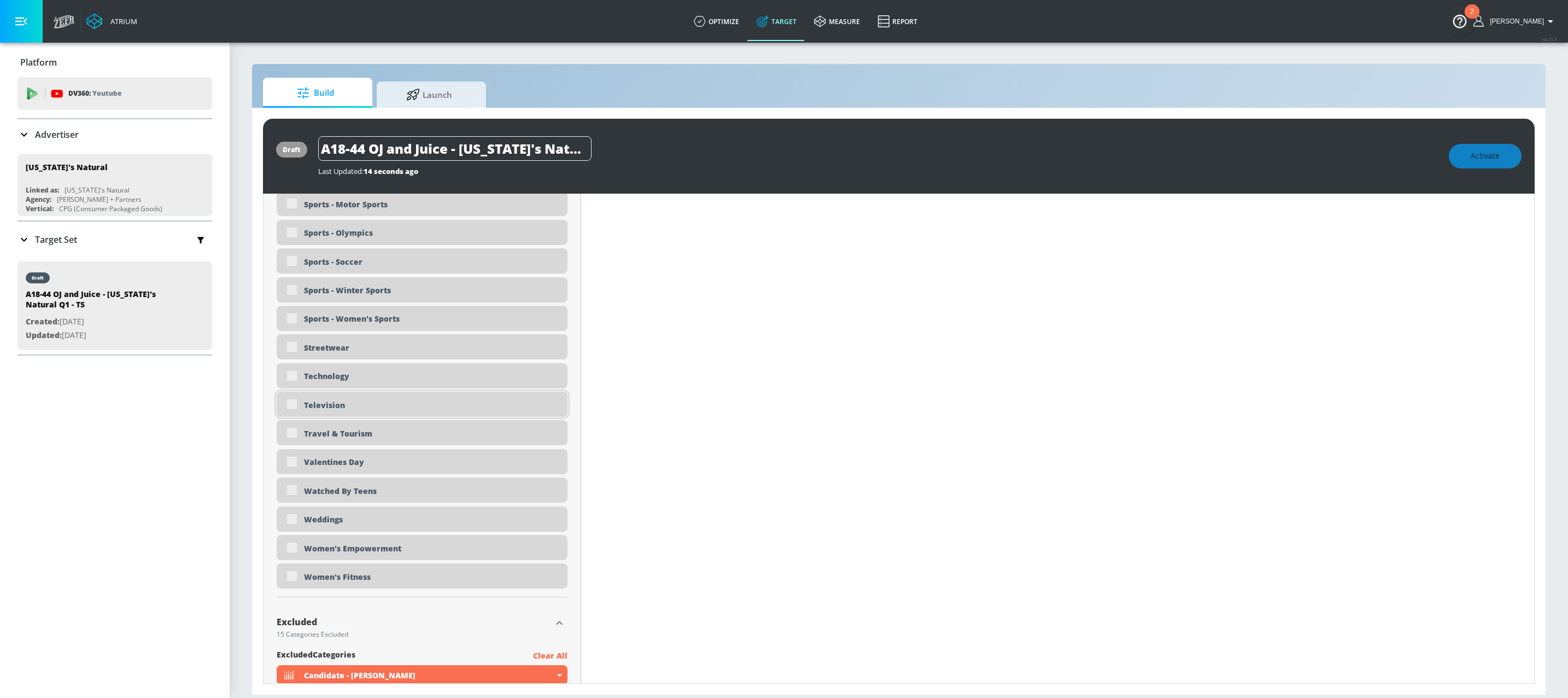
click at [358, 406] on div "Television" at bounding box center [431, 405] width 256 height 10
click at [312, 406] on div "Television" at bounding box center [431, 405] width 256 height 10
click at [308, 408] on div "Television" at bounding box center [431, 405] width 256 height 10
checkbox input "true"
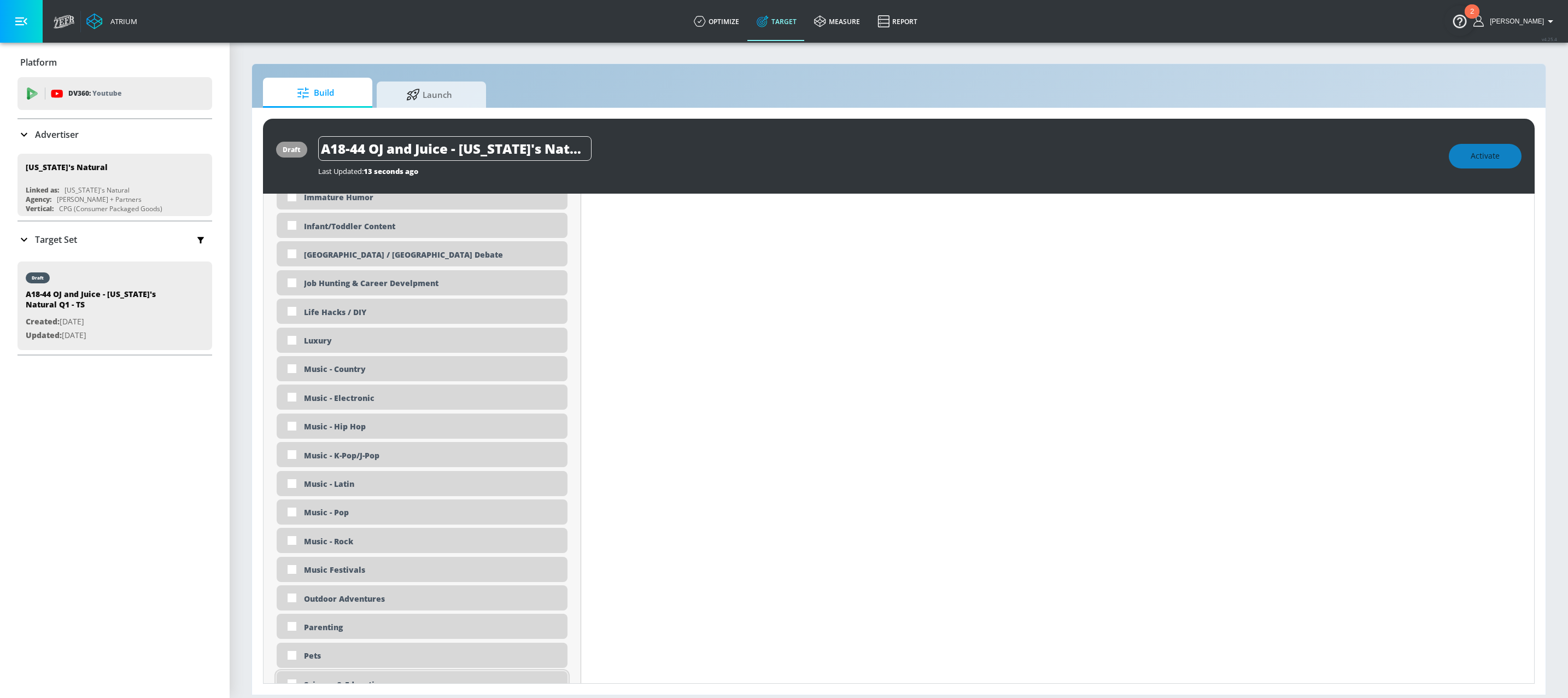
scroll to position [1232, 0]
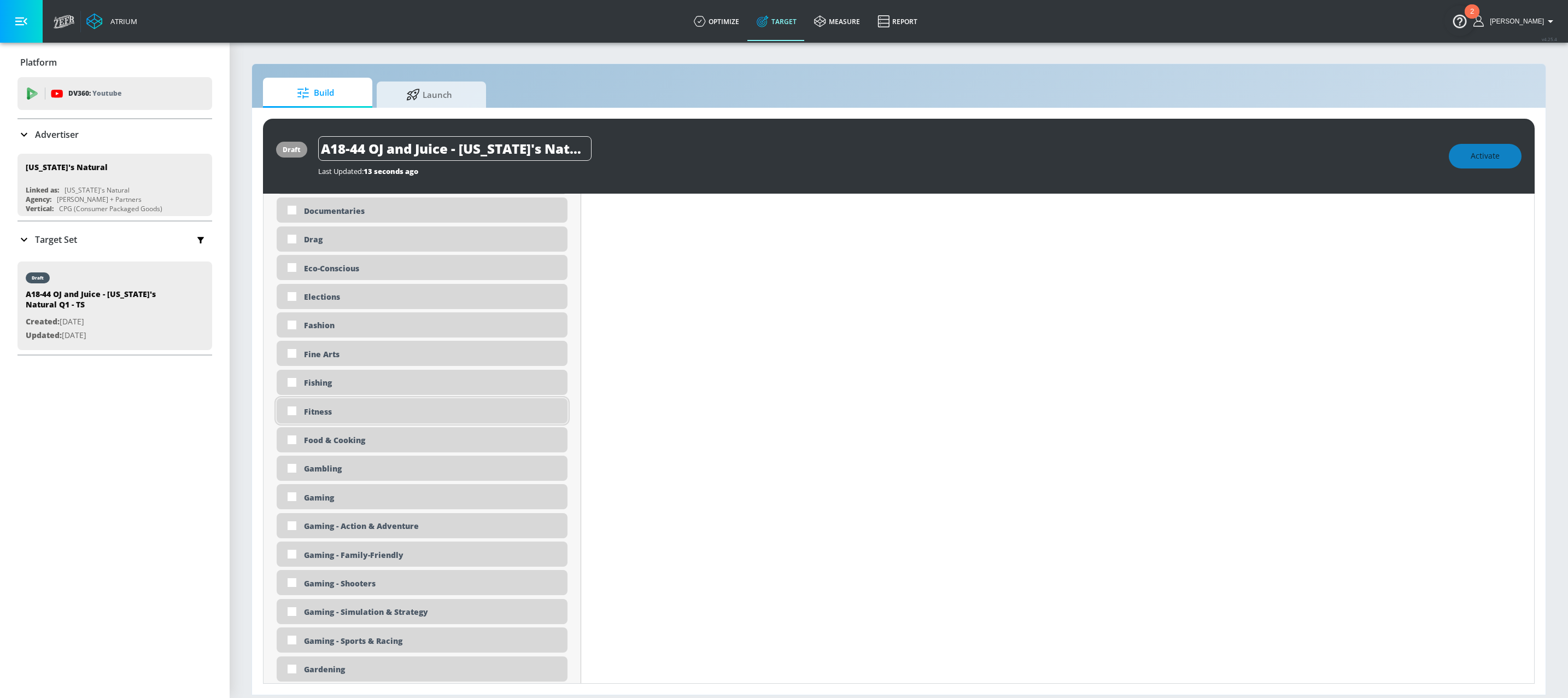
click at [347, 407] on div "Fitness" at bounding box center [421, 410] width 291 height 25
checkbox input "true"
click at [292, 523] on input "checkbox" at bounding box center [291, 521] width 19 height 19
checkbox input "true"
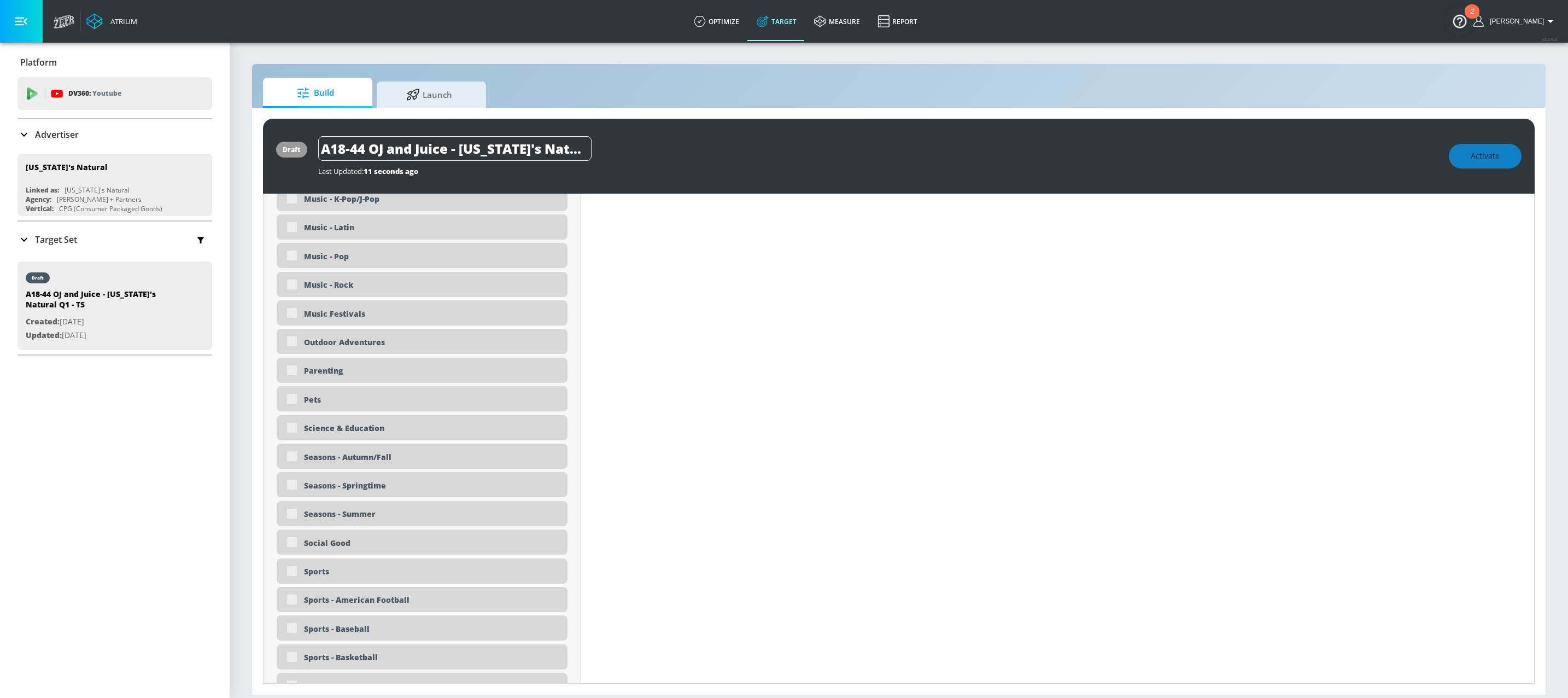
scroll to position [2116, 0]
click at [299, 576] on div "Sports" at bounding box center [421, 573] width 291 height 25
click at [296, 576] on div "Sports" at bounding box center [421, 573] width 291 height 25
click at [308, 572] on div "Sports" at bounding box center [431, 574] width 256 height 10
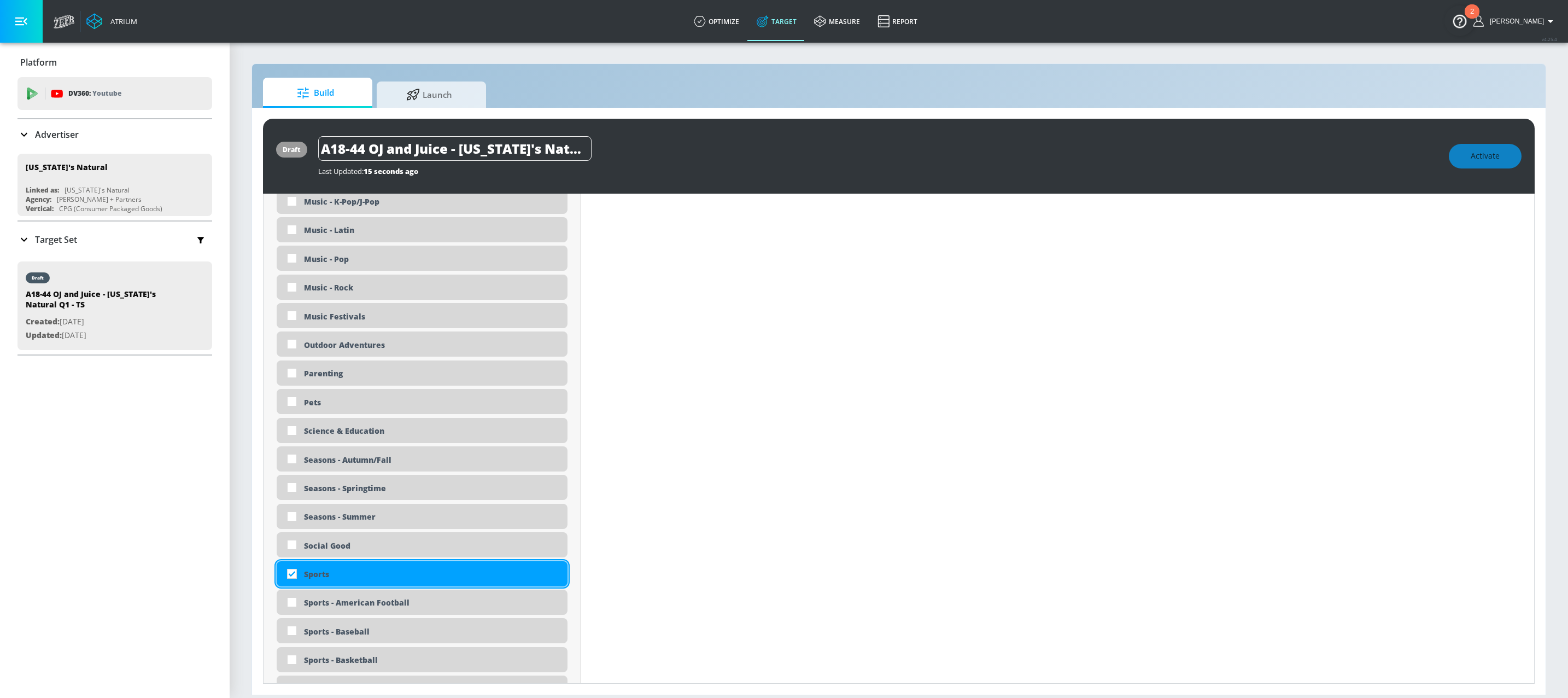
checkbox input "true"
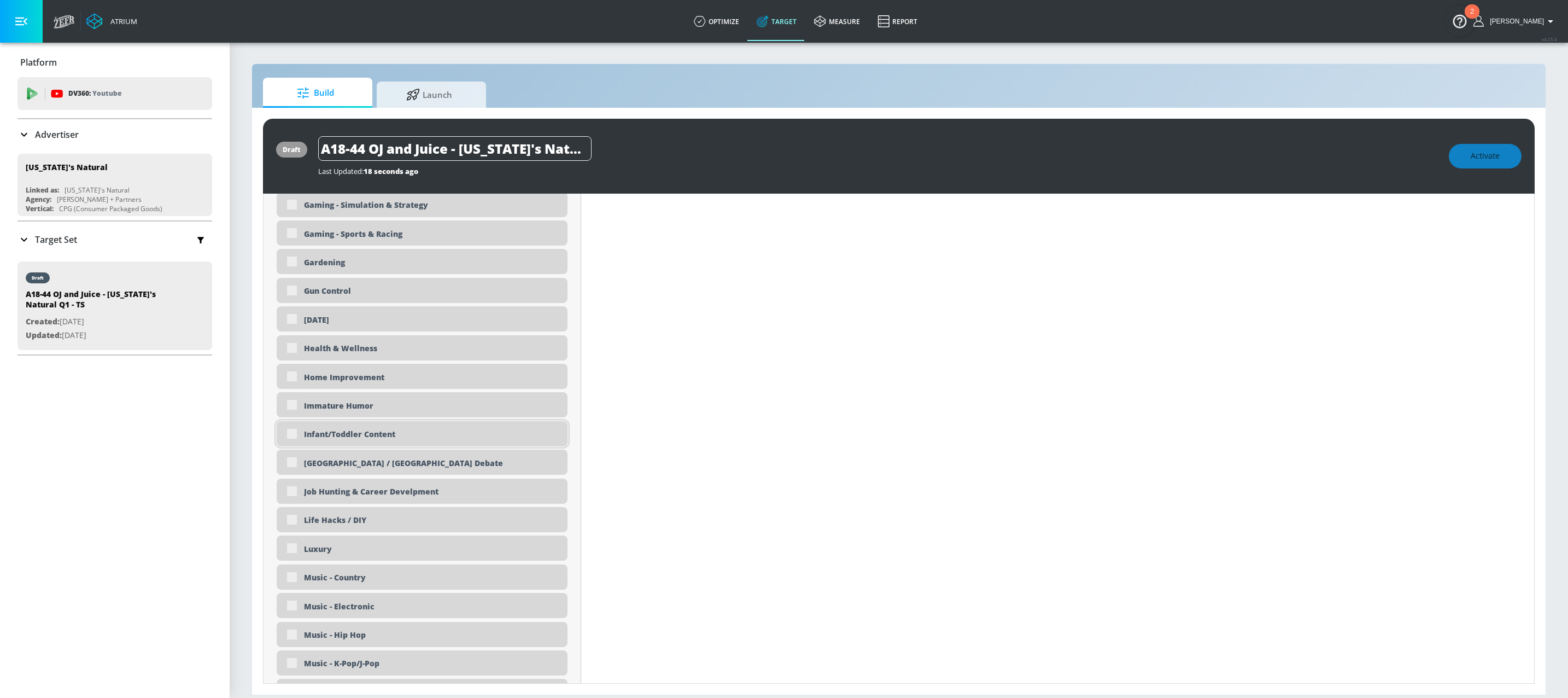
scroll to position [1211, 0]
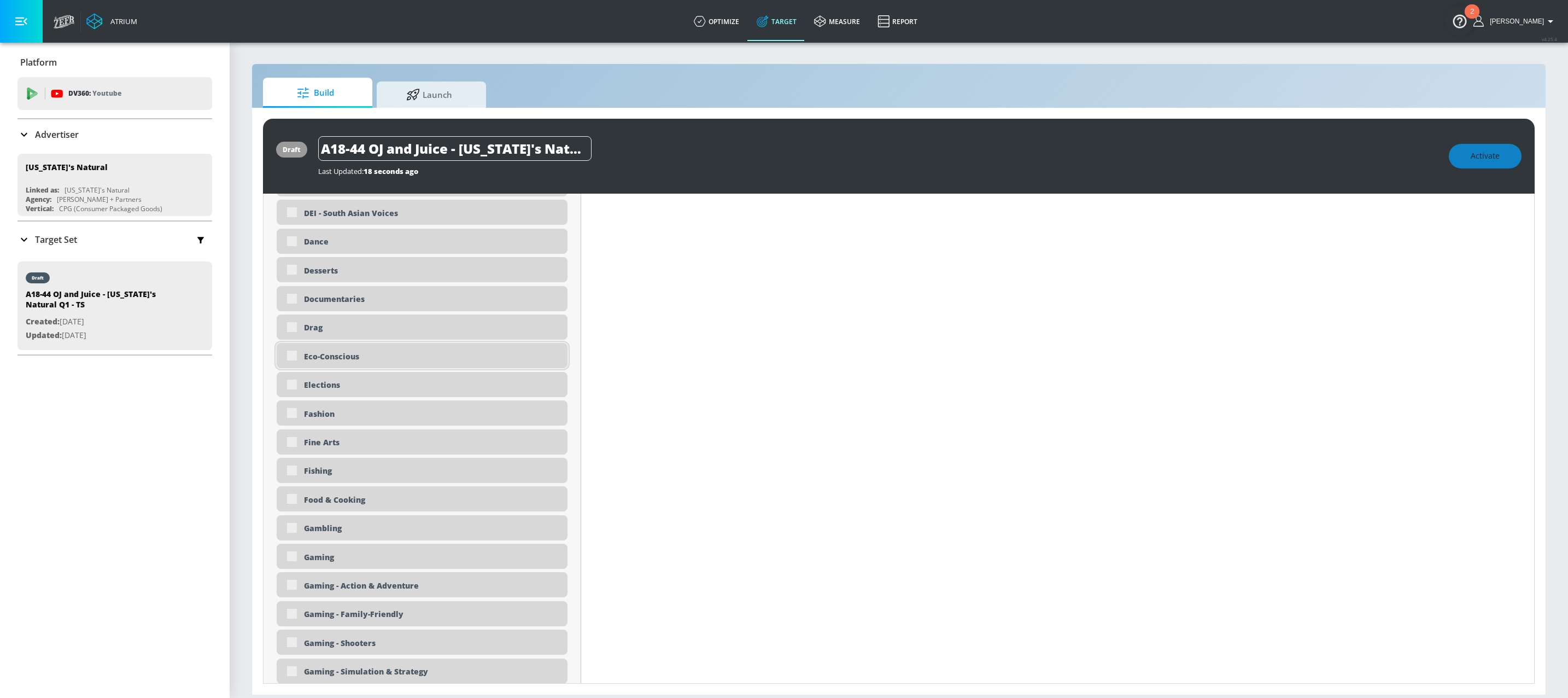
click at [356, 358] on div "Eco-Conscious" at bounding box center [431, 356] width 256 height 10
click at [345, 362] on div "Eco-Conscious" at bounding box center [431, 357] width 256 height 10
checkbox input "true"
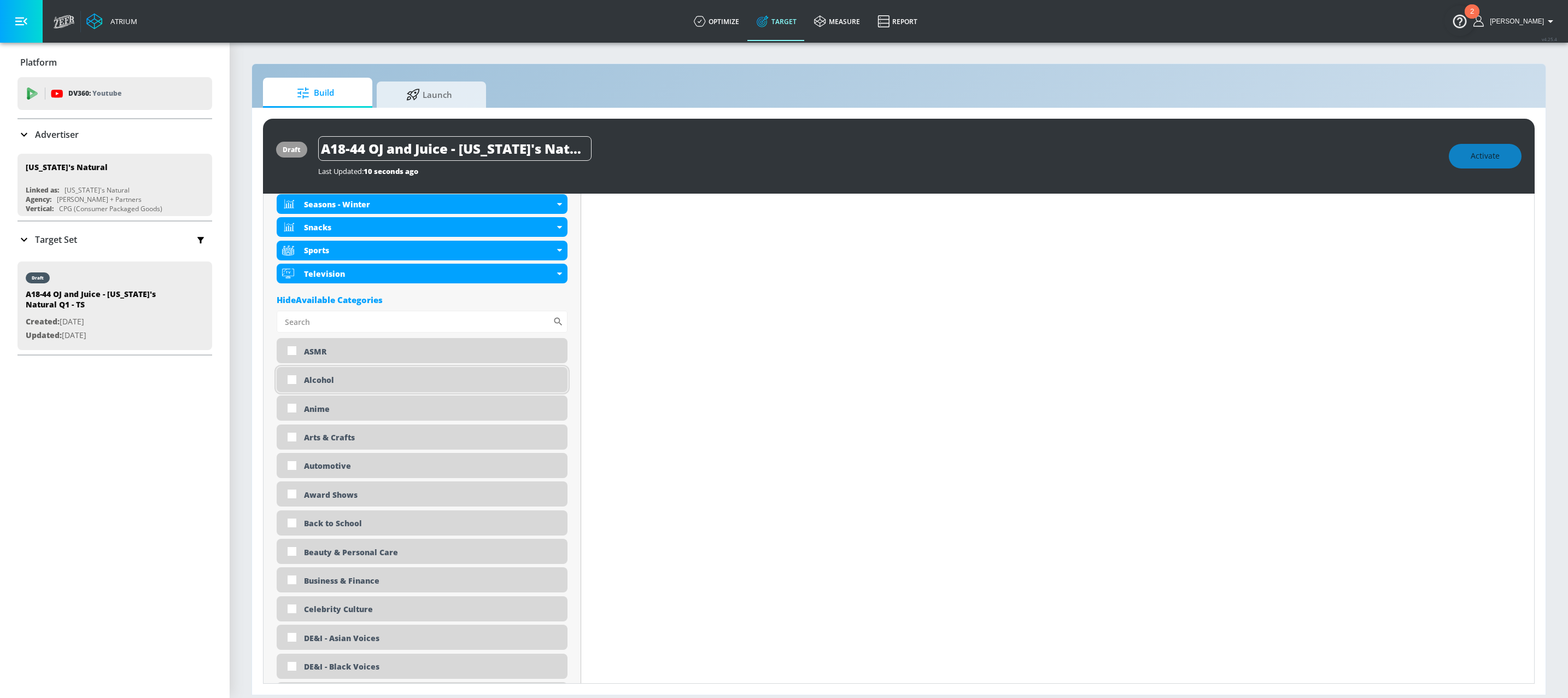
scroll to position [699, 0]
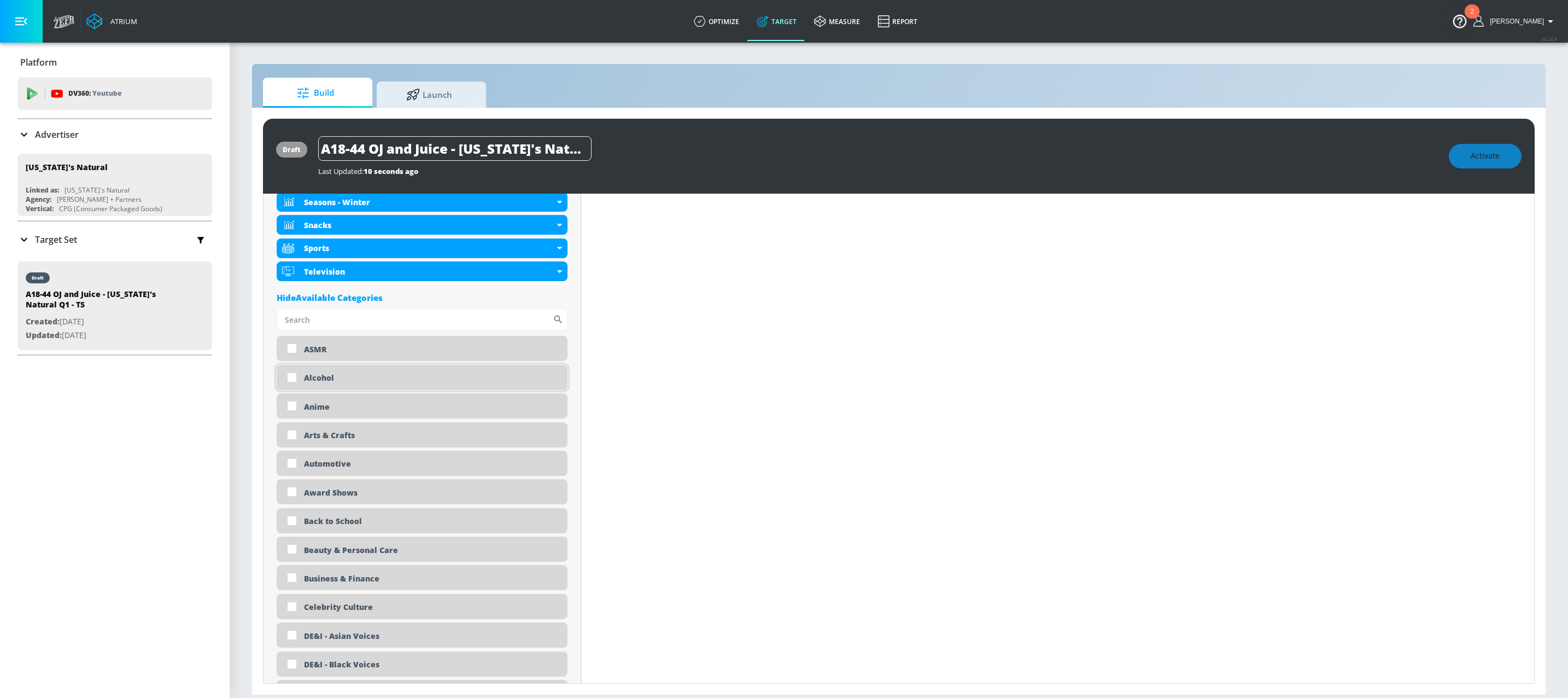
click at [326, 381] on div "Alcohol" at bounding box center [431, 378] width 256 height 10
checkbox input "true"
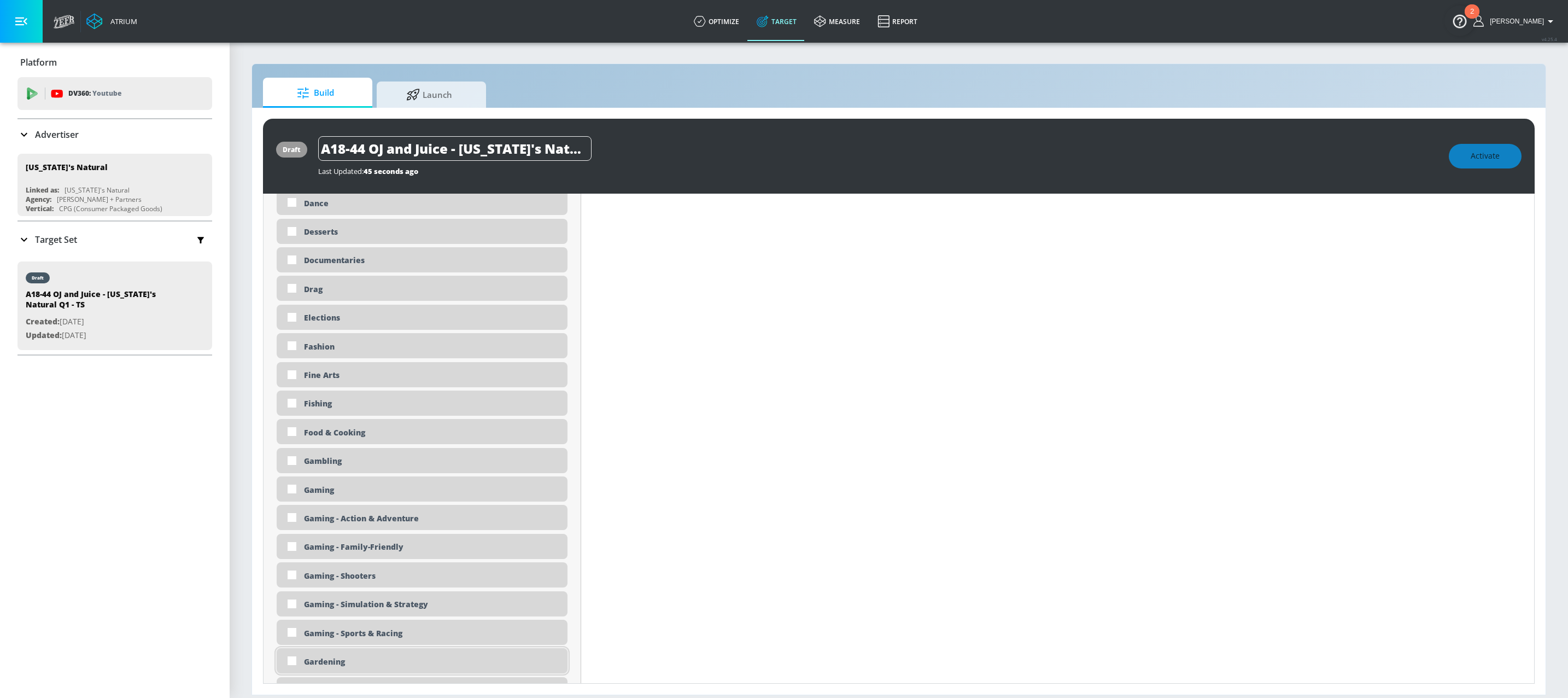
scroll to position [1272, 0]
click at [355, 656] on div "Gardening" at bounding box center [431, 659] width 256 height 10
checkbox input "true"
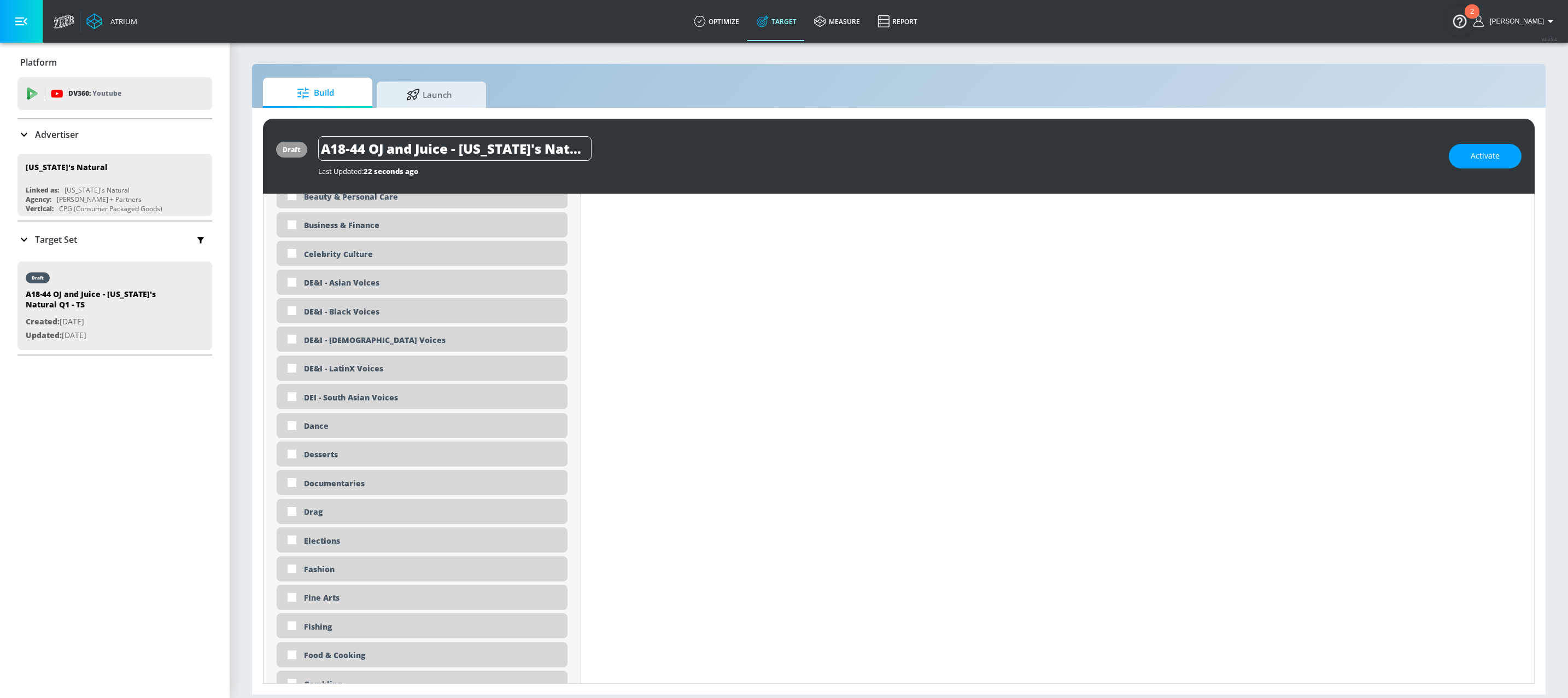
drag, startPoint x: 357, startPoint y: 424, endPoint x: 363, endPoint y: 417, distance: 9.2
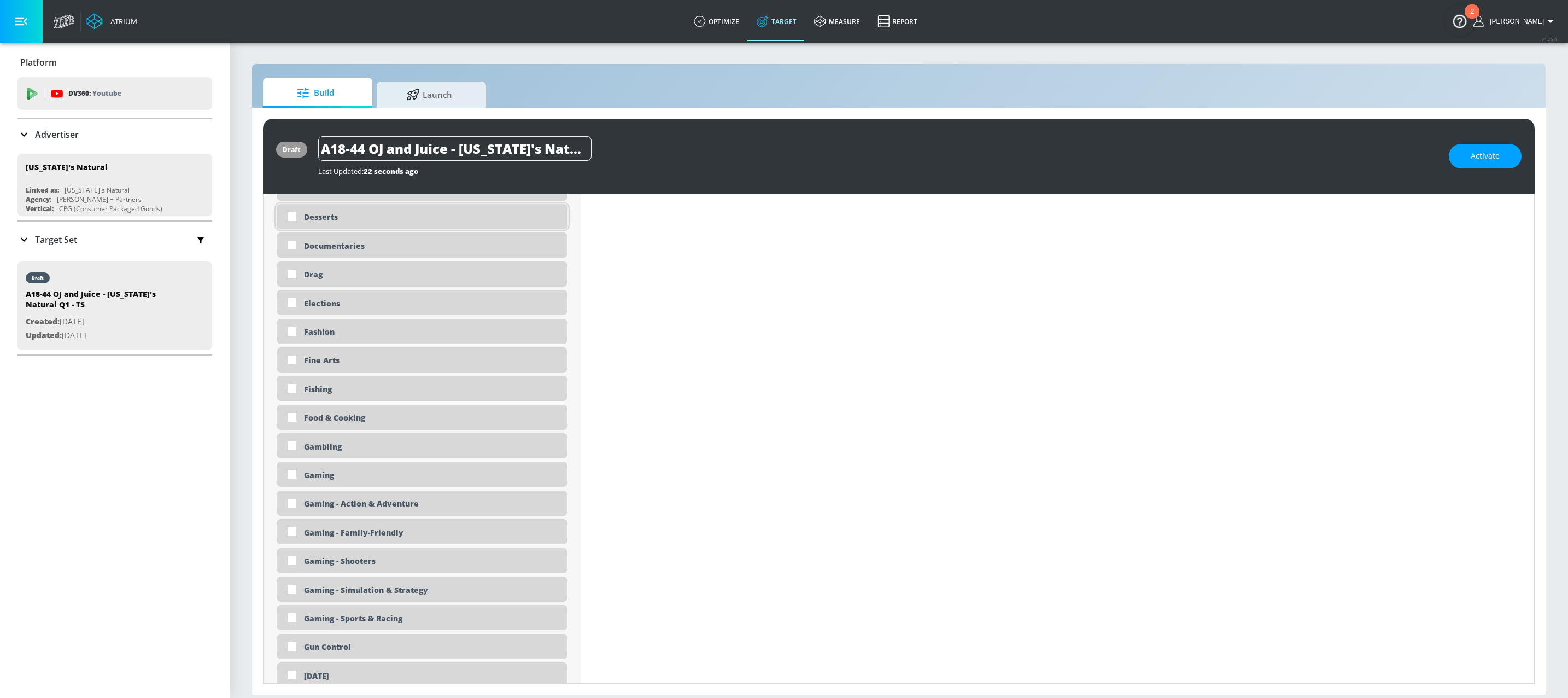
scroll to position [1178, 0]
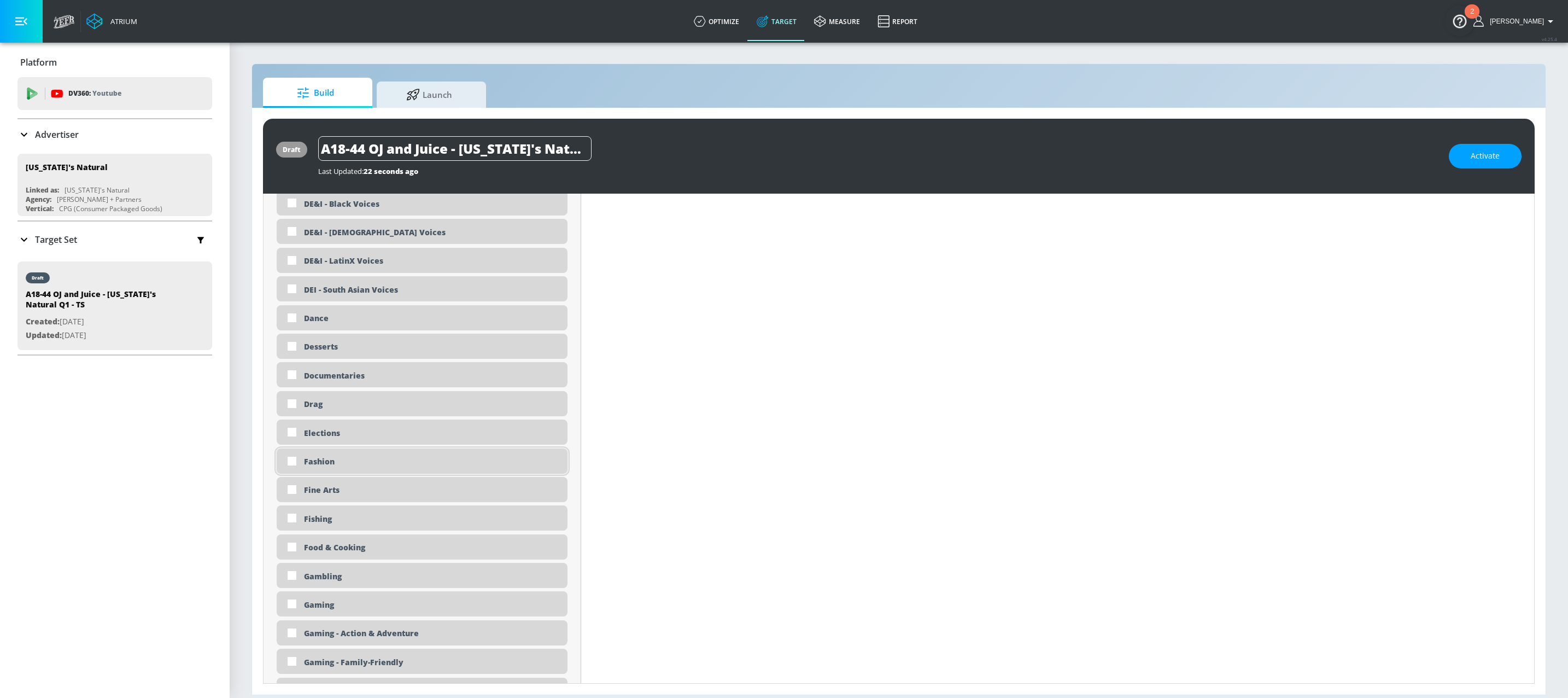
click at [333, 469] on div "Fashion" at bounding box center [421, 460] width 291 height 25
checkbox input "true"
click at [375, 656] on div "Streetwear" at bounding box center [421, 661] width 291 height 25
checkbox input "true"
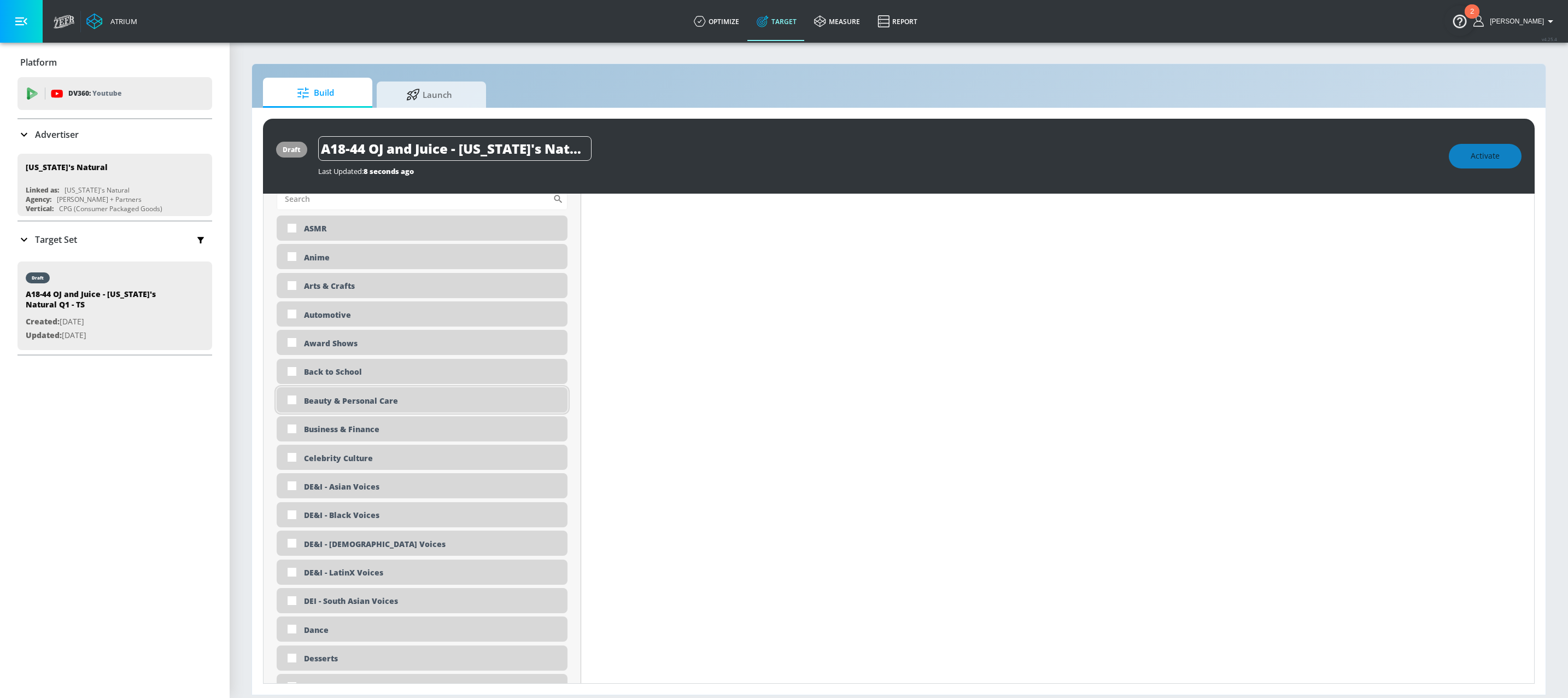
scroll to position [916, 0]
click at [363, 402] on div "Beauty & Personal Care" at bounding box center [431, 398] width 256 height 10
checkbox input "true"
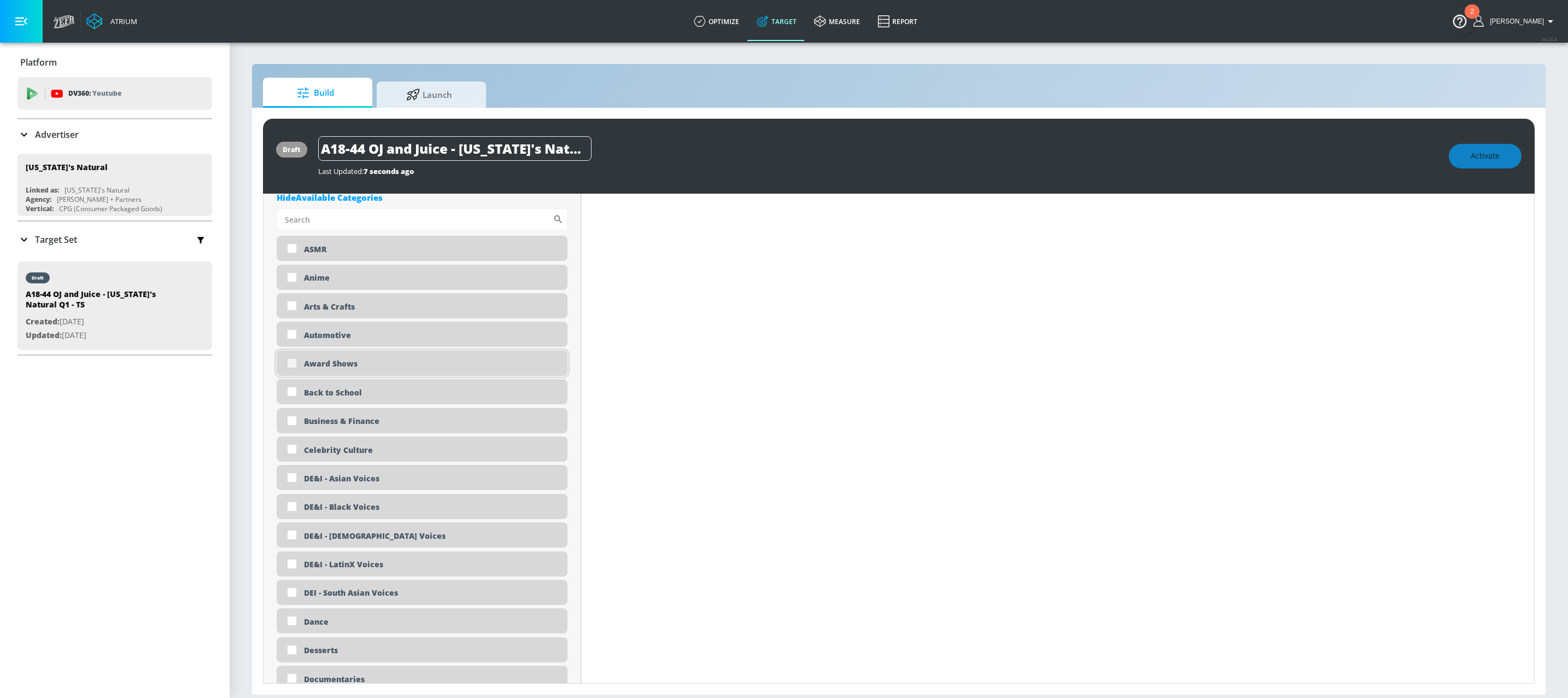
click at [300, 368] on input "checkbox" at bounding box center [291, 363] width 19 height 19
checkbox input "true"
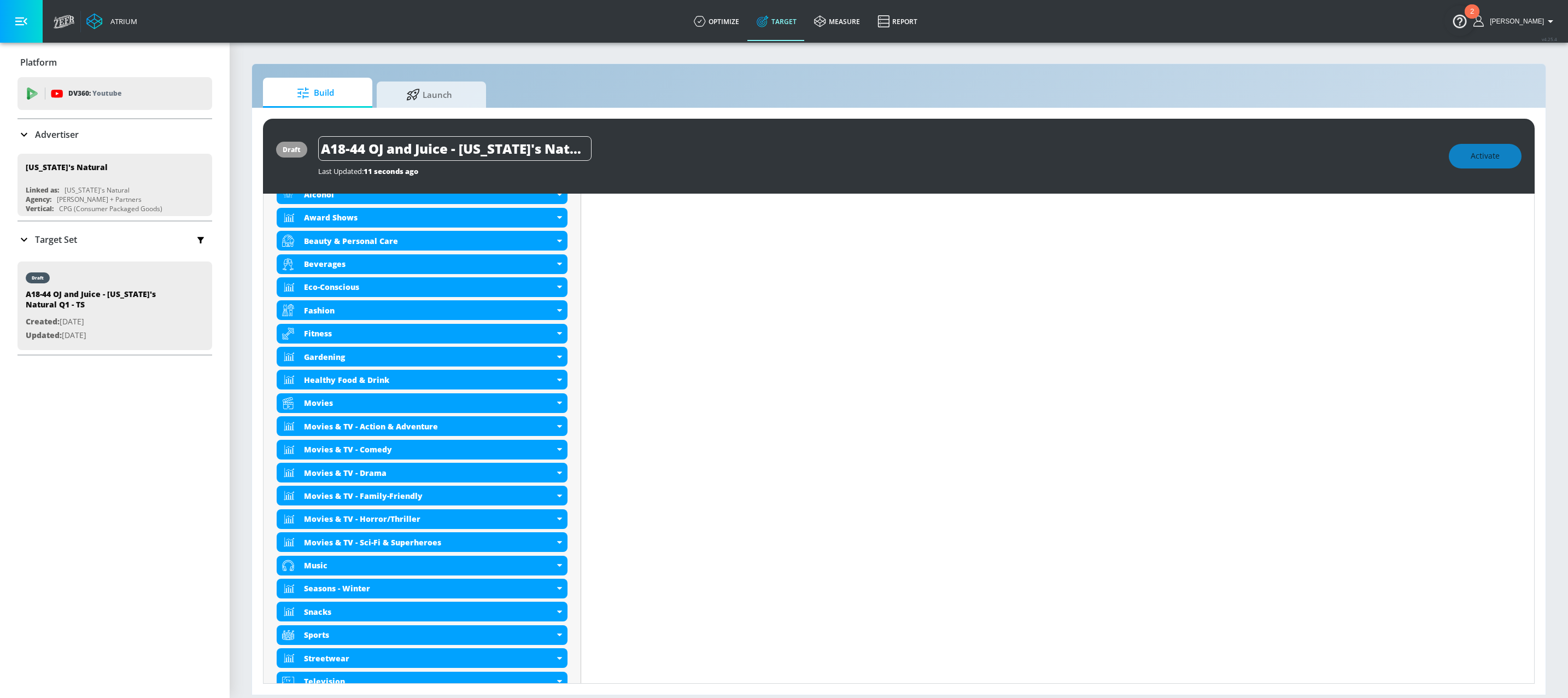
scroll to position [428, 0]
click at [466, 524] on div "Movies & TV - Horror/Thriller" at bounding box center [429, 519] width 251 height 10
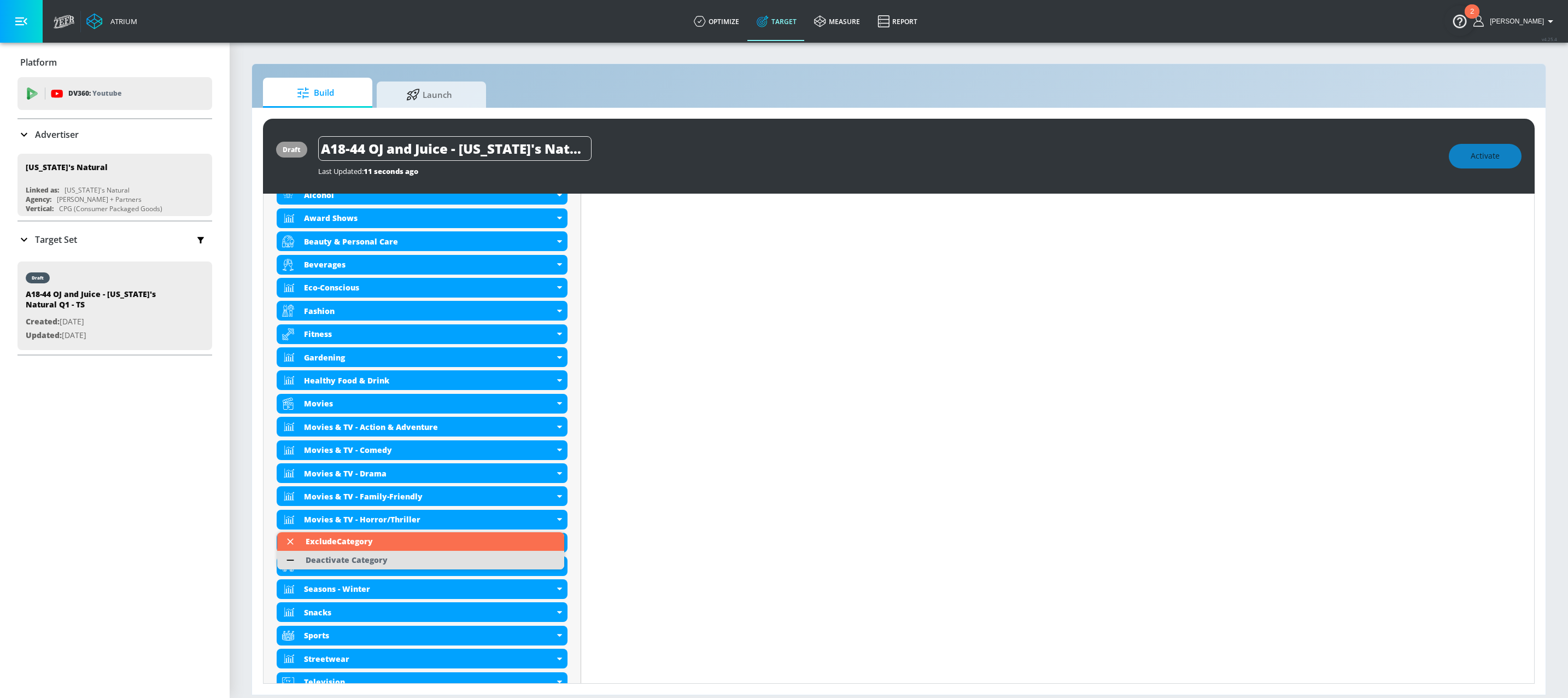
click at [409, 556] on li "Deactivate Category" at bounding box center [421, 560] width 287 height 19
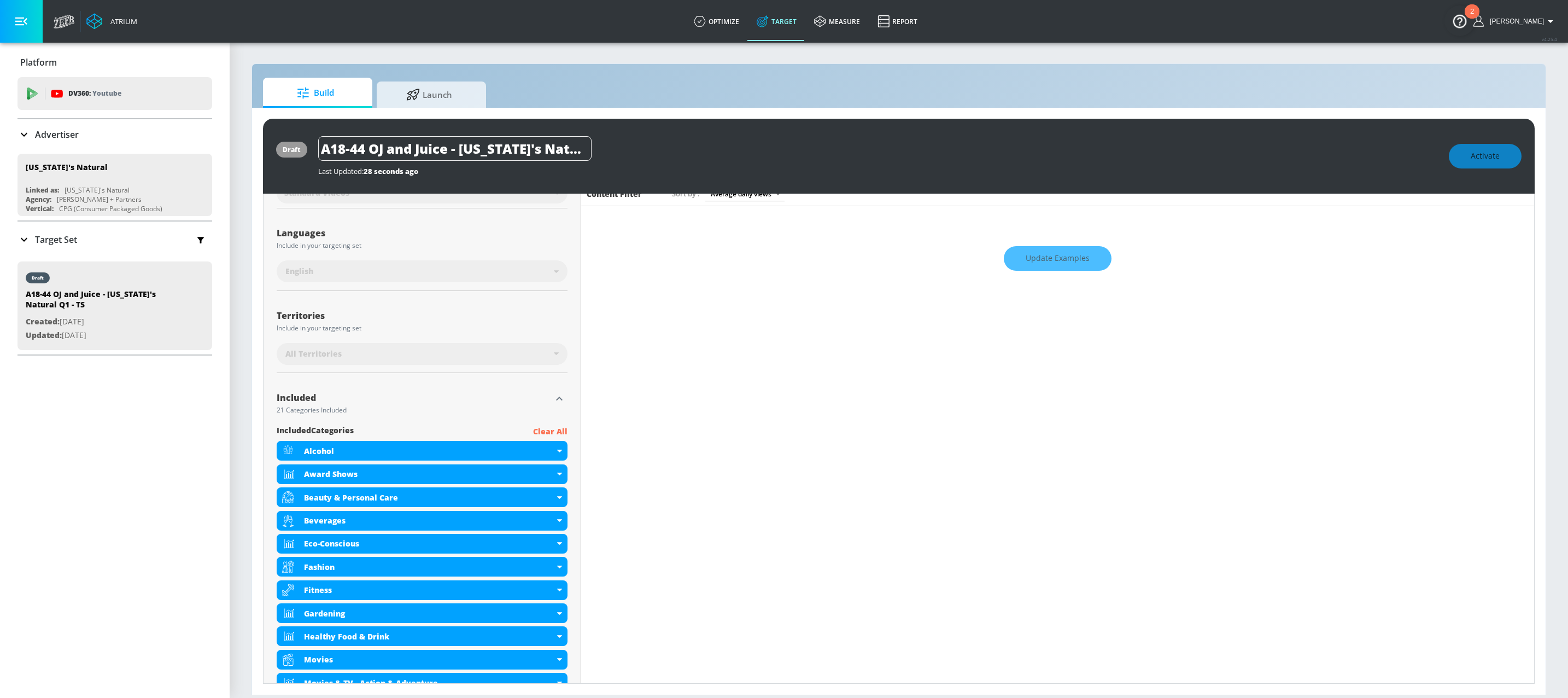
scroll to position [0, 0]
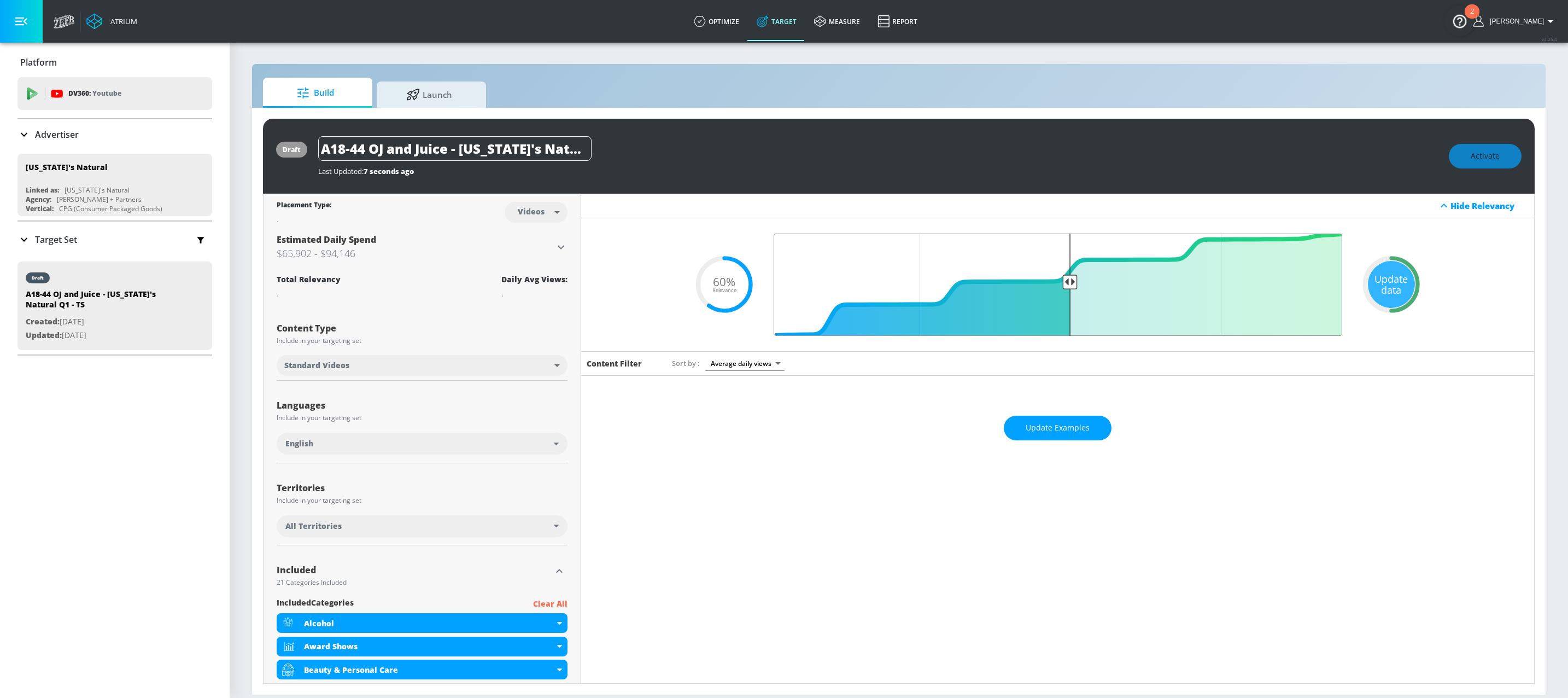
drag, startPoint x: 1001, startPoint y: 282, endPoint x: 1060, endPoint y: 286, distance: 59.1
type input "0.5"
click at [1060, 286] on input "Final Threshold" at bounding box center [1058, 284] width 579 height 102
click at [1482, 153] on span "Activate" at bounding box center [1485, 156] width 29 height 14
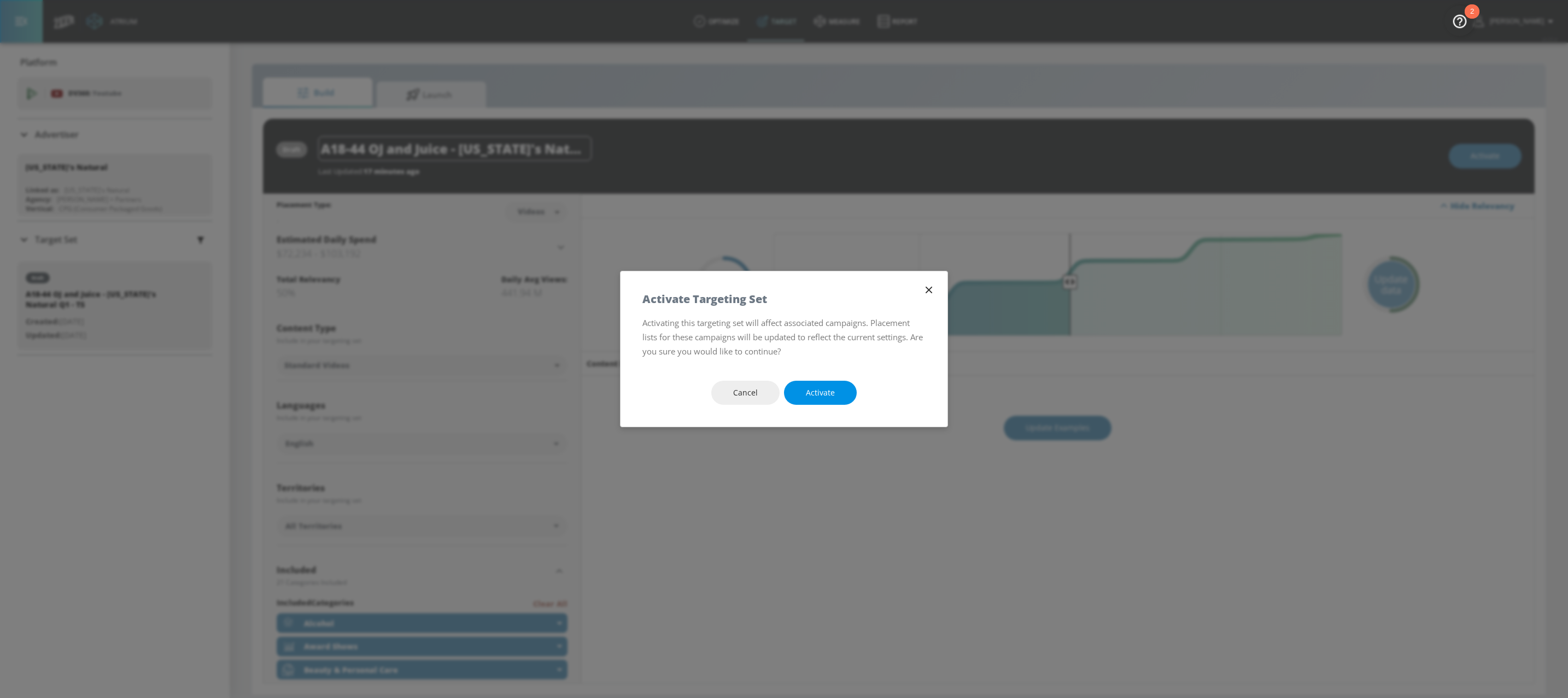
click at [827, 394] on span "Activate" at bounding box center [820, 393] width 29 height 14
